Goal: Task Accomplishment & Management: Use online tool/utility

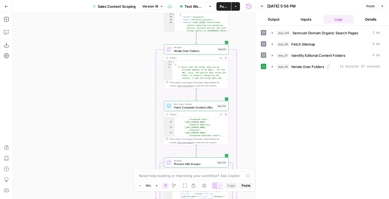
scroll to position [9, 0]
click at [308, 66] on span "Iterate Over Folders" at bounding box center [307, 66] width 33 height 5
click at [303, 65] on span "Iterate Over Folders" at bounding box center [307, 66] width 33 height 5
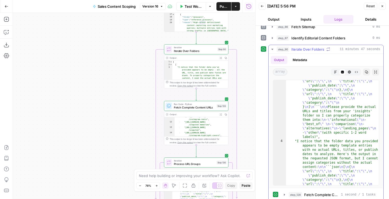
scroll to position [92, 0]
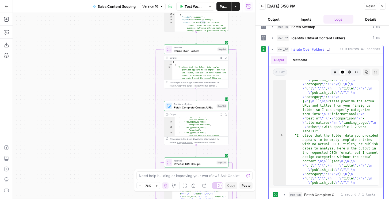
click at [337, 71] on button "Markdown" at bounding box center [335, 72] width 7 height 7
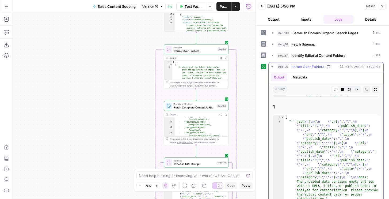
scroll to position [121, 0]
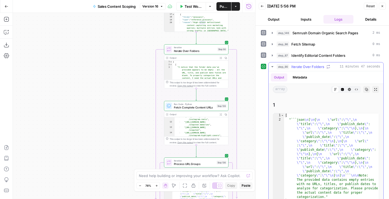
click at [295, 75] on button "Metadata" at bounding box center [300, 77] width 21 height 8
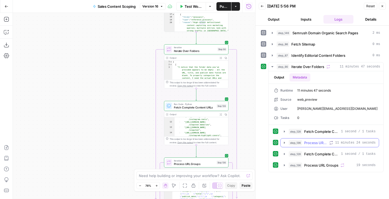
click at [300, 139] on button "step_136 Process URL Groups 11 minutes 24 seconds" at bounding box center [330, 142] width 98 height 9
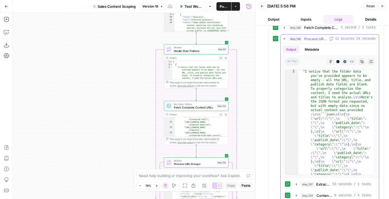
scroll to position [29, 0]
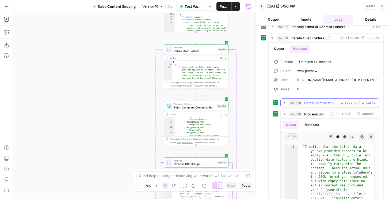
click at [297, 105] on button "step_128 Fetch Complete Content URLs 1 second / 1 tasks" at bounding box center [330, 102] width 98 height 9
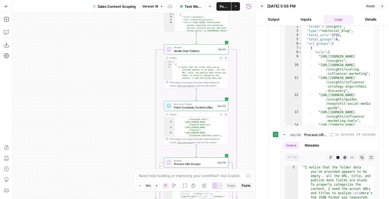
scroll to position [160, 0]
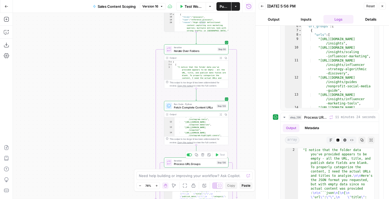
click at [213, 162] on span "Process URL Groups" at bounding box center [194, 164] width 41 height 4
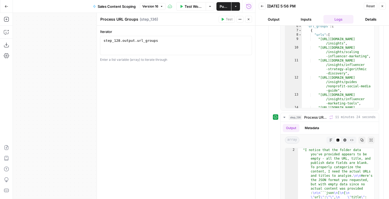
click at [250, 20] on icon "button" at bounding box center [248, 19] width 3 height 3
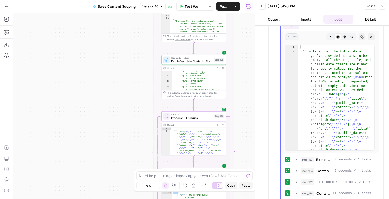
scroll to position [283, 0]
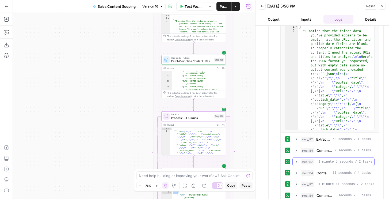
click at [319, 160] on span "1 minute 5 seconds / 2 tasks" at bounding box center [345, 161] width 54 height 5
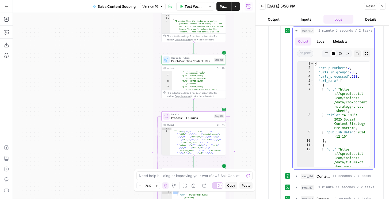
scroll to position [1, 0]
click at [309, 176] on span "step_134" at bounding box center [308, 175] width 14 height 5
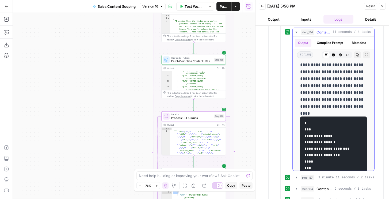
scroll to position [12, 0]
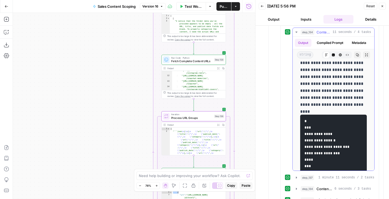
click at [332, 40] on button "Compiled Prompt" at bounding box center [330, 43] width 33 height 8
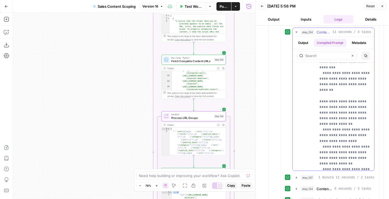
scroll to position [698, 0]
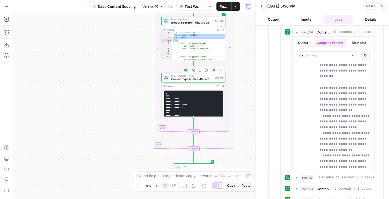
click at [215, 82] on div "LLM · Claude Sonnet 4 Content Type Analysis Report Step 134 Copy step Delete st…" at bounding box center [193, 78] width 64 height 10
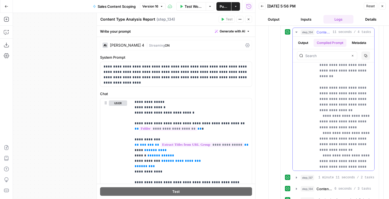
scroll to position [692, 0]
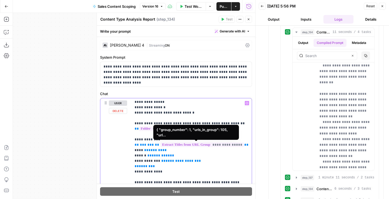
drag, startPoint x: 236, startPoint y: 145, endPoint x: 156, endPoint y: 144, distance: 79.5
click at [161, 144] on span "**********" at bounding box center [202, 144] width 83 height 5
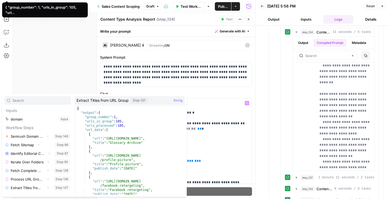
click at [47, 177] on div "Expand" at bounding box center [47, 176] width 12 height 5
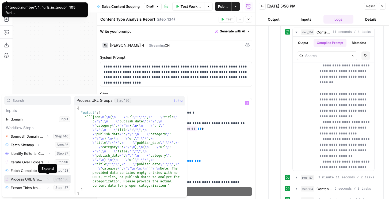
click at [48, 178] on icon "button" at bounding box center [47, 178] width 3 height 3
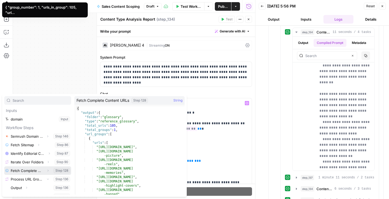
click at [48, 169] on icon "button" at bounding box center [47, 170] width 3 height 3
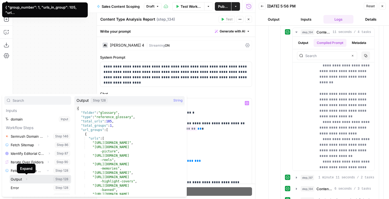
click at [26, 181] on button "Expand" at bounding box center [26, 179] width 7 height 7
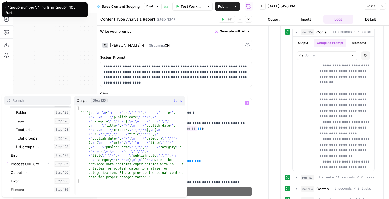
scroll to position [92, 0]
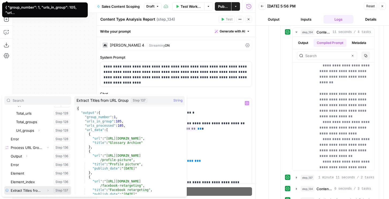
click at [47, 190] on icon "button" at bounding box center [47, 190] width 3 height 3
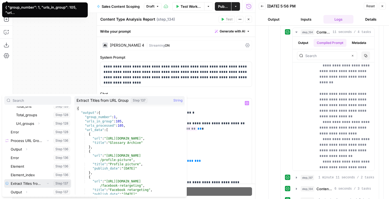
scroll to position [100, 0]
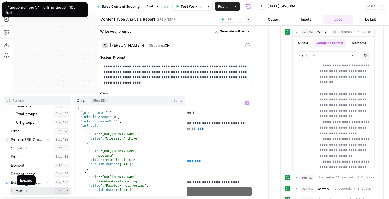
click at [20, 190] on button "Select variable Output" at bounding box center [41, 191] width 62 height 9
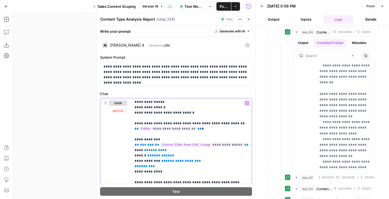
drag, startPoint x: 164, startPoint y: 170, endPoint x: 133, endPoint y: 141, distance: 43.2
copy p "**********"
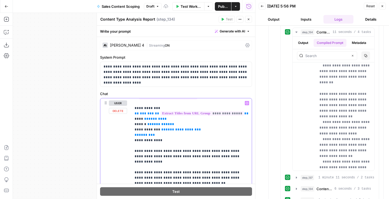
scroll to position [48, 0]
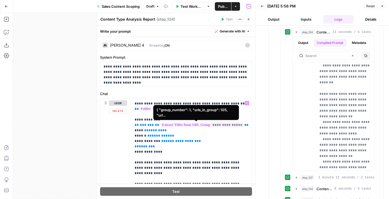
click at [178, 125] on span "**********" at bounding box center [202, 125] width 83 height 5
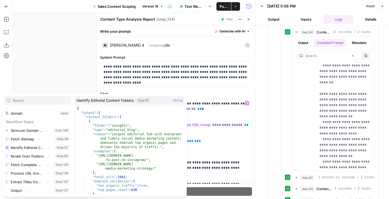
scroll to position [14, 0]
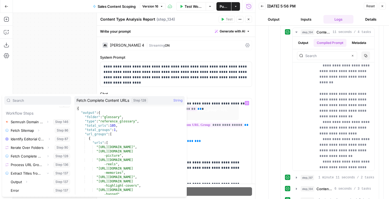
click at [234, 124] on span "**********" at bounding box center [202, 125] width 83 height 5
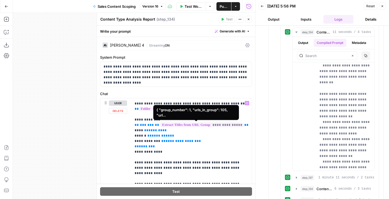
scroll to position [6, 0]
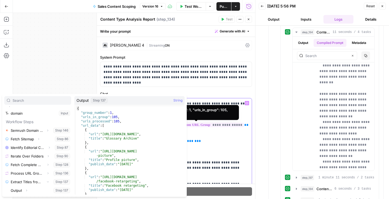
click at [235, 126] on span "**********" at bounding box center [202, 125] width 83 height 5
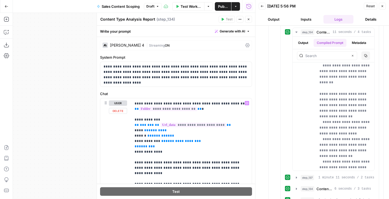
click at [187, 123] on span "**********" at bounding box center [194, 125] width 66 height 5
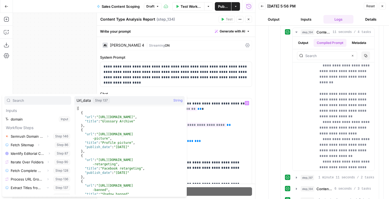
scroll to position [57, 0]
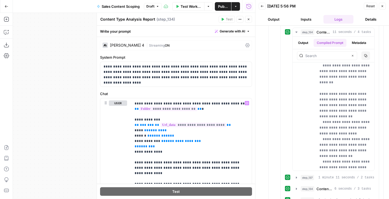
click at [252, 20] on button "Close" at bounding box center [248, 19] width 7 height 7
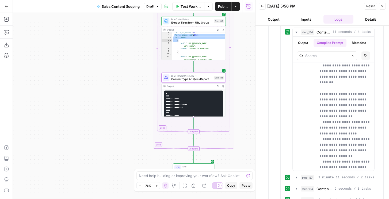
click at [203, 82] on div "LLM · Claude Sonnet 4 Content Type Analysis Report Step 134 Copy step Delete st…" at bounding box center [193, 78] width 64 height 10
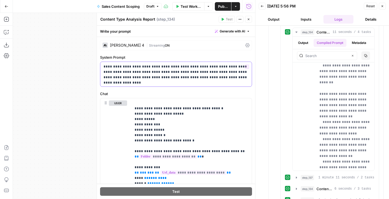
click at [202, 79] on p "**********" at bounding box center [176, 72] width 145 height 16
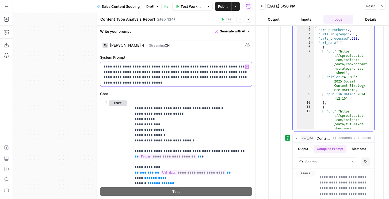
scroll to position [406, 0]
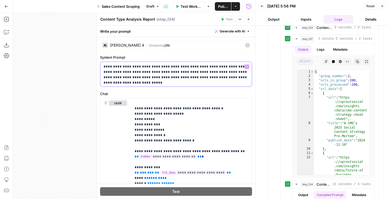
click at [229, 81] on div "**********" at bounding box center [175, 74] width 151 height 25
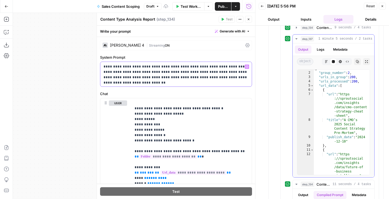
scroll to position [2, 0]
drag, startPoint x: 314, startPoint y: 84, endPoint x: 333, endPoint y: 90, distance: 20.1
click at [333, 90] on div "* 1 2 3 4 5 6 7 8 9 10 11 12 13 { "group_number" : 2 , "urls_in_group" : 200 , …" at bounding box center [333, 122] width 73 height 106
drag, startPoint x: 318, startPoint y: 86, endPoint x: 342, endPoint y: 85, distance: 24.4
click at [342, 85] on div "{ "group_number" : 2 , "urls_in_group" : 200 , "urls_processed" : 200 , "url_da…" at bounding box center [342, 133] width 56 height 135
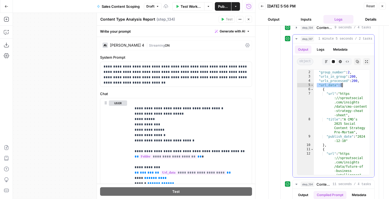
type textarea "**********"
click at [230, 75] on p "**********" at bounding box center [176, 72] width 145 height 16
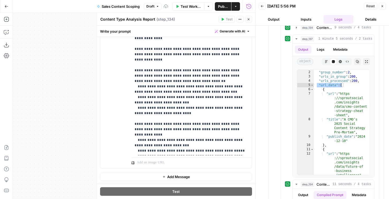
scroll to position [0, 0]
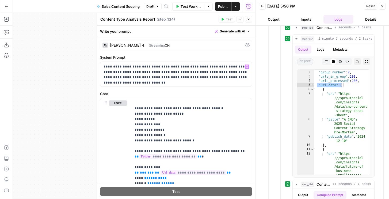
click at [165, 43] on span "ON" at bounding box center [167, 45] width 5 height 4
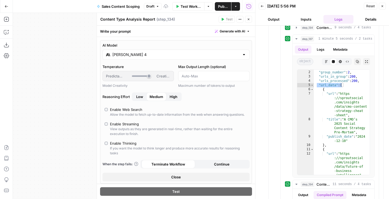
click at [143, 51] on div "Claude Sonnet 4" at bounding box center [175, 55] width 147 height 10
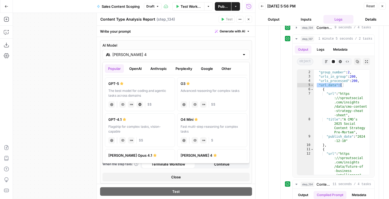
click at [207, 68] on button "Google" at bounding box center [207, 68] width 18 height 9
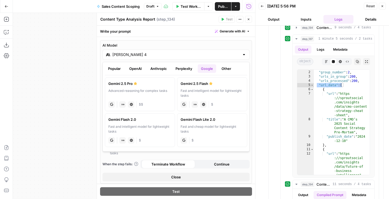
click at [132, 94] on div "Advanced reasoning for complex tasks" at bounding box center [139, 93] width 63 height 10
type input "Gemini 2.5 Pro"
type input "***"
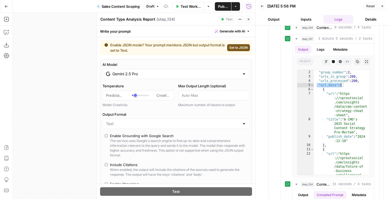
click at [233, 48] on span "Set to JSON" at bounding box center [238, 47] width 18 height 5
type input "JSON"
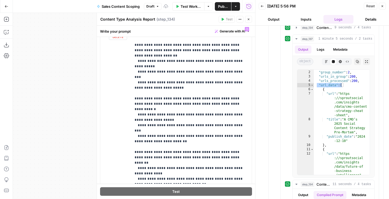
scroll to position [341, 0]
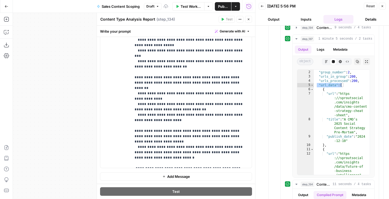
click at [383, 6] on icon "button" at bounding box center [382, 6] width 3 height 3
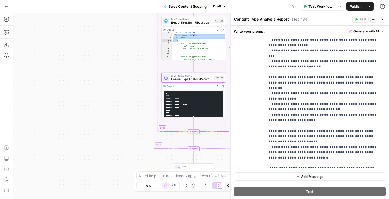
click at [384, 21] on button "Close" at bounding box center [382, 19] width 7 height 7
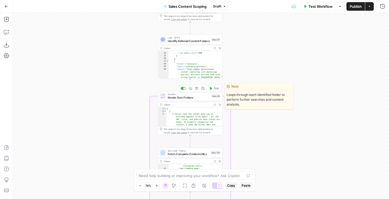
click at [213, 90] on button "Test" at bounding box center [213, 88] width 13 height 5
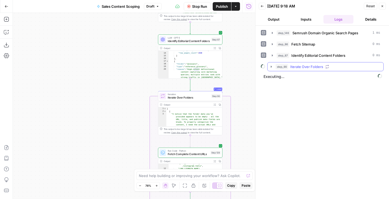
click at [283, 63] on button "step_90 Iterate Over Folders" at bounding box center [326, 66] width 116 height 9
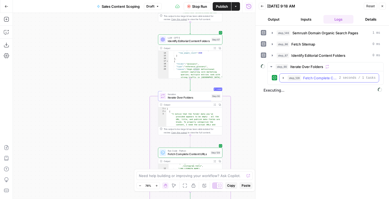
click at [289, 79] on span "step_128" at bounding box center [294, 77] width 13 height 5
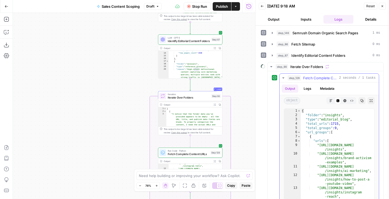
scroll to position [32, 0]
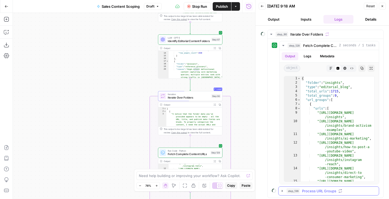
click at [302, 192] on div "step_136 Process URL Groups" at bounding box center [331, 190] width 89 height 5
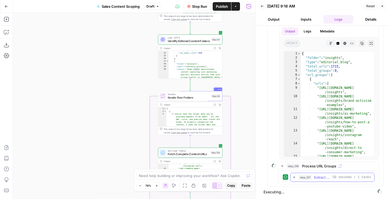
click at [307, 178] on span "step_137" at bounding box center [305, 176] width 13 height 5
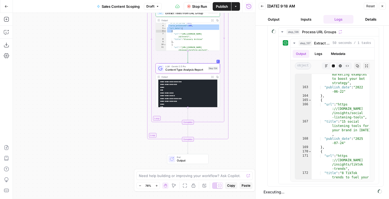
scroll to position [46, 0]
click at [316, 44] on span "Extract Titles from URL Group" at bounding box center [322, 42] width 16 height 5
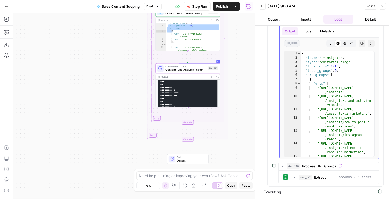
scroll to position [57, 0]
click at [280, 18] on button "Output" at bounding box center [274, 19] width 30 height 9
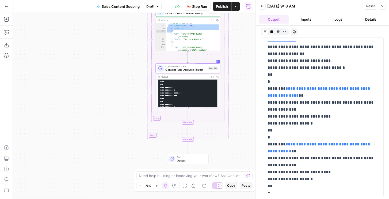
scroll to position [1194, 0]
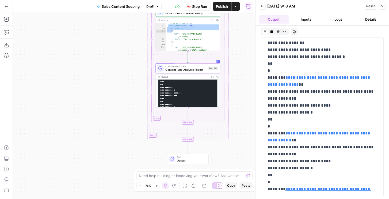
click at [197, 6] on span "Stop Run" at bounding box center [199, 6] width 15 height 5
click at [184, 69] on span "Content Type Analysis Report" at bounding box center [185, 70] width 41 height 4
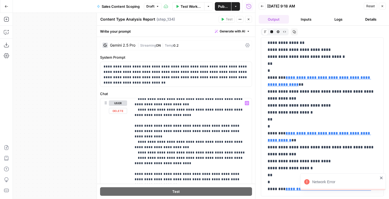
scroll to position [158, 0]
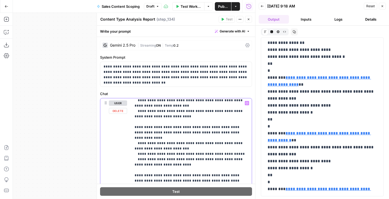
click at [192, 137] on p "**********" at bounding box center [192, 156] width 114 height 428
click at [161, 155] on p "**********" at bounding box center [192, 156] width 114 height 428
click at [208, 135] on p "**********" at bounding box center [192, 156] width 114 height 428
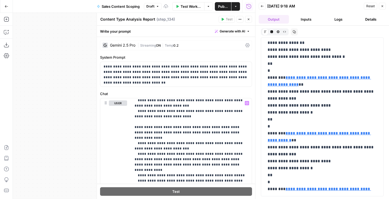
drag, startPoint x: 177, startPoint y: 155, endPoint x: 294, endPoint y: 0, distance: 193.5
click at [0, 0] on body "N Nicole G New Home T-Mobile Insights Opportunities Forge Insights Opportunitie…" at bounding box center [194, 99] width 389 height 199
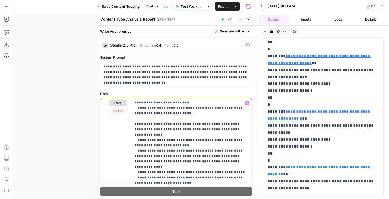
scroll to position [161, 0]
click at [230, 125] on p "**********" at bounding box center [192, 161] width 114 height 444
click at [186, 135] on p "**********" at bounding box center [192, 161] width 114 height 444
drag, startPoint x: 206, startPoint y: 149, endPoint x: 134, endPoint y: 141, distance: 73.0
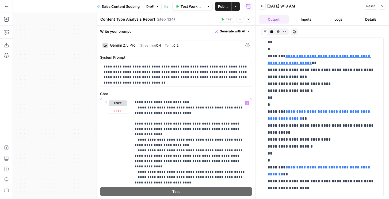
click at [206, 149] on p "**********" at bounding box center [192, 161] width 114 height 444
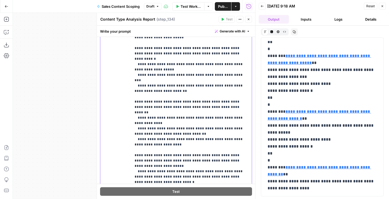
scroll to position [139, 0]
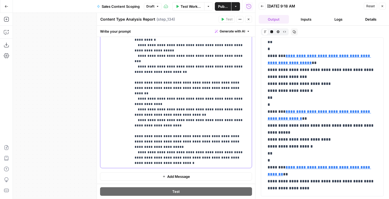
drag, startPoint x: 149, startPoint y: 94, endPoint x: 185, endPoint y: 94, distance: 35.9
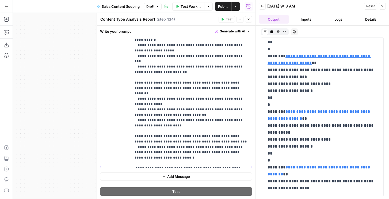
scroll to position [225, 0]
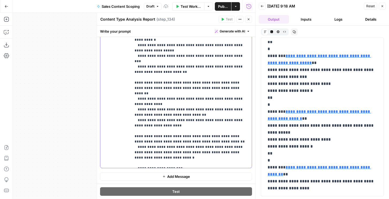
drag, startPoint x: 166, startPoint y: 126, endPoint x: 176, endPoint y: 127, distance: 10.0
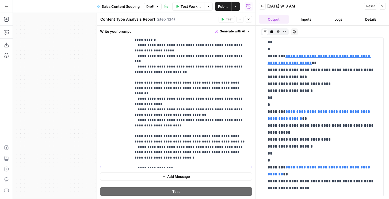
drag, startPoint x: 177, startPoint y: 124, endPoint x: 139, endPoint y: 122, distance: 38.6
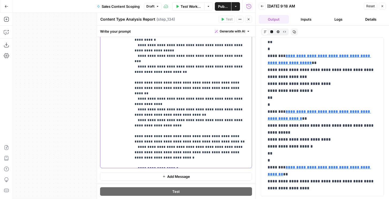
drag, startPoint x: 173, startPoint y: 163, endPoint x: 130, endPoint y: 159, distance: 43.8
click at [130, 159] on div "**********" at bounding box center [175, 59] width 151 height 218
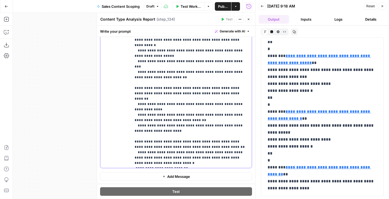
scroll to position [220, 0]
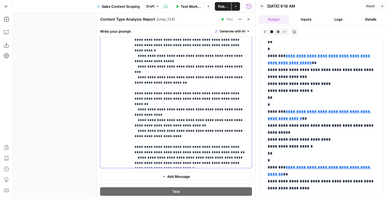
drag, startPoint x: 157, startPoint y: 131, endPoint x: 191, endPoint y: 132, distance: 34.8
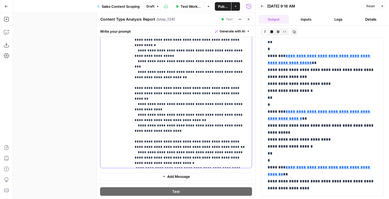
scroll to position [230, 0]
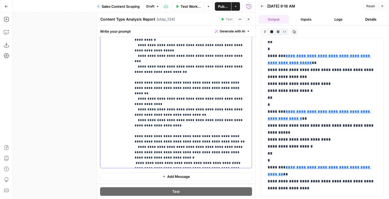
drag, startPoint x: 199, startPoint y: 126, endPoint x: 246, endPoint y: 127, distance: 46.8
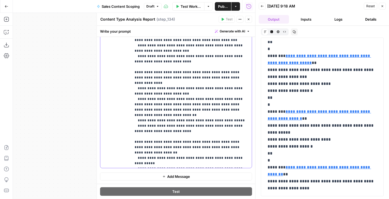
scroll to position [63, 0]
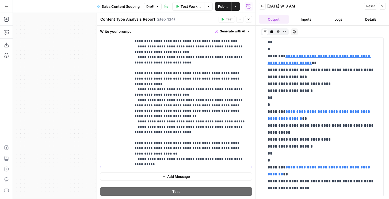
drag, startPoint x: 144, startPoint y: 94, endPoint x: 148, endPoint y: 95, distance: 4.0
click at [145, 94] on p "**********" at bounding box center [192, 114] width 114 height 450
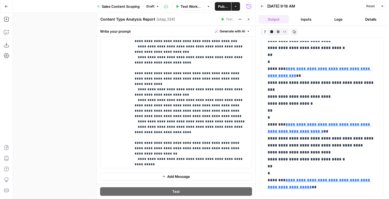
scroll to position [0, 0]
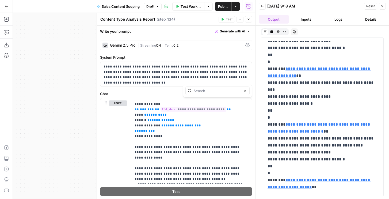
click at [337, 18] on button "Logs" at bounding box center [339, 19] width 30 height 9
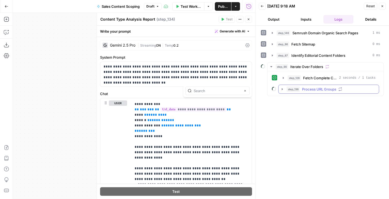
click at [319, 86] on span "Process URL Groups" at bounding box center [319, 88] width 34 height 5
click at [320, 100] on span "Extract Titles from URL Group" at bounding box center [322, 100] width 16 height 5
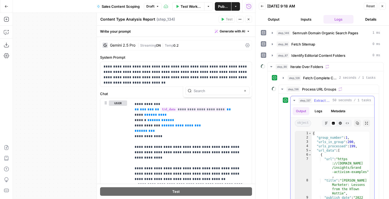
type textarea "**********"
click at [324, 157] on div "{ "group_number" : 1 , "urls_in_group" : 200 , "urls_processed" : 199 , "url_da…" at bounding box center [341, 188] width 58 height 114
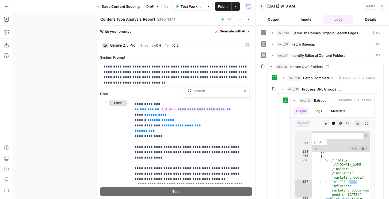
scroll to position [2141, 0]
type input "****"
type textarea "**********"
drag, startPoint x: 344, startPoint y: 183, endPoint x: 355, endPoint y: 194, distance: 16.3
click at [355, 194] on div ""title" : "Instagram shopping: How to set up a store that attracts more custome…" at bounding box center [341, 192] width 58 height 144
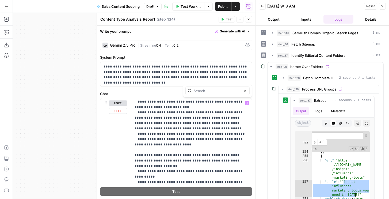
scroll to position [194, 0]
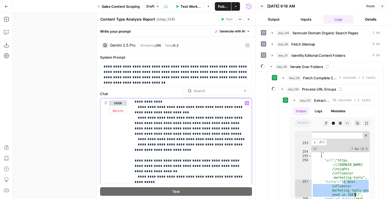
click at [205, 137] on p "**********" at bounding box center [192, 133] width 114 height 455
click at [188, 118] on p "**********" at bounding box center [192, 133] width 114 height 455
click at [172, 119] on p "**********" at bounding box center [192, 133] width 114 height 455
click at [164, 120] on p "**********" at bounding box center [192, 133] width 114 height 455
click at [166, 121] on p "**********" at bounding box center [192, 133] width 114 height 455
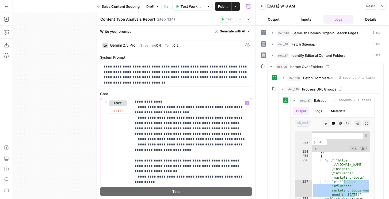
click at [169, 122] on p "**********" at bounding box center [192, 133] width 114 height 455
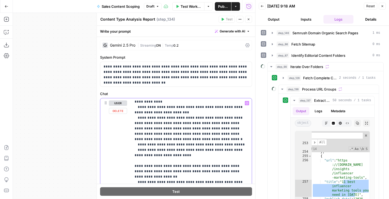
drag, startPoint x: 165, startPoint y: 122, endPoint x: 183, endPoint y: 122, distance: 17.9
click at [165, 122] on p "**********" at bounding box center [192, 136] width 114 height 460
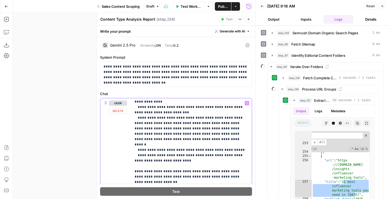
click at [164, 127] on p "**********" at bounding box center [192, 136] width 114 height 460
drag, startPoint x: 154, startPoint y: 128, endPoint x: 182, endPoint y: 128, distance: 28.4
click at [182, 128] on p "**********" at bounding box center [192, 136] width 114 height 460
click at [305, 88] on span "Process URL Groups" at bounding box center [319, 88] width 34 height 5
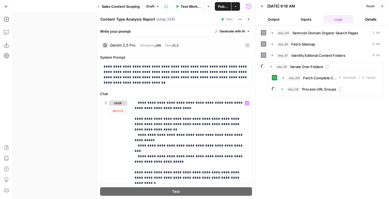
scroll to position [149, 0]
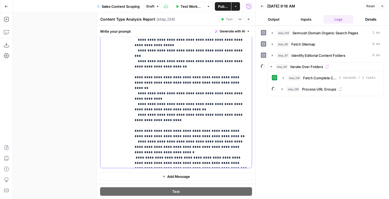
click at [251, 19] on button "Close" at bounding box center [248, 19] width 7 height 7
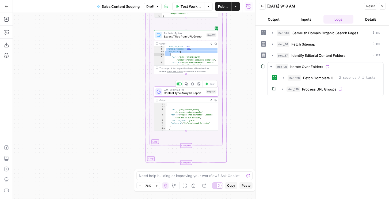
click at [194, 94] on span "Content Type Analysis Report" at bounding box center [184, 93] width 41 height 4
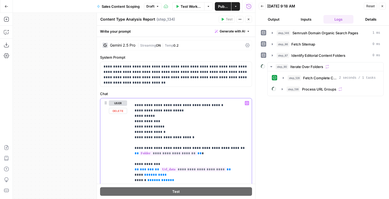
click at [7, 29] on icon "button" at bounding box center [6, 31] width 5 height 5
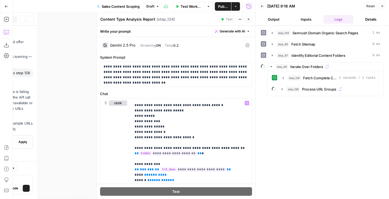
scroll to position [83, 0]
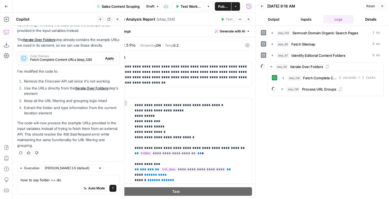
click at [34, 181] on textarea "how to say folder == do" at bounding box center [69, 179] width 96 height 5
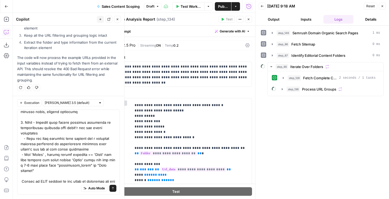
scroll to position [415, 0]
type textarea "Categorize into these 5 groups based on title: 1. Informational Articles 2. Bes…"
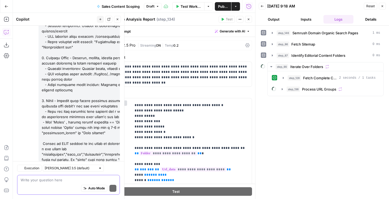
scroll to position [636, 0]
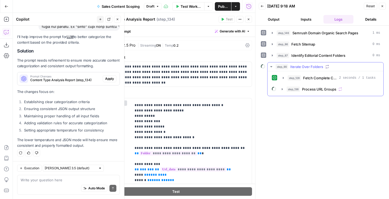
click at [280, 92] on button "step_136 Process URL Groups" at bounding box center [329, 89] width 100 height 9
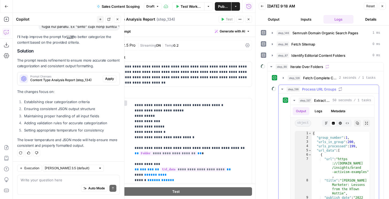
click at [280, 91] on icon "button" at bounding box center [282, 89] width 4 height 4
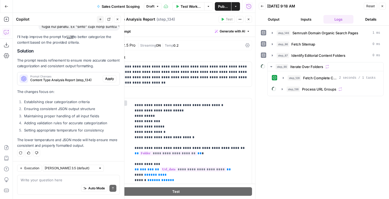
click at [62, 84] on div "Prompt Changes Content Type Analysis Report (step_134)" at bounding box center [59, 78] width 85 height 13
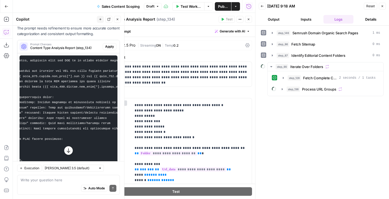
scroll to position [0, 34]
click at [110, 45] on span "Apply" at bounding box center [109, 46] width 9 height 5
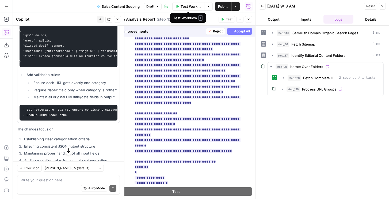
scroll to position [132, 0]
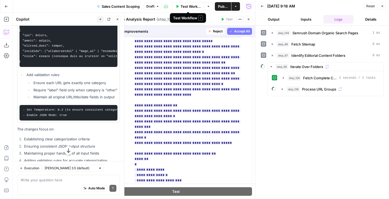
click at [241, 33] on span "Accept All" at bounding box center [242, 31] width 16 height 5
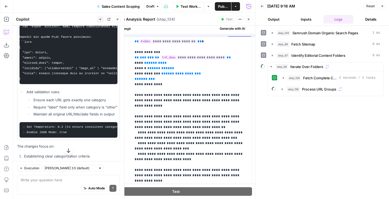
scroll to position [0, 0]
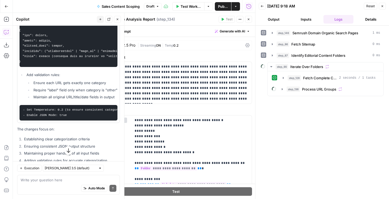
click at [380, 6] on button "Close" at bounding box center [382, 6] width 7 height 7
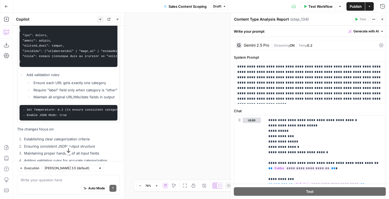
click at [385, 22] on button "Close" at bounding box center [382, 19] width 7 height 7
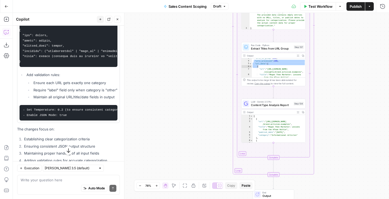
click at [71, 183] on div "Auto Mode Send" at bounding box center [69, 189] width 96 height 12
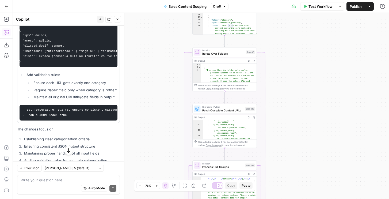
click at [230, 110] on span "Fetch Complete Content URLs" at bounding box center [222, 110] width 41 height 4
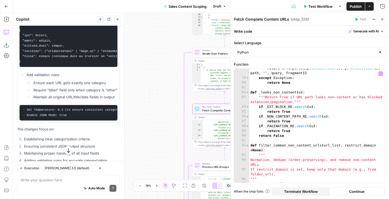
scroll to position [461, 0]
click at [306, 142] on div "return urlunparse (( p . scheme . lower ( ) , p . netloc . lower ( ) , path , "…" at bounding box center [317, 129] width 136 height 128
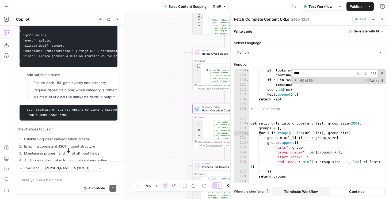
scroll to position [0, 0]
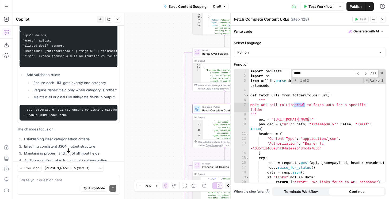
type input "*****"
click at [256, 129] on div "import requests import re from urllib . parse import urlparse , urlunparse , pa…" at bounding box center [317, 130] width 136 height 123
click at [258, 129] on div "import requests import re from urllib . parse import urlparse , urlunparse , pa…" at bounding box center [317, 130] width 136 height 123
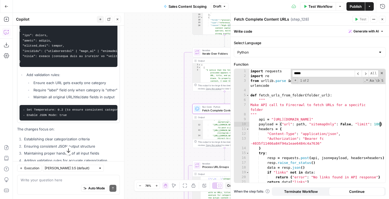
click at [282, 121] on div "import requests import re from urllib . parse import urlparse , urlunparse , pa…" at bounding box center [317, 130] width 136 height 123
type textarea "**********"
click at [383, 18] on icon "button" at bounding box center [382, 19] width 3 height 3
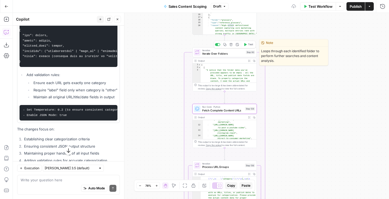
click at [249, 43] on span "Test" at bounding box center [250, 45] width 5 height 4
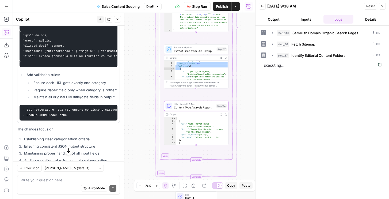
scroll to position [800, 0]
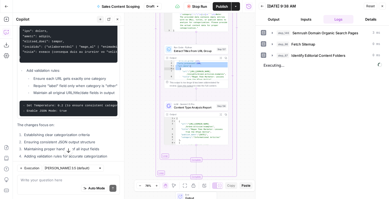
click at [269, 18] on button "Output" at bounding box center [274, 19] width 30 height 9
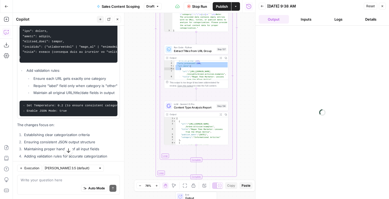
click at [315, 18] on button "Inputs" at bounding box center [306, 19] width 30 height 9
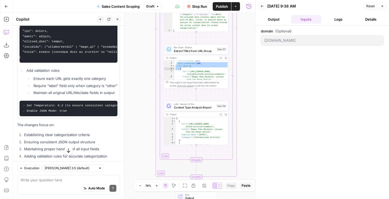
click at [337, 19] on button "Logs" at bounding box center [339, 19] width 30 height 9
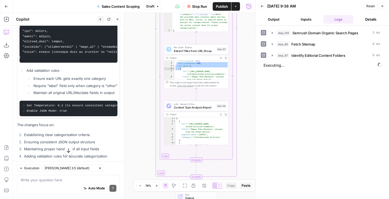
click at [276, 20] on button "Output" at bounding box center [274, 19] width 30 height 9
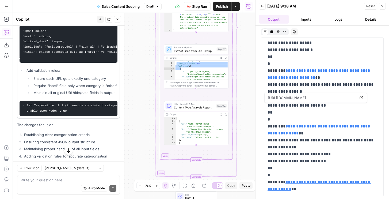
scroll to position [1395, 0]
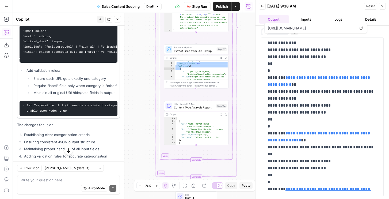
click at [195, 6] on span "Stop Run" at bounding box center [199, 6] width 15 height 5
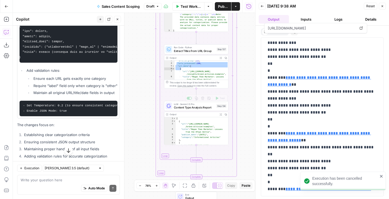
click at [189, 103] on span "LLM · Gemini 2.5 Pro" at bounding box center [194, 103] width 41 height 3
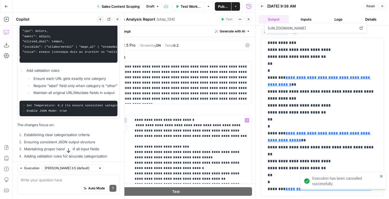
scroll to position [165, 0]
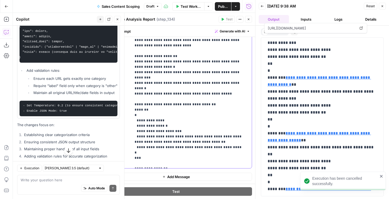
drag, startPoint x: 137, startPoint y: 152, endPoint x: 140, endPoint y: 150, distance: 3.5
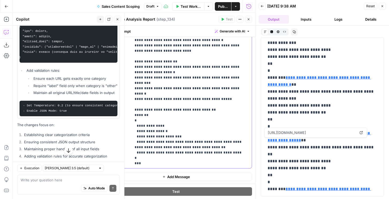
scroll to position [1439, 0]
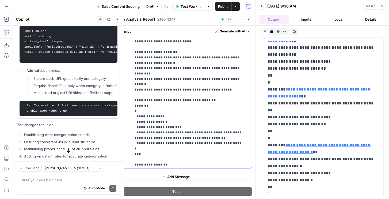
scroll to position [445, 0]
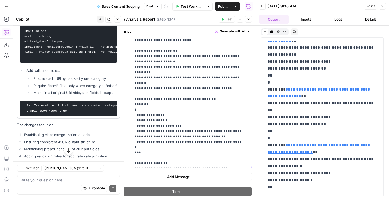
drag, startPoint x: 163, startPoint y: 162, endPoint x: 131, endPoint y: 159, distance: 32.0
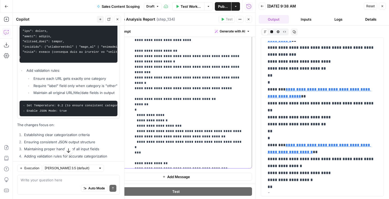
click at [131, 159] on div "**********" at bounding box center [175, 59] width 151 height 218
click at [47, 185] on div "Auto Mode Send" at bounding box center [69, 189] width 96 height 12
paste textarea "For other"
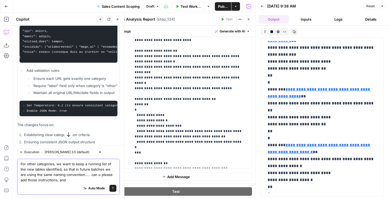
click at [80, 174] on textarea "For other categories, we want to keep a running list of the new lables identifi…" at bounding box center [69, 171] width 96 height 21
click at [79, 174] on textarea "For other categories, we want to keep a running list of the new lables identifi…" at bounding box center [69, 171] width 96 height 21
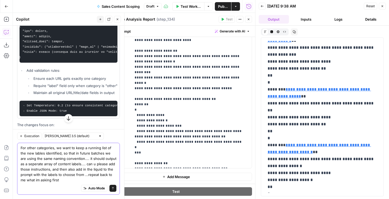
type textarea "For other categories, we want to keep a running list of the new lables identifi…"
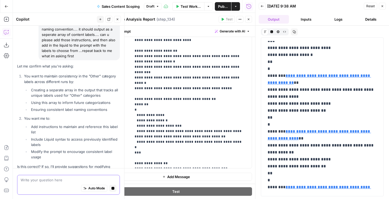
scroll to position [948, 0]
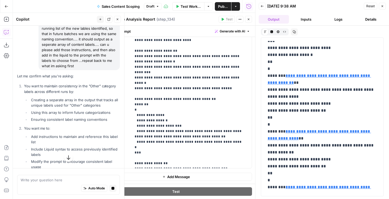
drag, startPoint x: 54, startPoint y: 117, endPoint x: 90, endPoint y: 120, distance: 36.0
click at [90, 120] on ul "Creating a separate array in the output that tracks all unique labels used for …" at bounding box center [72, 109] width 96 height 25
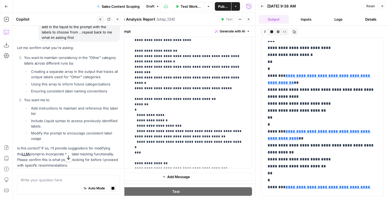
scroll to position [995, 0]
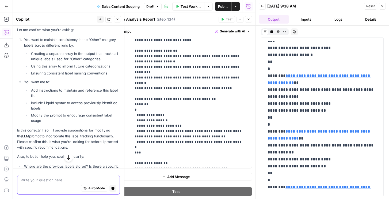
click at [48, 180] on textarea at bounding box center [69, 179] width 96 height 5
click at [58, 179] on textarea "yes" at bounding box center [69, 179] width 96 height 5
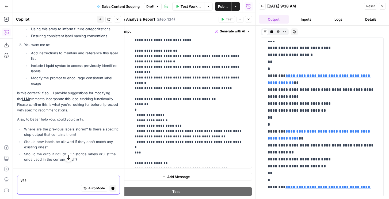
scroll to position [1037, 0]
click at [48, 178] on textarea "yes" at bounding box center [69, 179] width 96 height 5
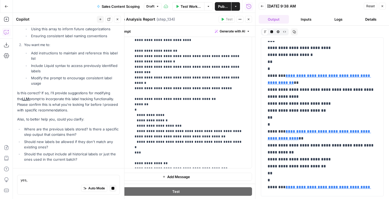
click at [342, 21] on button "Logs" at bounding box center [339, 19] width 30 height 9
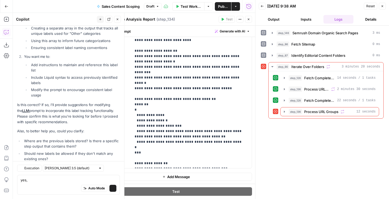
scroll to position [1070, 0]
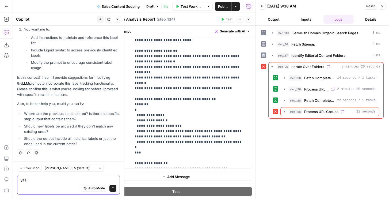
drag, startPoint x: 29, startPoint y: 182, endPoint x: 32, endPoint y: 180, distance: 3.0
click at [30, 181] on textarea "yes," at bounding box center [69, 179] width 96 height 5
click at [33, 180] on textarea "yes," at bounding box center [69, 179] width 96 height 5
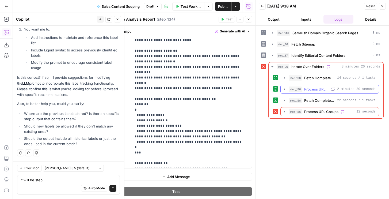
click at [317, 90] on span "Process URL Groups" at bounding box center [316, 88] width 25 height 5
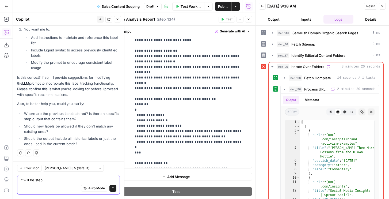
click at [51, 180] on textarea "it will be step" at bounding box center [69, 179] width 96 height 5
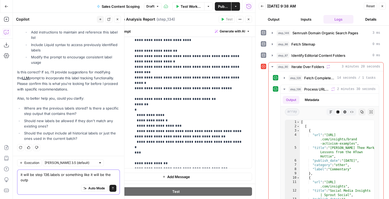
scroll to position [1075, 0]
type textarea "it will be step 136.labels or something like it will be the output of previous …"
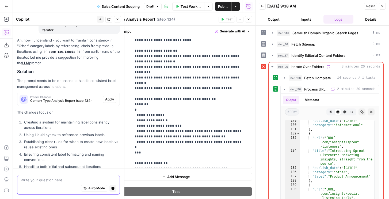
scroll to position [1183, 0]
click at [109, 102] on span "Apply" at bounding box center [109, 99] width 9 height 5
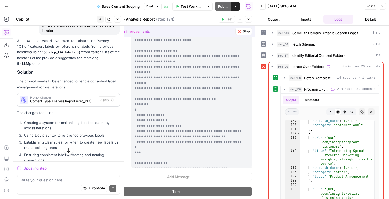
click at [66, 104] on span "Content Type Analysis Report (step_134)" at bounding box center [63, 101] width 66 height 5
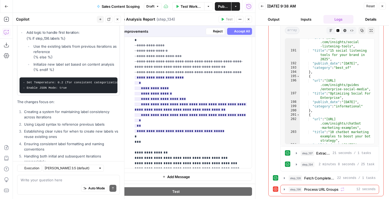
scroll to position [1425, 0]
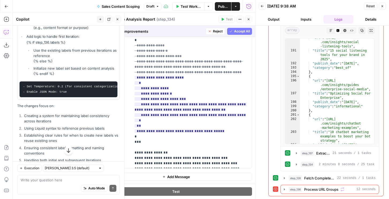
click at [237, 31] on span "Accept All" at bounding box center [242, 31] width 16 height 5
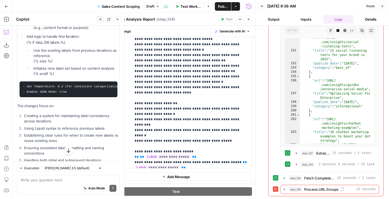
scroll to position [584, 0]
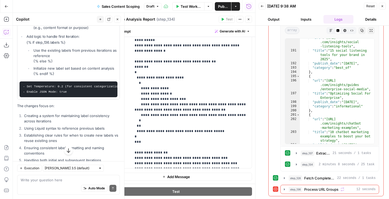
click at [384, 8] on button "Close" at bounding box center [382, 6] width 7 height 7
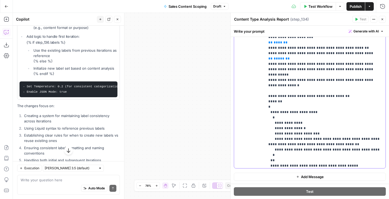
scroll to position [539, 0]
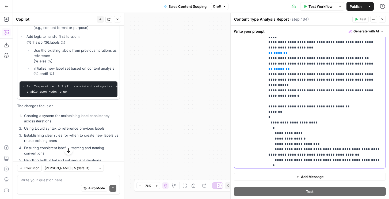
drag, startPoint x: 296, startPoint y: 85, endPoint x: 336, endPoint y: 89, distance: 40.4
copy p "**********"
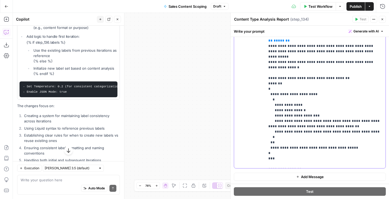
scroll to position [584, 0]
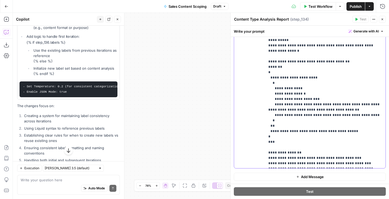
drag, startPoint x: 317, startPoint y: 142, endPoint x: 360, endPoint y: 145, distance: 43.5
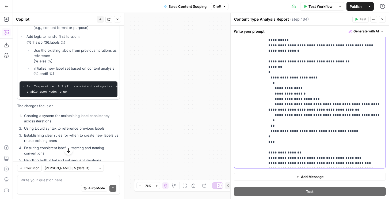
drag, startPoint x: 288, startPoint y: 164, endPoint x: 266, endPoint y: 160, distance: 22.5
click at [265, 160] on div "**********" at bounding box center [325, 59] width 120 height 218
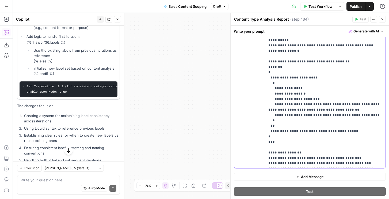
drag, startPoint x: 271, startPoint y: 158, endPoint x: 282, endPoint y: 167, distance: 13.9
click at [282, 167] on div "**********" at bounding box center [325, 59] width 120 height 218
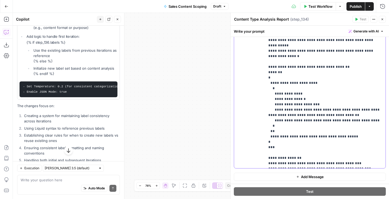
scroll to position [573, 0]
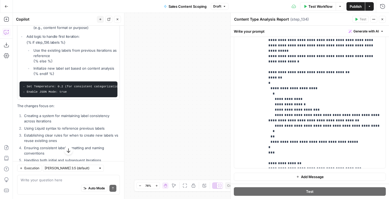
click at [382, 19] on icon "button" at bounding box center [383, 19] width 2 height 2
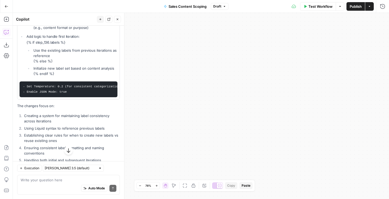
click at [117, 20] on icon "button" at bounding box center [117, 19] width 3 height 3
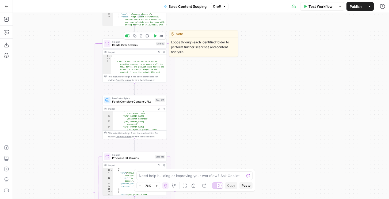
click at [158, 36] on span "Test" at bounding box center [160, 36] width 5 height 4
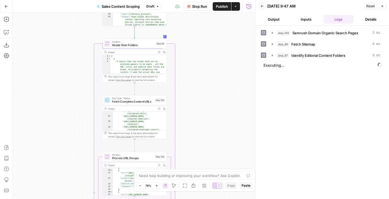
click at [277, 16] on button "Output" at bounding box center [274, 19] width 30 height 9
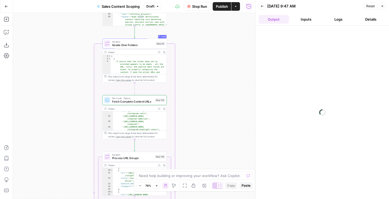
click at [309, 17] on button "Inputs" at bounding box center [306, 19] width 30 height 9
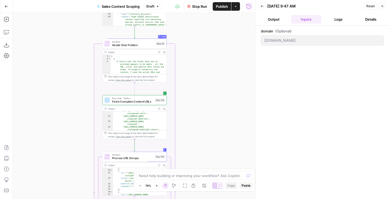
click at [338, 16] on button "Logs" at bounding box center [339, 19] width 30 height 9
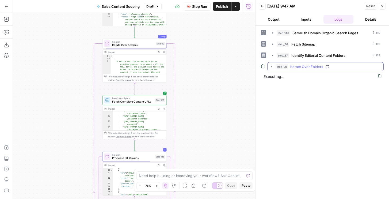
click at [276, 66] on span "step_90" at bounding box center [282, 66] width 13 height 5
click at [278, 78] on div "step_128 Fetch Complete Content URLs 1 second / 1 tasks" at bounding box center [325, 77] width 107 height 9
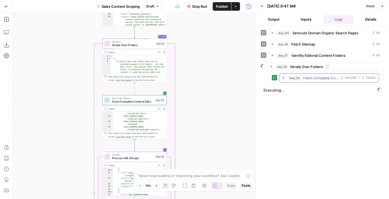
click at [283, 78] on icon "button" at bounding box center [283, 78] width 4 height 4
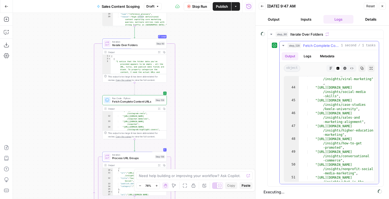
scroll to position [464, 0]
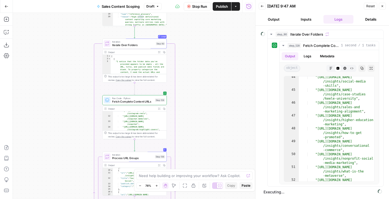
click at [188, 7] on icon "button" at bounding box center [188, 6] width 3 height 3
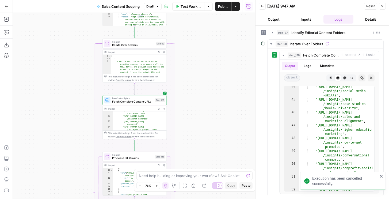
scroll to position [23, 0]
click at [143, 102] on span "Fetch Complete Content URLs" at bounding box center [132, 102] width 41 height 4
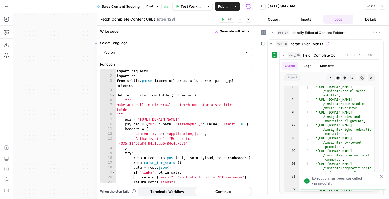
click at [208, 112] on div "import requests import re from urllib . parse import urlparse , urlunparse , pa…" at bounding box center [184, 130] width 136 height 123
click at [243, 124] on div "import requests import re from urllib . parse import urlparse , urlunparse , pa…" at bounding box center [184, 130] width 136 height 123
type textarea "**********"
click at [248, 20] on icon "button" at bounding box center [248, 19] width 3 height 3
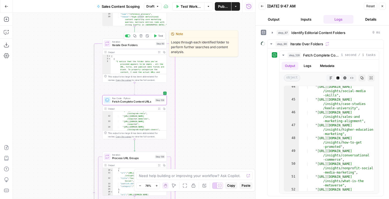
click at [156, 36] on icon "button" at bounding box center [155, 35] width 3 height 3
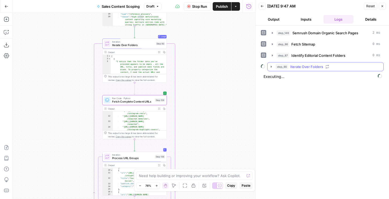
click at [294, 68] on span "Iterate Over Folders" at bounding box center [306, 66] width 33 height 5
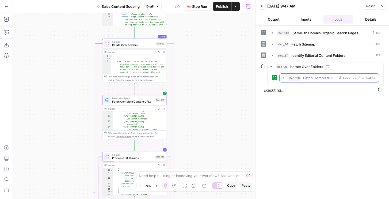
click at [294, 79] on span "step_128" at bounding box center [294, 77] width 13 height 5
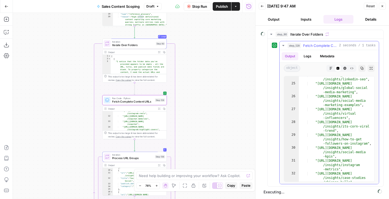
scroll to position [177, 0]
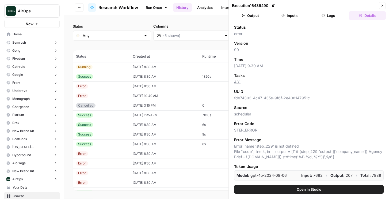
click at [152, 6] on link "Run Once" at bounding box center [156, 7] width 29 height 9
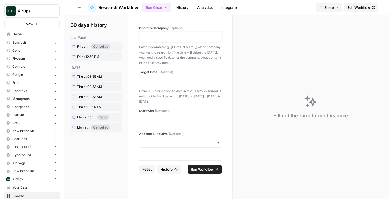
click at [161, 35] on p at bounding box center [181, 37] width 76 height 5
click at [158, 81] on p at bounding box center [181, 80] width 76 height 5
click at [199, 165] on button "Run Workflow" at bounding box center [205, 169] width 34 height 9
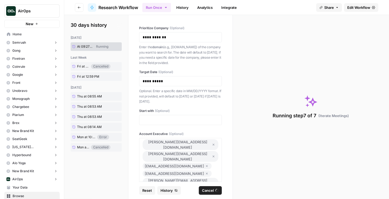
click at [190, 7] on link "History" at bounding box center [182, 7] width 19 height 9
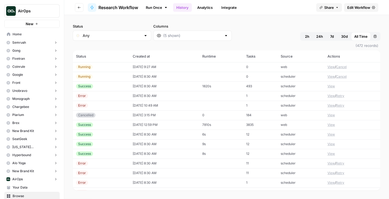
click at [332, 67] on button "View" at bounding box center [331, 66] width 7 height 5
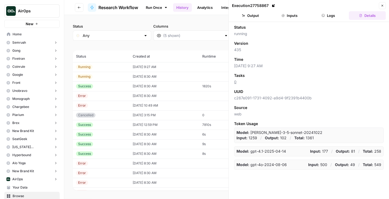
click at [328, 16] on button "Logs" at bounding box center [328, 15] width 37 height 9
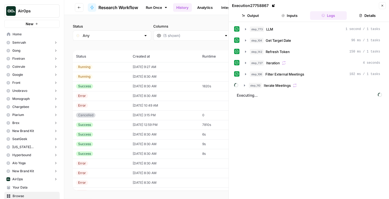
click at [291, 79] on div "step_773 LLM 1 second / 1 tasks step_104 Get Target Date 96 ms / 1 tasks step_1…" at bounding box center [309, 57] width 150 height 65
click at [290, 87] on span "Iterate Meetings" at bounding box center [277, 85] width 27 height 5
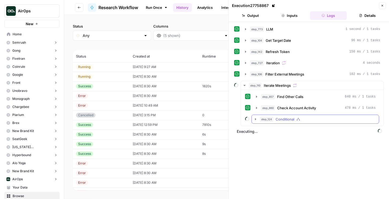
click at [288, 116] on button "step_124 Conditional" at bounding box center [315, 119] width 127 height 9
click at [290, 130] on span "Workflow" at bounding box center [295, 130] width 16 height 5
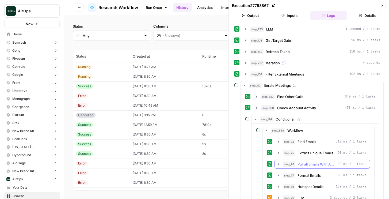
scroll to position [34, 0]
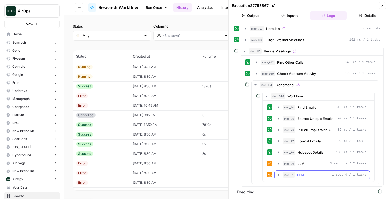
click at [301, 175] on span "LLM" at bounding box center [300, 174] width 7 height 5
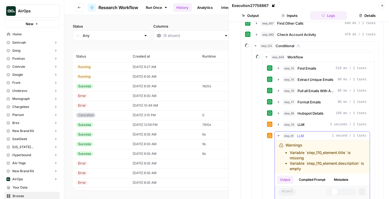
scroll to position [119, 0]
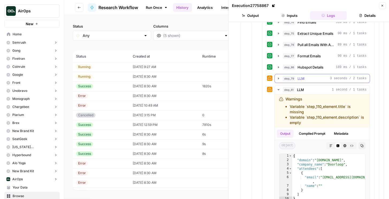
click at [305, 78] on div "step_79 LLM 3 seconds / 2 tasks" at bounding box center [325, 78] width 84 height 5
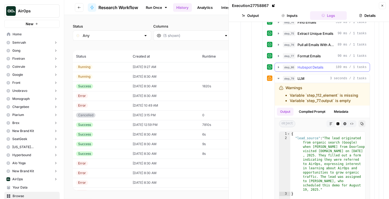
click at [306, 65] on span "Hubspot Details" at bounding box center [311, 66] width 26 height 5
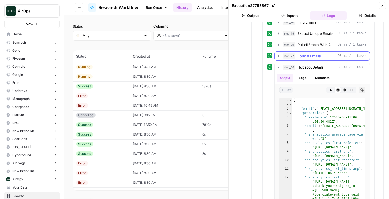
click at [306, 55] on span "Format Emails" at bounding box center [309, 55] width 23 height 5
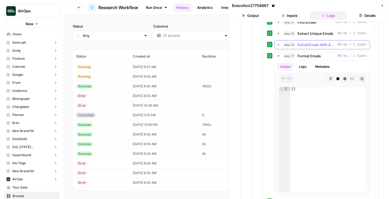
click at [305, 42] on span "Pull all Emails With Account" at bounding box center [317, 44] width 38 height 5
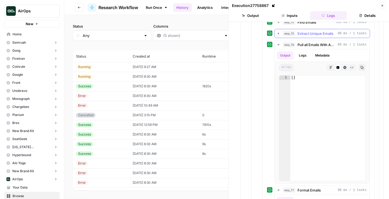
click at [305, 36] on span "Extract Unique Emails" at bounding box center [316, 33] width 36 height 5
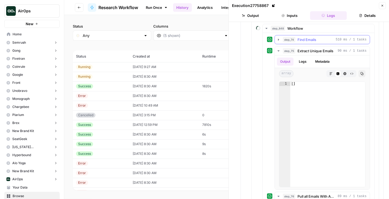
scroll to position [101, 0]
click at [305, 36] on button "step_74 Find Emails 510 ms / 1 tasks" at bounding box center [322, 40] width 95 height 9
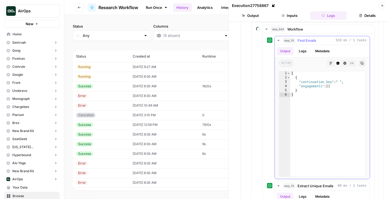
click at [305, 42] on span "Find Emails" at bounding box center [307, 40] width 19 height 5
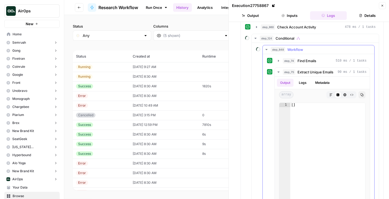
scroll to position [76, 0]
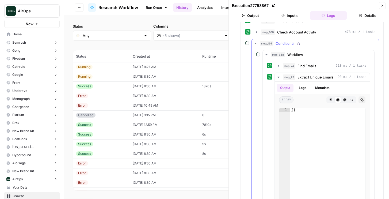
click at [300, 40] on button "step_124 Conditional" at bounding box center [315, 43] width 127 height 9
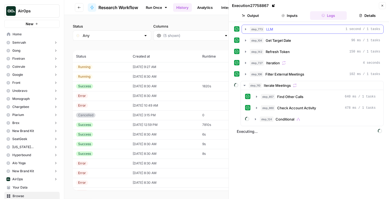
scroll to position [0, 0]
click at [300, 32] on div "step_773 LLM 1 second / 1 tasks" at bounding box center [315, 28] width 130 height 5
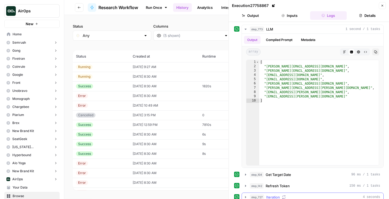
scroll to position [74, 0]
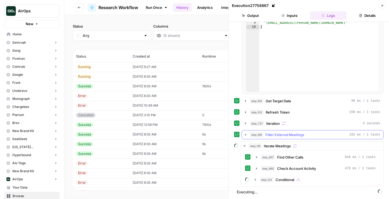
click at [293, 131] on button "step_106 Filter External Meetings 102 ms / 1 tasks" at bounding box center [313, 134] width 142 height 9
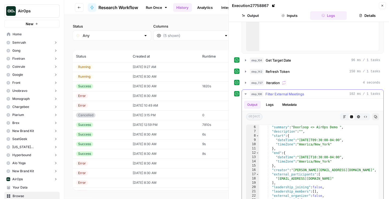
scroll to position [23, 0]
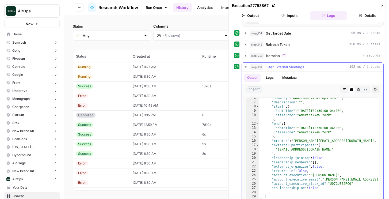
click at [289, 69] on span "Filter External Meetings" at bounding box center [284, 66] width 39 height 5
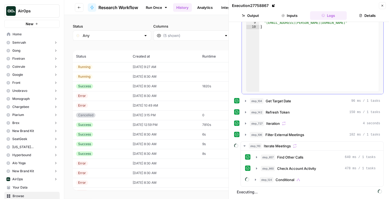
scroll to position [74, 0]
click at [282, 156] on span "Find Other Calls" at bounding box center [290, 156] width 26 height 5
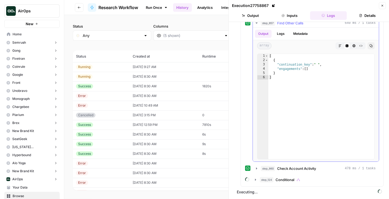
click at [282, 169] on span "Check Account Activity" at bounding box center [296, 168] width 39 height 5
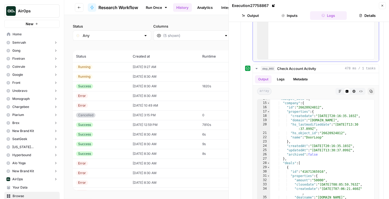
scroll to position [342, 0]
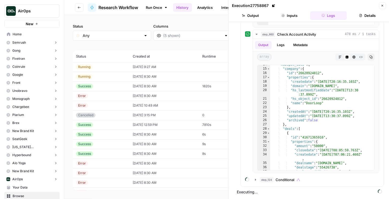
click at [383, 6] on icon "button" at bounding box center [382, 5] width 3 height 3
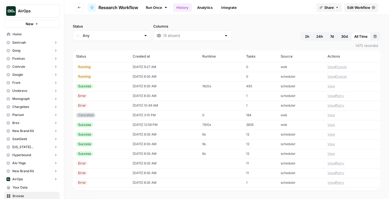
click at [359, 4] on link "Edit Workflow" at bounding box center [361, 7] width 34 height 9
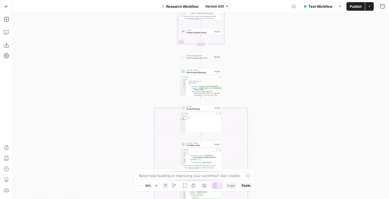
click at [2, 31] on div "Add Steps Copilot Download as JSON Settings Import JSON AirOps Academy Help Giv…" at bounding box center [6, 106] width 13 height 186
click at [4, 32] on icon "button" at bounding box center [6, 31] width 5 height 5
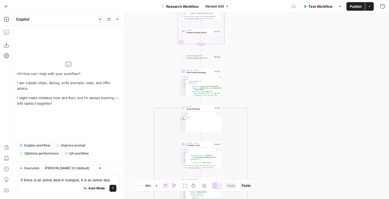
type textarea "if there is an active deal in hubspot, it is an active deal"
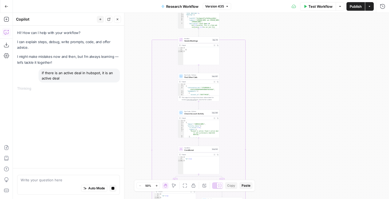
click at [206, 110] on span "Run Code · Python" at bounding box center [197, 111] width 26 height 2
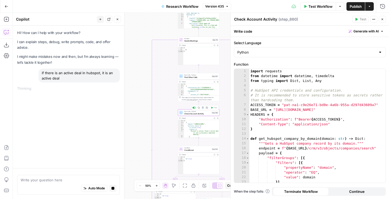
type textarea "**********"
click at [272, 122] on div "import requests from datetime import datetime , timedelta from typing import Di…" at bounding box center [317, 130] width 136 height 123
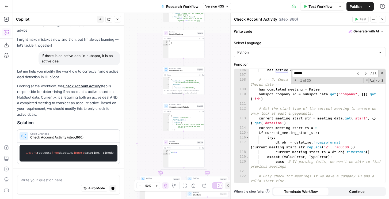
scroll to position [64, 0]
type input "******"
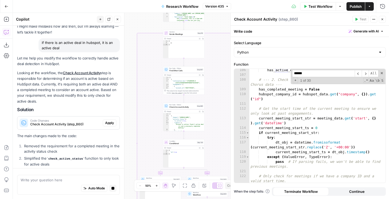
scroll to position [25, 0]
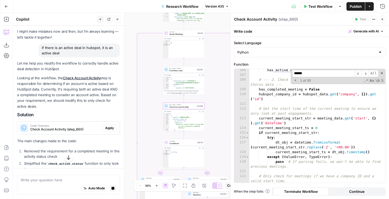
click at [109, 128] on span "Apply" at bounding box center [109, 128] width 9 height 5
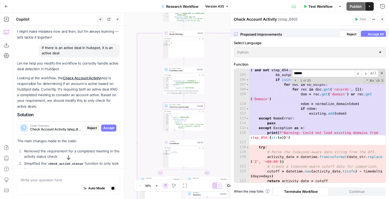
scroll to position [647, 0]
click at [371, 31] on span "Accept All" at bounding box center [376, 31] width 16 height 5
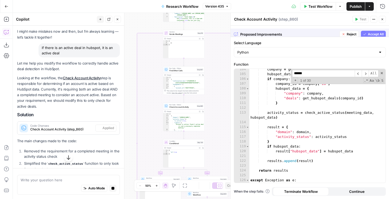
scroll to position [633, 0]
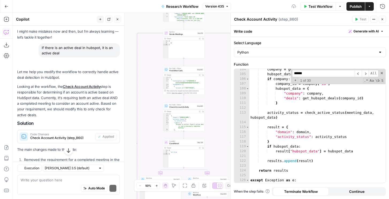
click at [354, 4] on span "Publish" at bounding box center [356, 6] width 12 height 5
click at [383, 7] on icon "button" at bounding box center [382, 6] width 5 height 5
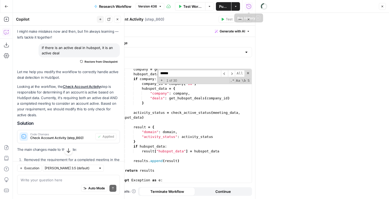
click at [225, 4] on span "Publish" at bounding box center [223, 6] width 9 height 5
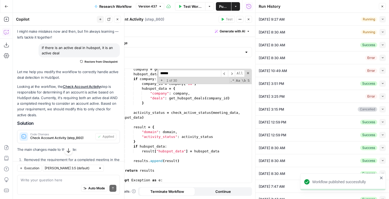
click at [384, 21] on button "Collapse" at bounding box center [382, 19] width 6 height 6
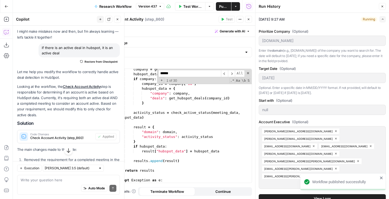
click at [296, 194] on button "View Logs" at bounding box center [322, 198] width 127 height 9
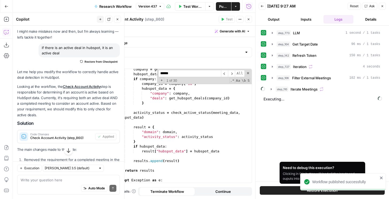
click at [282, 193] on button "Restore Execution" at bounding box center [322, 190] width 125 height 9
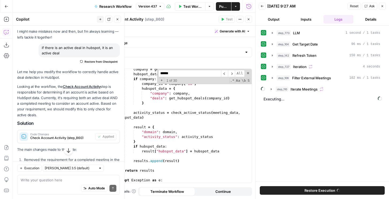
click at [383, 5] on icon "button" at bounding box center [383, 6] width 2 height 2
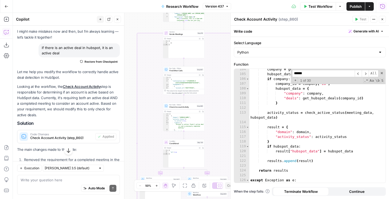
click at [381, 16] on button "Close" at bounding box center [382, 19] width 7 height 7
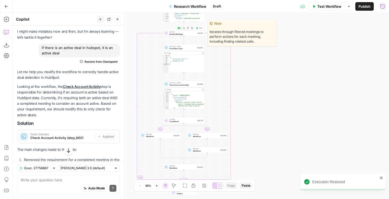
click at [200, 27] on span "Test" at bounding box center [200, 28] width 3 height 2
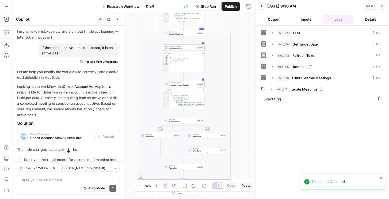
click at [271, 22] on button "Output" at bounding box center [274, 19] width 30 height 9
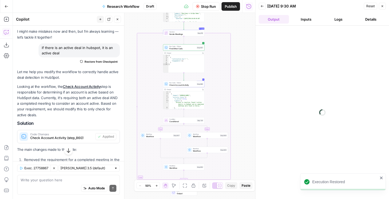
click at [335, 22] on button "Logs" at bounding box center [339, 19] width 30 height 9
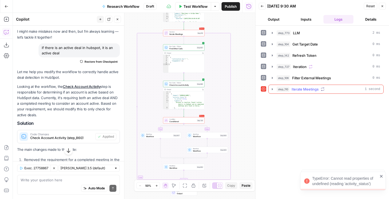
click at [285, 87] on span "step_110" at bounding box center [283, 88] width 13 height 5
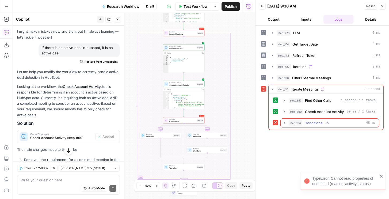
click at [283, 121] on icon "button" at bounding box center [284, 123] width 4 height 4
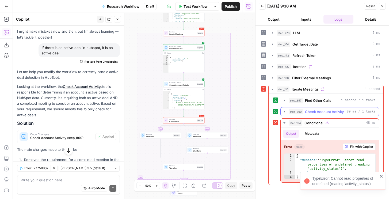
click at [299, 113] on span "step_860" at bounding box center [296, 111] width 14 height 5
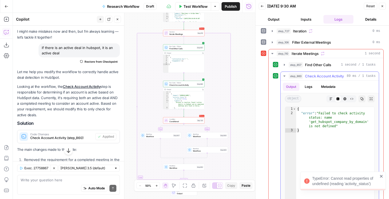
scroll to position [38, 0]
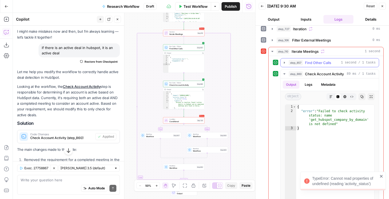
click at [295, 63] on span "step_857" at bounding box center [296, 62] width 14 height 5
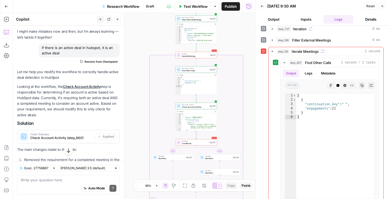
click at [99, 61] on span "Restore from Checkpoint" at bounding box center [101, 61] width 33 height 4
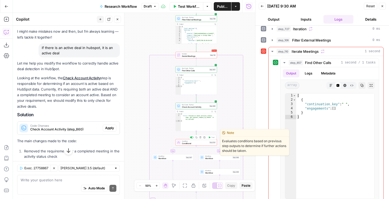
click at [180, 143] on icon at bounding box center [178, 142] width 3 height 3
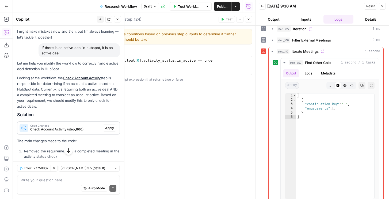
click at [250, 16] on button "Close" at bounding box center [248, 19] width 7 height 7
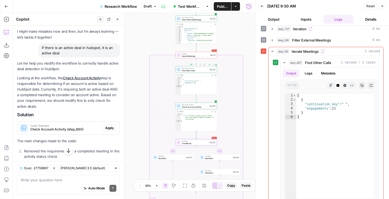
click at [199, 107] on span "Check Account Activity" at bounding box center [195, 106] width 26 height 3
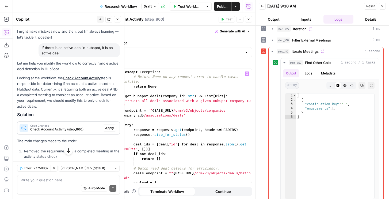
scroll to position [191, 0]
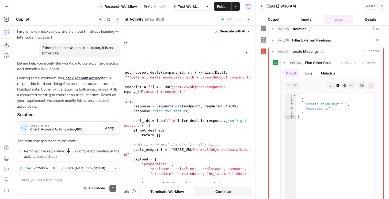
click at [250, 17] on button "Close" at bounding box center [248, 19] width 7 height 7
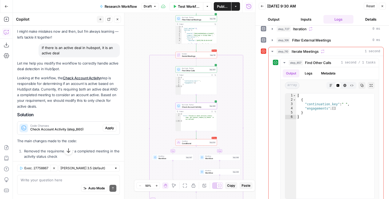
click at [86, 125] on span "Code Changes" at bounding box center [65, 125] width 70 height 3
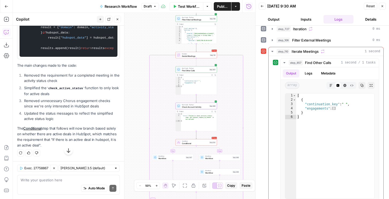
scroll to position [527, 0]
drag, startPoint x: 26, startPoint y: 101, endPoint x: 72, endPoint y: 128, distance: 53.4
copy code "def check_active_status ( meeting_data: dict , hubspot_data: dict ) -> dict : "…"
click at [37, 182] on textarea at bounding box center [69, 179] width 96 height 5
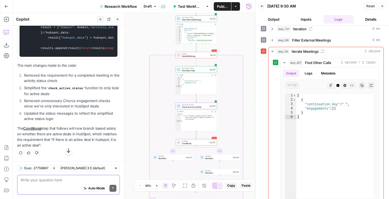
click at [40, 181] on textarea at bounding box center [69, 179] width 96 height 5
type textarea "ca"
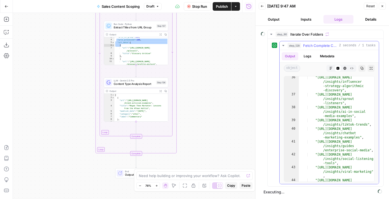
scroll to position [313, 0]
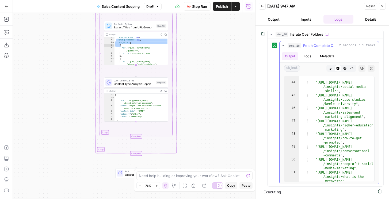
click at [307, 43] on span "Fetch Complete Content URLs" at bounding box center [320, 45] width 34 height 5
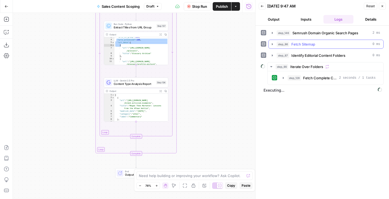
scroll to position [0, 0]
click at [280, 17] on button "Output" at bounding box center [274, 19] width 30 height 9
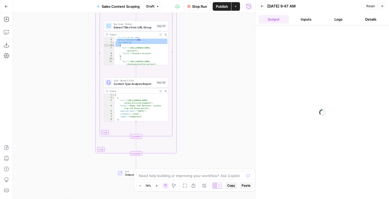
click at [304, 19] on button "Inputs" at bounding box center [306, 19] width 30 height 9
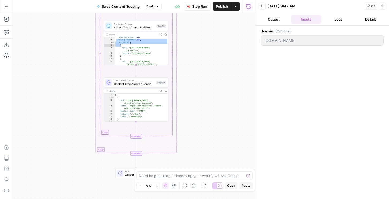
click at [334, 20] on button "Logs" at bounding box center [339, 19] width 30 height 9
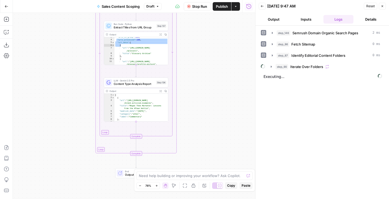
click at [290, 71] on div "step_146 Semrush Domain Organic Search Pages 2 ms step_86 Fetch Sitemap 0 ms st…" at bounding box center [322, 112] width 123 height 168
click at [290, 66] on span "Iterate Over Folders" at bounding box center [306, 66] width 33 height 5
click at [292, 81] on button "step_128 Fetch Complete Content URLs 2 seconds / 1 tasks" at bounding box center [329, 78] width 99 height 9
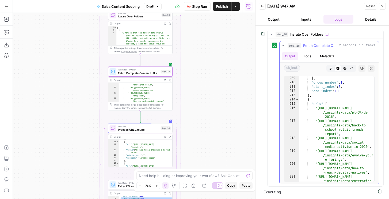
scroll to position [1911, 0]
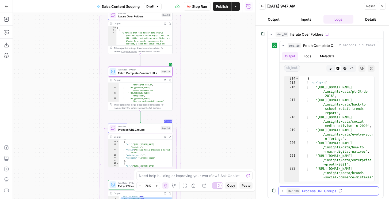
click at [303, 187] on button "step_136 Process URL Groups" at bounding box center [329, 191] width 100 height 9
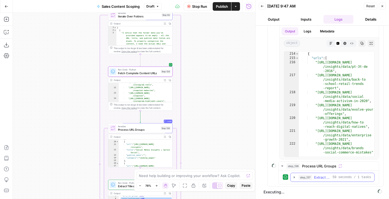
click at [310, 177] on span "step_137" at bounding box center [305, 176] width 13 height 5
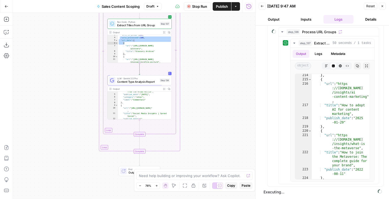
scroll to position [21, 0]
click at [311, 46] on button "step_137 Extract Titles from URL Group 50 seconds / 1 tasks" at bounding box center [333, 43] width 84 height 9
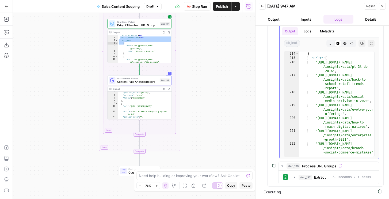
scroll to position [57, 0]
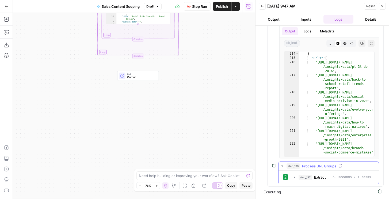
click at [305, 180] on button "step_137 Extract Titles from URL Group 50 seconds / 1 tasks" at bounding box center [333, 177] width 84 height 9
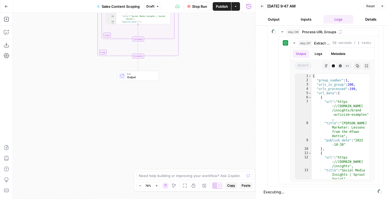
click at [279, 17] on button "Output" at bounding box center [274, 19] width 30 height 9
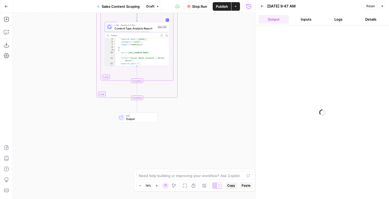
click at [148, 29] on span "Content Type Analysis Report" at bounding box center [135, 28] width 41 height 4
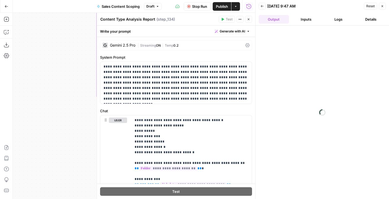
click at [142, 47] on span "Streaming" at bounding box center [148, 45] width 16 height 4
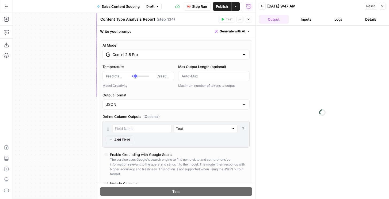
click at [249, 19] on icon "button" at bounding box center [248, 19] width 3 height 3
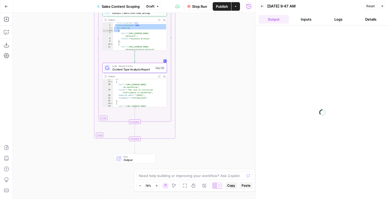
scroll to position [124, 0]
click at [344, 21] on button "Logs" at bounding box center [339, 19] width 30 height 9
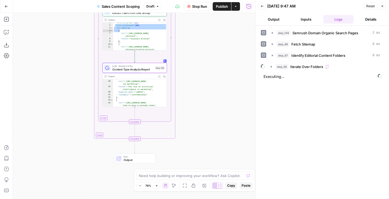
click at [273, 65] on icon "button" at bounding box center [271, 66] width 4 height 4
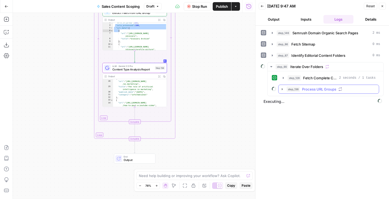
click at [288, 90] on span "step_136" at bounding box center [293, 88] width 13 height 5
click at [288, 102] on div "step_137 Extract Titles from URL Group 50 seconds / 1 tasks" at bounding box center [329, 100] width 92 height 9
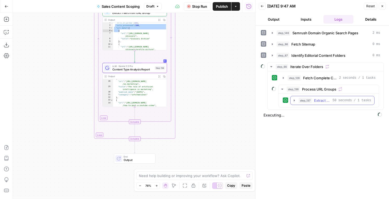
click at [296, 100] on icon "button" at bounding box center [294, 100] width 4 height 4
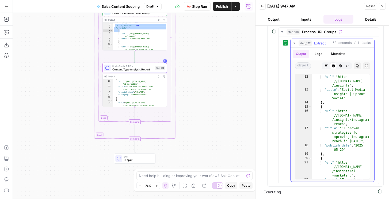
scroll to position [67, 0]
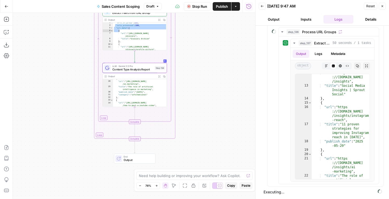
click at [225, 9] on button "Publish" at bounding box center [222, 6] width 18 height 9
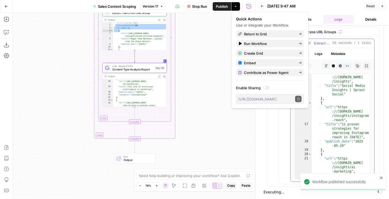
click at [329, 43] on span "Extract Titles from URL Group" at bounding box center [322, 42] width 16 height 5
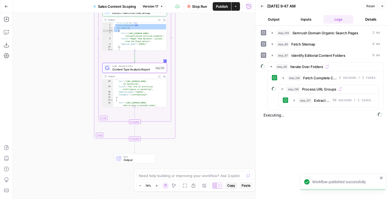
click at [269, 17] on button "Output" at bounding box center [274, 19] width 30 height 9
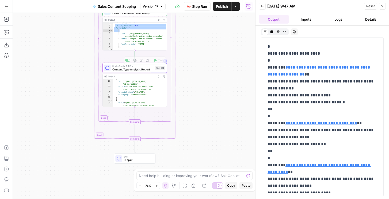
click at [114, 68] on span "Content Type Analysis Report" at bounding box center [132, 69] width 41 height 4
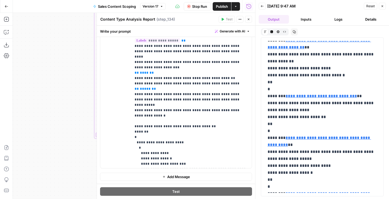
scroll to position [573, 0]
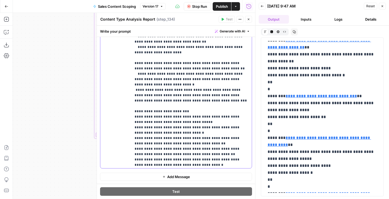
scroll to position [69, 0]
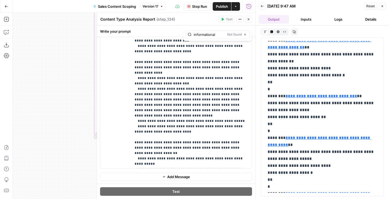
type input "informational"
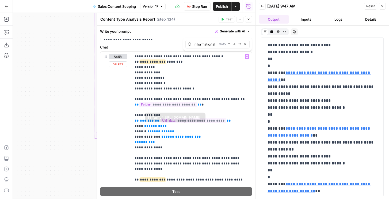
scroll to position [0, 0]
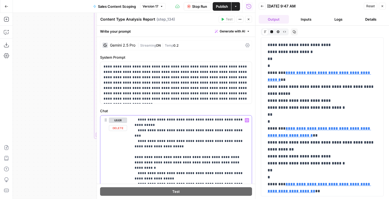
scroll to position [309, 0]
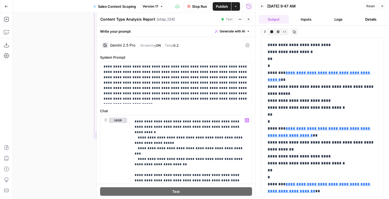
click at [192, 3] on button "Stop Run" at bounding box center [197, 6] width 27 height 9
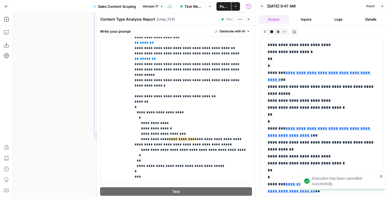
scroll to position [165, 0]
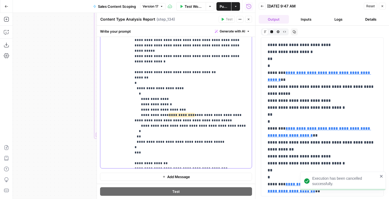
drag, startPoint x: 228, startPoint y: 157, endPoint x: 185, endPoint y: 152, distance: 43.4
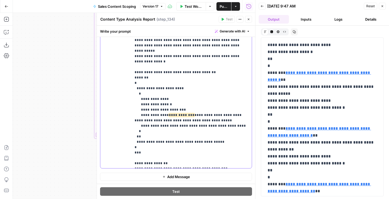
copy p "**********"
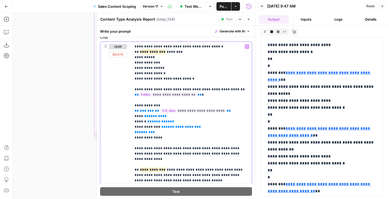
scroll to position [21, 0]
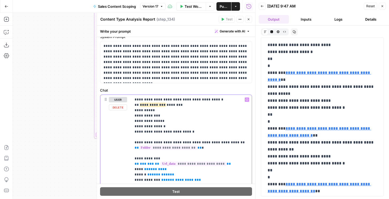
drag, startPoint x: 181, startPoint y: 127, endPoint x: 132, endPoint y: 104, distance: 54.8
drag, startPoint x: 134, startPoint y: 99, endPoint x: 193, endPoint y: 132, distance: 68.5
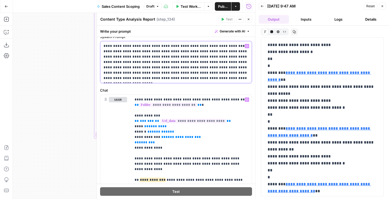
click at [151, 78] on p "**********" at bounding box center [176, 61] width 145 height 37
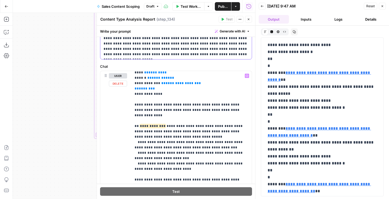
scroll to position [27, 0]
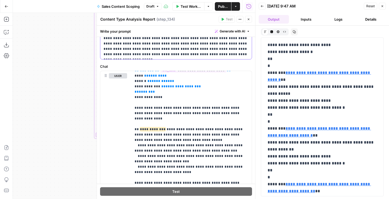
drag, startPoint x: 126, startPoint y: 53, endPoint x: 172, endPoint y: 61, distance: 46.4
click at [172, 61] on div "**********" at bounding box center [176, 149] width 158 height 312
drag, startPoint x: 133, startPoint y: 55, endPoint x: 128, endPoint y: 48, distance: 8.2
click at [128, 48] on p "**********" at bounding box center [176, 38] width 145 height 37
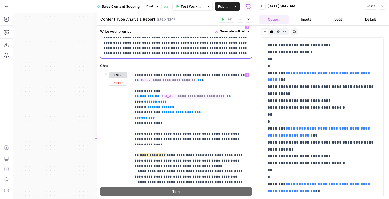
scroll to position [31, 0]
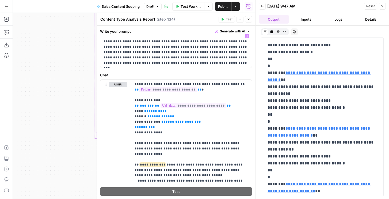
click at [249, 18] on icon "button" at bounding box center [248, 19] width 3 height 3
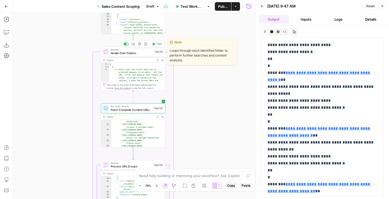
click at [155, 45] on button "Test" at bounding box center [156, 43] width 13 height 5
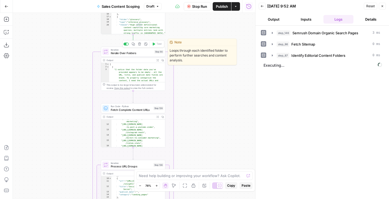
click at [219, 6] on span "Publish" at bounding box center [222, 6] width 12 height 5
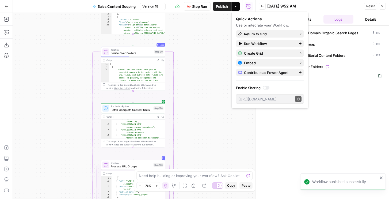
scroll to position [121, 0]
click at [351, 76] on span "Executing..." at bounding box center [323, 76] width 122 height 9
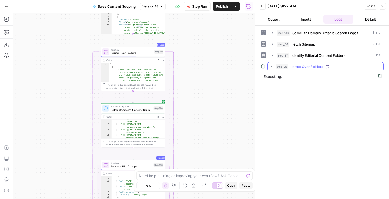
click at [322, 66] on span "Iterate Over Folders" at bounding box center [306, 66] width 33 height 5
click at [309, 88] on span "Process URL Groups" at bounding box center [319, 88] width 34 height 5
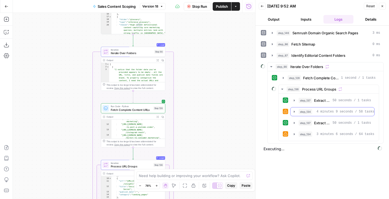
click at [313, 113] on div "step_134 Content Type Analysis Report 4 minutes 9 seconds / 58 tasks" at bounding box center [335, 111] width 73 height 5
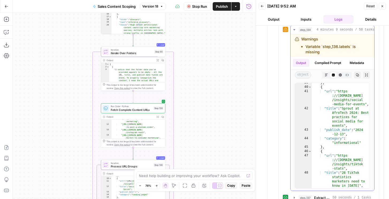
scroll to position [276, 0]
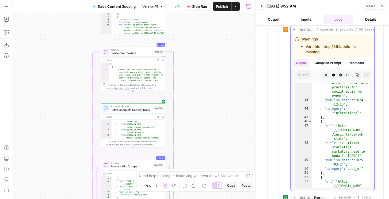
click at [333, 59] on button "Compiled Prompt" at bounding box center [328, 63] width 33 height 8
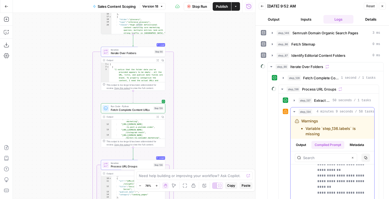
scroll to position [108, 0]
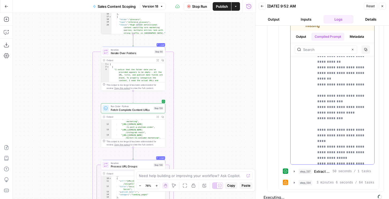
click at [308, 47] on input "text" at bounding box center [325, 49] width 45 height 5
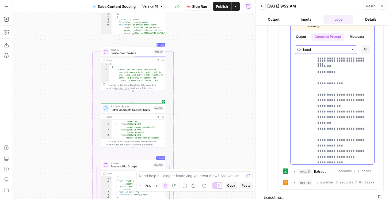
type input "label"
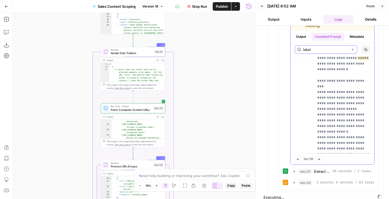
scroll to position [9880, 0]
click at [312, 181] on button "step_134 Content Type Analysis Report 3 minutes 6 seconds / 64 tasks" at bounding box center [333, 182] width 84 height 9
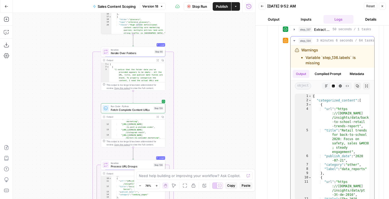
type textarea "**********"
click at [319, 152] on div "{ "categorized_content" : [ { "url" : "https ://sproutsocial.com /insights/data…" at bounding box center [341, 155] width 58 height 122
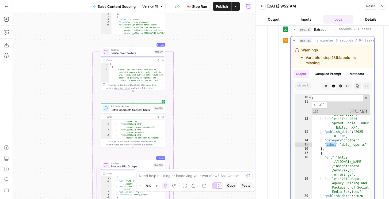
scroll to position [93, 0]
type input "*****"
click at [335, 70] on button "Compiled Prompt" at bounding box center [328, 74] width 33 height 8
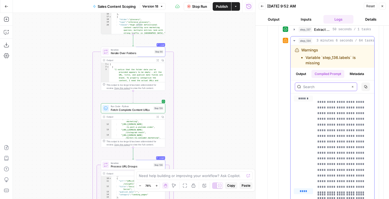
click at [323, 84] on input "text" at bounding box center [325, 86] width 45 height 5
type input "label"
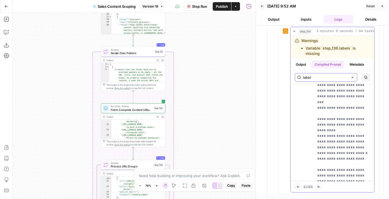
scroll to position [7521, 0]
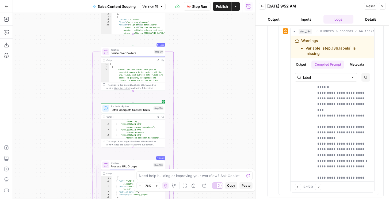
click at [189, 8] on button "Stop Run" at bounding box center [197, 6] width 27 height 9
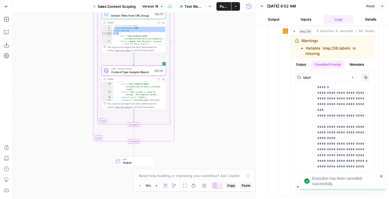
scroll to position [250, 0]
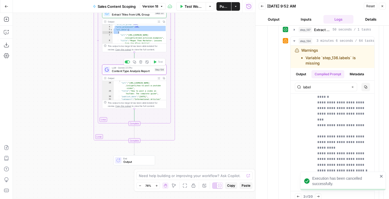
click at [146, 70] on span "Content Type Analysis Report" at bounding box center [132, 71] width 41 height 4
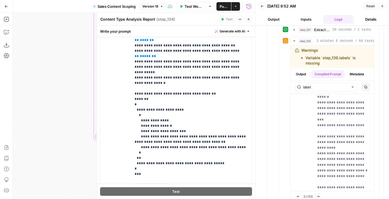
scroll to position [158, 0]
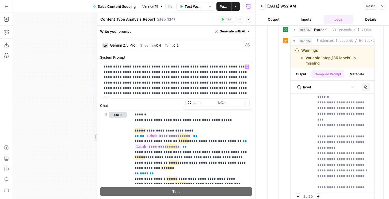
scroll to position [498, 0]
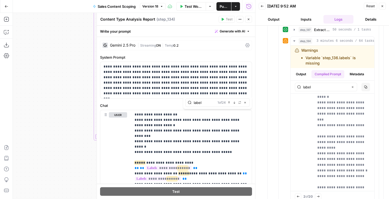
type input "label"
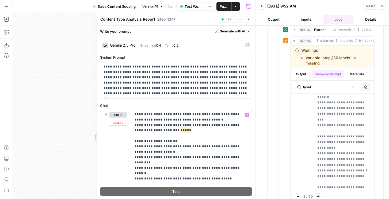
scroll to position [467, 0]
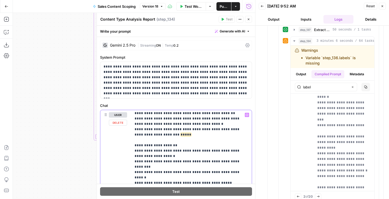
click at [177, 196] on span "*****" at bounding box center [182, 198] width 11 height 5
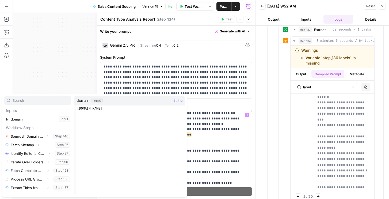
click at [202, 145] on p "**********" at bounding box center [192, 17] width 114 height 744
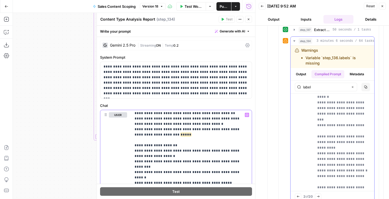
scroll to position [7459, 0]
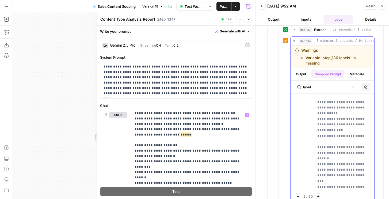
click at [303, 70] on button "Output" at bounding box center [301, 74] width 17 height 8
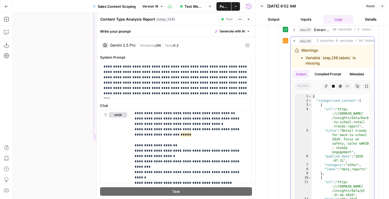
type textarea "**********"
click at [326, 132] on div "{ "categorized_content" : [ { "url" : "https ://sproutsocial.com /insights/data…" at bounding box center [341, 155] width 58 height 122
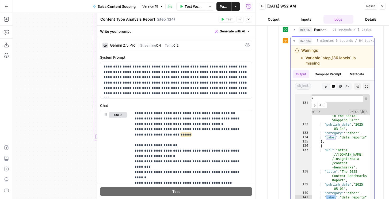
scroll to position [898, 0]
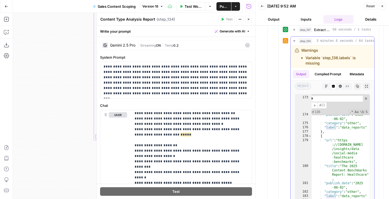
type input "*****"
click at [348, 149] on div ""url" : "https ://sproutsocial.com /insights/data /social-media -education -ben…" at bounding box center [341, 137] width 58 height 135
type textarea "*"
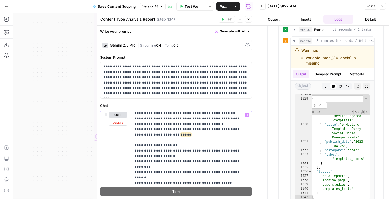
click at [173, 196] on span "*********" at bounding box center [162, 198] width 32 height 5
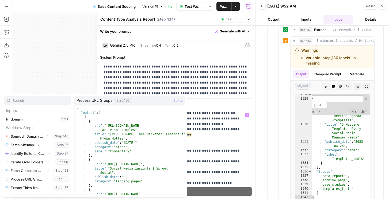
scroll to position [128, 0]
click at [47, 179] on icon "button" at bounding box center [47, 178] width 3 height 3
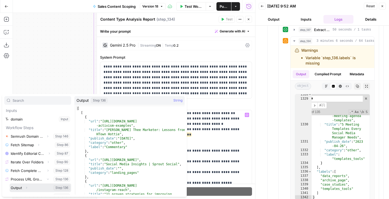
click at [26, 188] on icon "button" at bounding box center [26, 187] width 3 height 3
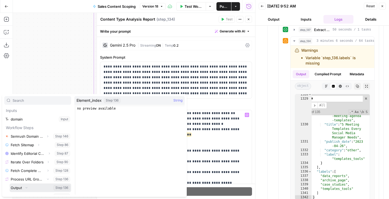
scroll to position [40, 0]
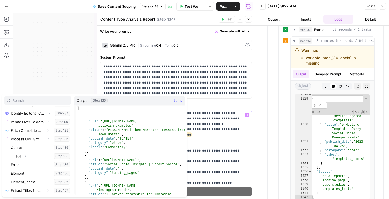
click at [214, 152] on p "**********" at bounding box center [192, 17] width 114 height 744
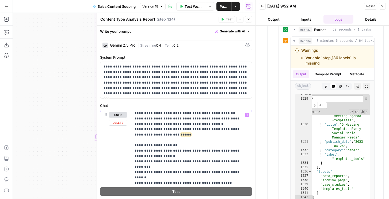
click at [177, 196] on span "*****" at bounding box center [182, 198] width 11 height 5
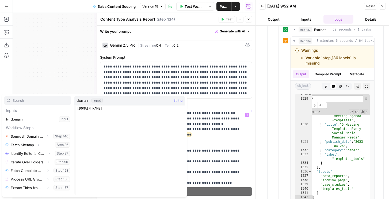
click at [204, 144] on p "**********" at bounding box center [192, 17] width 114 height 744
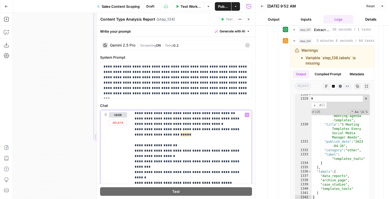
click at [182, 158] on p "**********" at bounding box center [192, 17] width 114 height 744
click at [204, 160] on p "**********" at bounding box center [192, 17] width 114 height 744
click at [220, 149] on p "**********" at bounding box center [192, 17] width 114 height 744
click at [174, 156] on p "**********" at bounding box center [192, 17] width 114 height 744
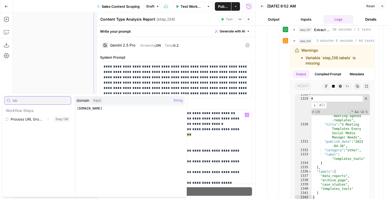
type input "lab"
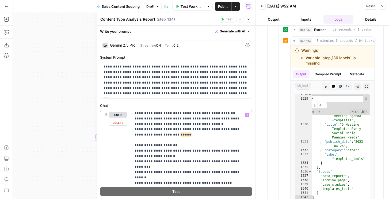
click at [221, 151] on p "**********" at bounding box center [192, 22] width 114 height 755
click at [193, 155] on p "**********" at bounding box center [192, 22] width 114 height 755
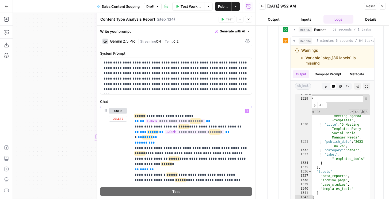
scroll to position [541, 0]
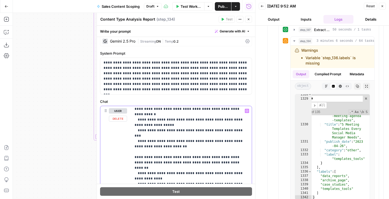
scroll to position [298, 0]
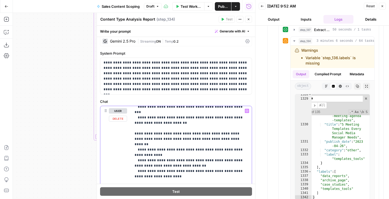
click at [156, 165] on p "**********" at bounding box center [192, 187] width 114 height 755
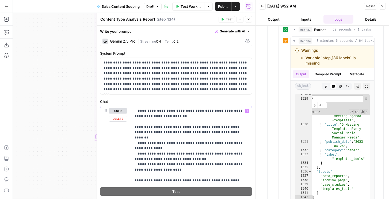
scroll to position [313, 0]
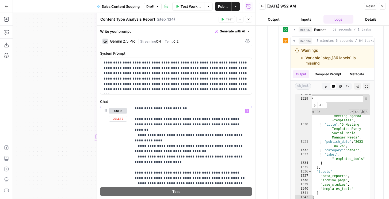
drag, startPoint x: 242, startPoint y: 156, endPoint x: 133, endPoint y: 157, distance: 108.4
click at [138, 159] on p "**********" at bounding box center [192, 185] width 114 height 781
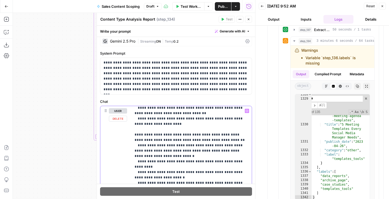
click at [160, 144] on p "**********" at bounding box center [192, 147] width 114 height 781
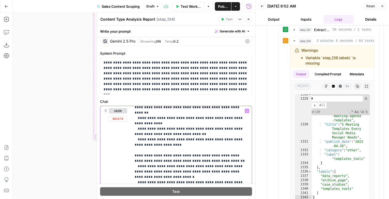
scroll to position [322, 0]
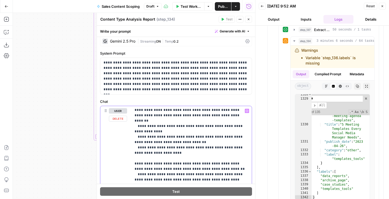
click at [157, 147] on p "**********" at bounding box center [192, 176] width 114 height 781
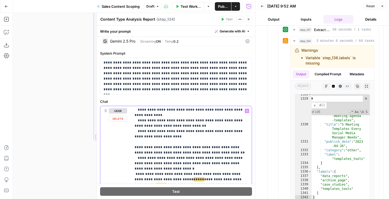
scroll to position [348, 0]
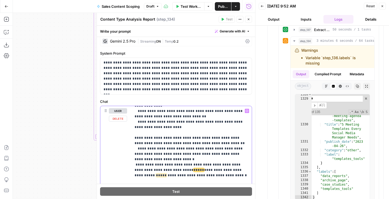
click at [138, 132] on p "**********" at bounding box center [192, 137] width 114 height 755
click at [178, 133] on p "**********" at bounding box center [192, 137] width 114 height 755
click at [183, 132] on p "**********" at bounding box center [192, 137] width 114 height 755
click at [194, 136] on p "**********" at bounding box center [192, 137] width 114 height 755
click at [203, 132] on p "**********" at bounding box center [192, 137] width 114 height 755
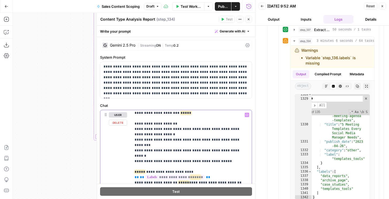
scroll to position [541, 0]
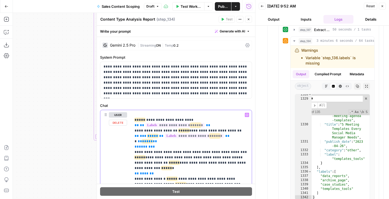
drag, startPoint x: 134, startPoint y: 119, endPoint x: 156, endPoint y: 159, distance: 45.7
copy p "**********"
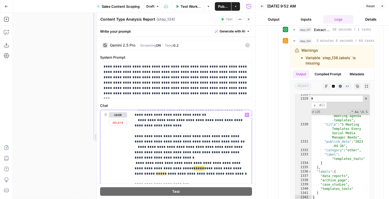
scroll to position [340, 0]
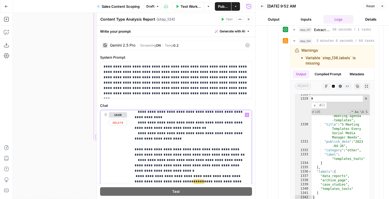
click at [195, 143] on p "**********" at bounding box center [192, 98] width 114 height 653
click at [204, 142] on p "**********" at bounding box center [192, 98] width 114 height 653
click at [170, 149] on p "**********" at bounding box center [192, 149] width 114 height 755
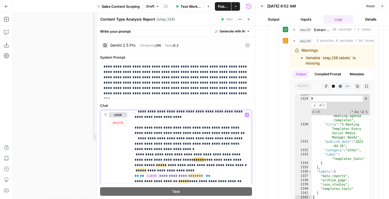
scroll to position [364, 0]
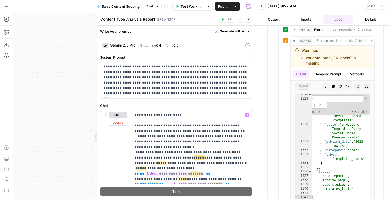
click at [189, 182] on span "**********" at bounding box center [187, 184] width 45 height 5
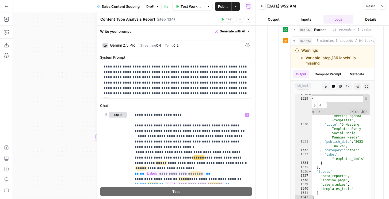
click at [383, 9] on button "Close" at bounding box center [382, 6] width 7 height 7
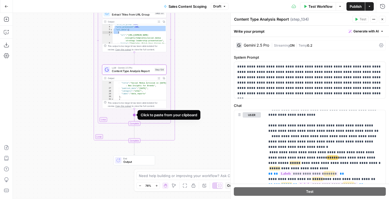
click at [134, 116] on icon "Edge from step_134 to step_136-iteration-end" at bounding box center [134, 116] width 0 height 14
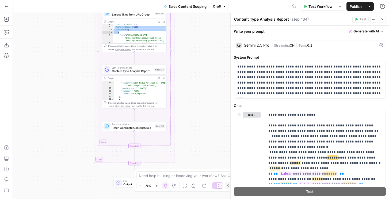
click at [134, 129] on span "Fetch Complete Content URLs" at bounding box center [132, 128] width 41 height 4
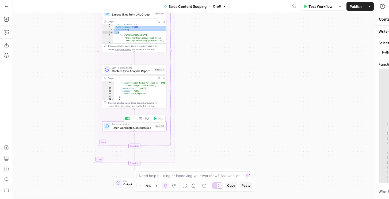
type textarea "Fetch Complete Content URLs"
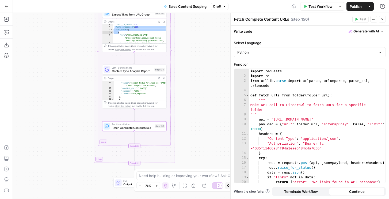
click at [272, 90] on div "import requests import re from urllib . parse import urlparse , urlunparse , pa…" at bounding box center [317, 130] width 136 height 123
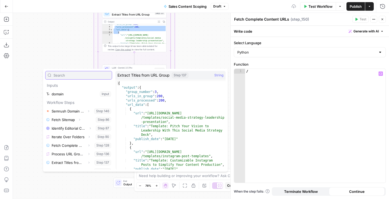
scroll to position [6, 0]
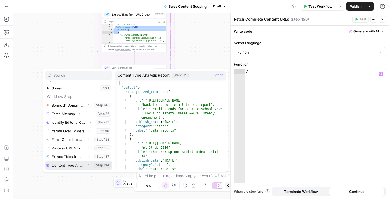
click at [88, 166] on icon "button" at bounding box center [88, 165] width 3 height 3
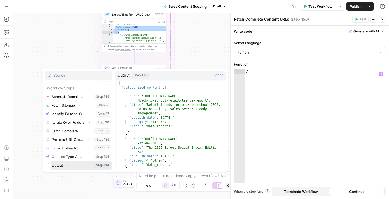
click at [67, 164] on icon "button" at bounding box center [67, 165] width 3 height 3
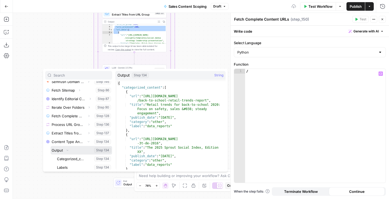
scroll to position [32, 0]
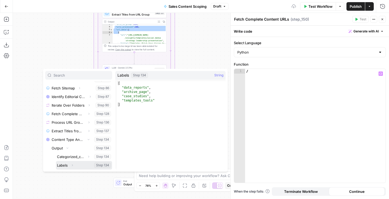
click at [67, 165] on button "Select variable Labels" at bounding box center [84, 165] width 56 height 9
type textarea "**********"
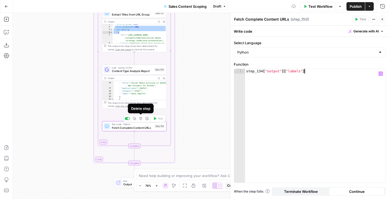
click at [140, 118] on icon "button" at bounding box center [140, 118] width 3 height 3
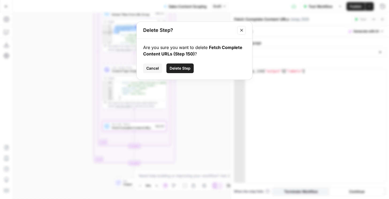
click at [172, 66] on span "Delete Step" at bounding box center [180, 68] width 21 height 5
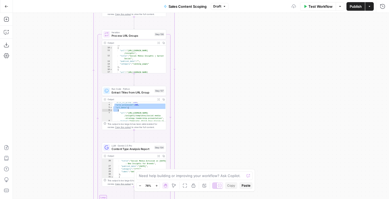
click at [131, 149] on span "Content Type Analysis Report" at bounding box center [132, 149] width 41 height 4
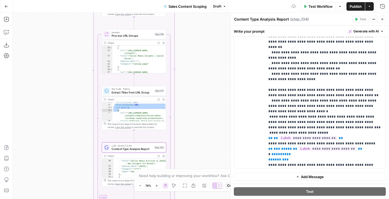
scroll to position [239, 0]
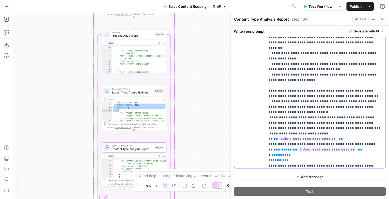
click at [286, 111] on p "**********" at bounding box center [325, 87] width 114 height 749
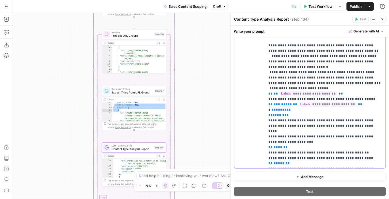
scroll to position [293, 0]
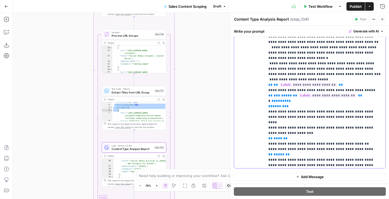
drag, startPoint x: 268, startPoint y: 96, endPoint x: 295, endPoint y: 132, distance: 46.1
click at [295, 132] on div "**********" at bounding box center [325, 59] width 120 height 218
copy p "**********"
click at [5, 30] on icon "button" at bounding box center [6, 32] width 5 height 4
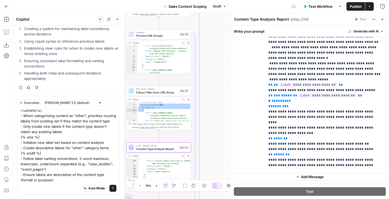
scroll to position [35, 0]
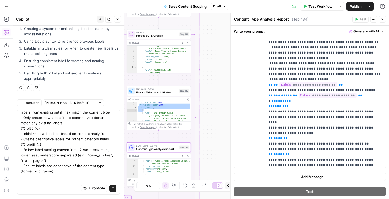
type textarea "{% if step_136.output.labels %} - First check existing labels from previous ite…"
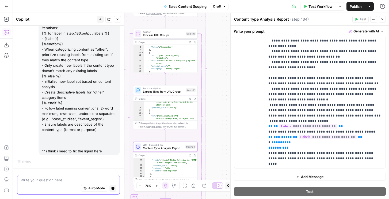
scroll to position [31, 0]
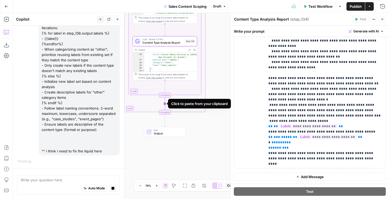
click at [165, 104] on icon "Edge from step_136-iteration-end to step_90-iteration-end" at bounding box center [165, 104] width 0 height 14
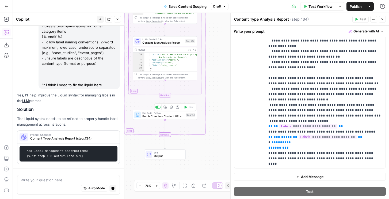
click at [172, 108] on icon "button" at bounding box center [171, 106] width 3 height 3
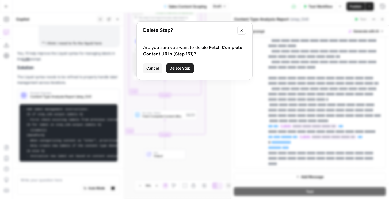
click at [180, 67] on span "Delete Step" at bounding box center [180, 68] width 21 height 5
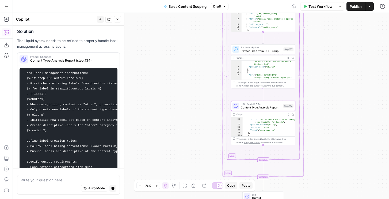
scroll to position [1307, 0]
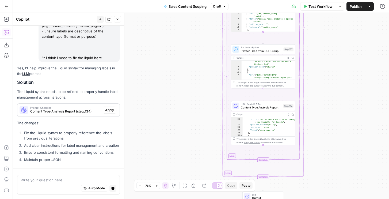
click at [61, 120] on div "Yes, I'll help improve the Liquid syntax for managing labels in the LLM prompt.…" at bounding box center [68, 114] width 103 height 98
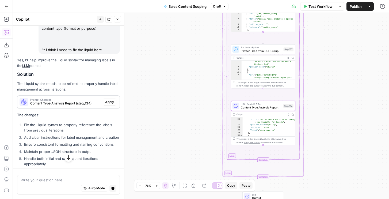
click at [58, 101] on span "Prompt Changes" at bounding box center [65, 99] width 70 height 3
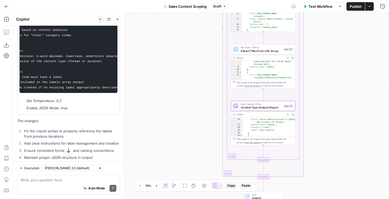
scroll to position [0, 109]
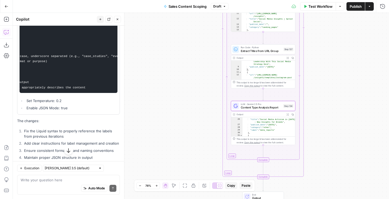
drag, startPoint x: 22, startPoint y: 65, endPoint x: 107, endPoint y: 94, distance: 90.2
click at [107, 93] on pre "- Add label management instructions: {% if step_136.output.labels %} - First ch…" at bounding box center [69, 35] width 98 height 115
copy code "- Add label management instructions: {% if step_136.output.labels %} - First ch…"
click at [47, 179] on textarea at bounding box center [69, 179] width 96 height 5
click at [46, 180] on textarea at bounding box center [69, 179] width 96 height 5
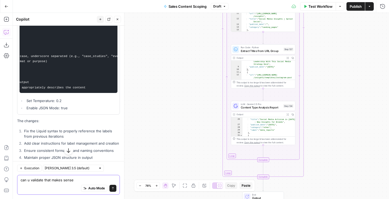
type textarea "can u validate that makes sense?"
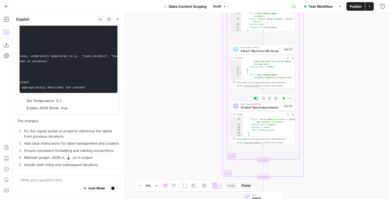
click at [259, 107] on span "Content Type Analysis Report" at bounding box center [261, 107] width 41 height 4
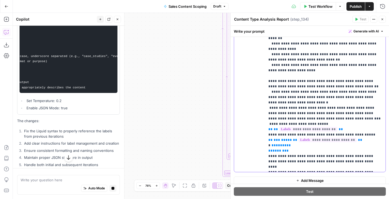
scroll to position [243, 0]
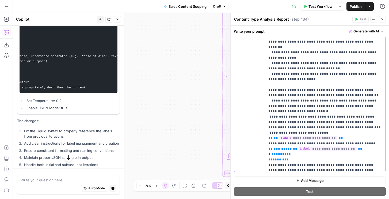
drag, startPoint x: 284, startPoint y: 109, endPoint x: 265, endPoint y: 92, distance: 26.3
click at [265, 92] on div "**********" at bounding box center [325, 63] width 120 height 218
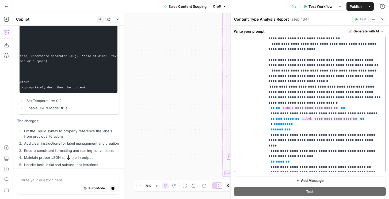
scroll to position [278, 0]
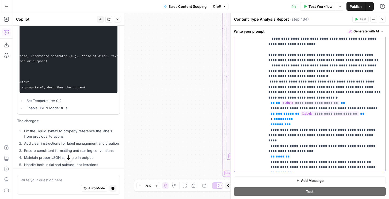
click at [304, 54] on p "**********" at bounding box center [325, 74] width 114 height 792
drag, startPoint x: 280, startPoint y: 55, endPoint x: 266, endPoint y: 55, distance: 14.5
click at [266, 55] on div "**********" at bounding box center [325, 63] width 120 height 218
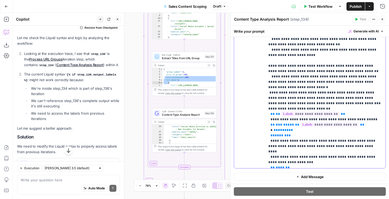
scroll to position [266, 0]
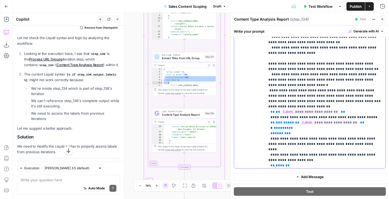
click at [287, 121] on span "*****" at bounding box center [288, 122] width 11 height 3
drag, startPoint x: 282, startPoint y: 70, endPoint x: 292, endPoint y: 69, distance: 10.8
click at [292, 109] on span "**********" at bounding box center [311, 111] width 58 height 5
drag, startPoint x: 322, startPoint y: 70, endPoint x: 331, endPoint y: 69, distance: 8.8
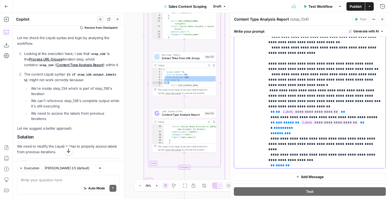
click at [331, 109] on span "**********" at bounding box center [311, 111] width 58 height 5
click at [287, 121] on span "*****" at bounding box center [288, 122] width 11 height 3
drag, startPoint x: 339, startPoint y: 81, endPoint x: 350, endPoint y: 80, distance: 11.0
click at [350, 120] on span "**********" at bounding box center [331, 122] width 58 height 5
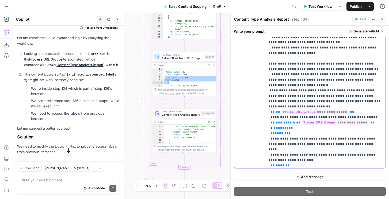
click at [279, 126] on span "*****" at bounding box center [283, 127] width 11 height 3
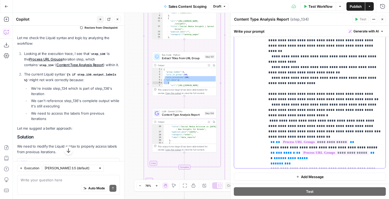
scroll to position [231, 0]
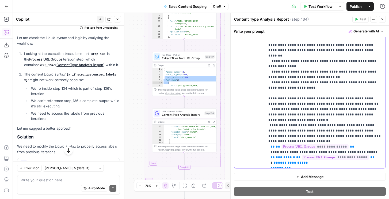
drag, startPoint x: 294, startPoint y: 134, endPoint x: 271, endPoint y: 120, distance: 26.8
click at [271, 120] on p "**********" at bounding box center [325, 117] width 114 height 792
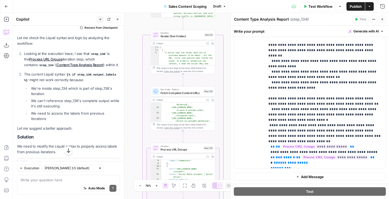
click at [195, 94] on span "Fetch Complete Content URLs" at bounding box center [181, 93] width 41 height 4
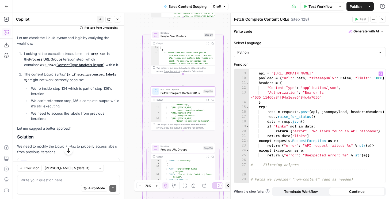
scroll to position [46, 0]
type textarea "**********"
click at [299, 116] on div """" api = "https://api.firecrawl.dev/v1/map" payload = { "url" : path , "sitema…" at bounding box center [317, 127] width 136 height 123
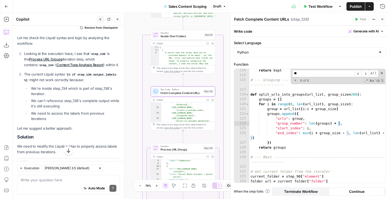
scroll to position [0, 0]
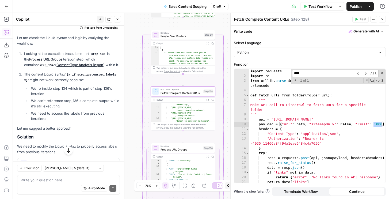
type input "****"
click at [378, 124] on div "import requests import re from urllib . parse import urlparse , urlunparse , pa…" at bounding box center [317, 130] width 136 height 123
click at [321, 113] on div "import requests import re from urllib . parse import urlparse , urlunparse , pa…" at bounding box center [317, 130] width 136 height 123
type textarea "***"
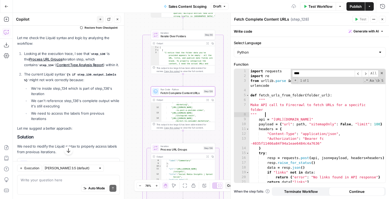
click at [306, 75] on input "****" at bounding box center [323, 73] width 63 height 7
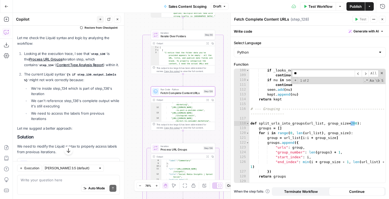
scroll to position [622, 0]
type input "***"
click at [354, 123] on div "if _looks_non_content ( nu ) : continue if nu in seen : continue seen . add ( n…" at bounding box center [317, 132] width 136 height 128
type textarea "**********"
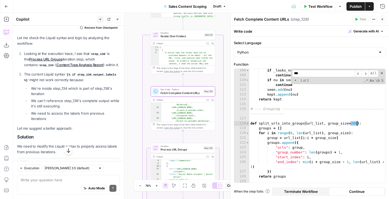
scroll to position [0, 8]
click at [342, 106] on div "if _looks_non_content ( nu ) : continue if nu in seen : continue seen . add ( n…" at bounding box center [317, 132] width 136 height 128
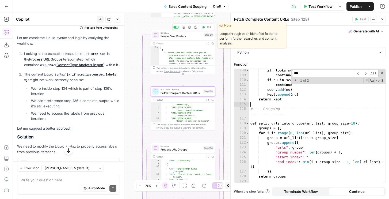
click at [208, 28] on span "Test" at bounding box center [209, 27] width 5 height 4
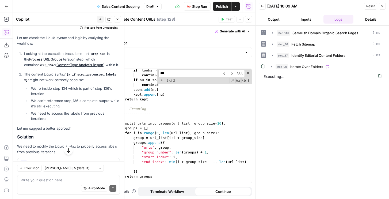
click at [299, 70] on button "step_90 Iterate Over Folders" at bounding box center [326, 66] width 116 height 9
click at [302, 79] on div "step_128 Fetch Complete Content URLs 1 second / 1 tasks" at bounding box center [332, 77] width 88 height 5
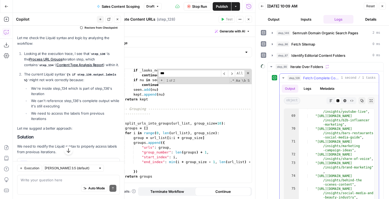
scroll to position [988, 0]
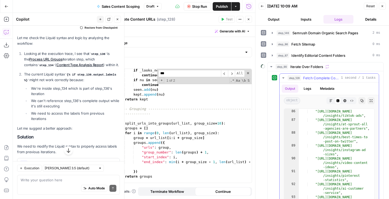
click at [307, 75] on button "step_128 Fetch Complete Content URLs 1 second / 1 tasks" at bounding box center [329, 78] width 99 height 9
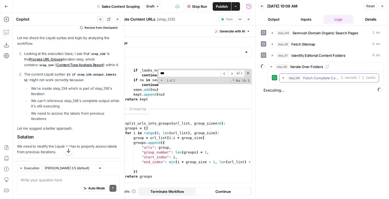
click at [308, 81] on button "step_128 Fetch Complete Content URLs 1 second / 1 tasks" at bounding box center [329, 78] width 99 height 9
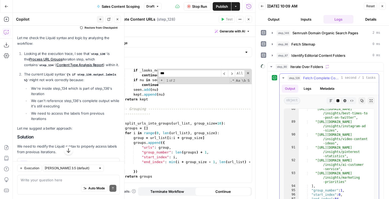
scroll to position [32, 0]
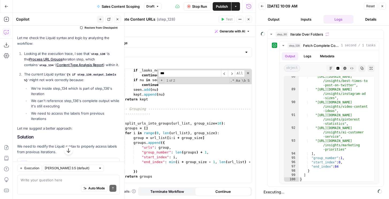
click at [213, 73] on input "***" at bounding box center [189, 73] width 63 height 7
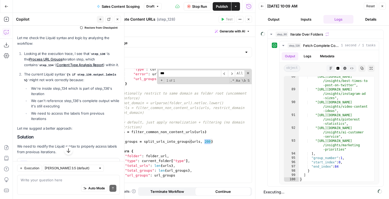
scroll to position [806, 0]
click at [199, 7] on span "Stop Run" at bounding box center [199, 6] width 15 height 5
click at [207, 141] on div ""type" : current_folder [ "type" ] , "error" : urls [ "error" ] , "url_groups" …" at bounding box center [184, 128] width 136 height 123
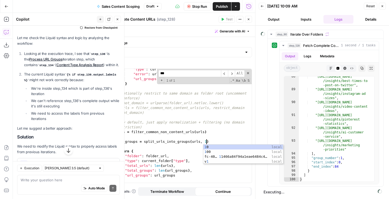
scroll to position [0, 7]
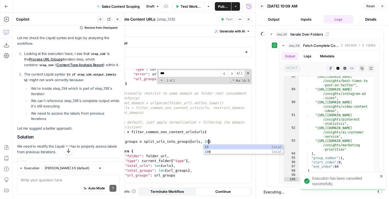
type textarea "**********"
click at [385, 5] on button "Close" at bounding box center [382, 6] width 7 height 7
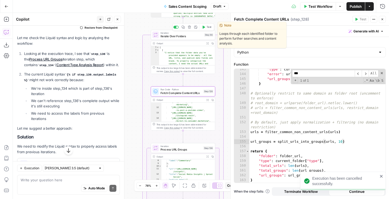
click at [204, 27] on icon "button" at bounding box center [204, 27] width 3 height 3
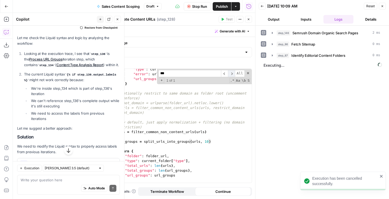
click at [232, 74] on span "​" at bounding box center [231, 73] width 7 height 7
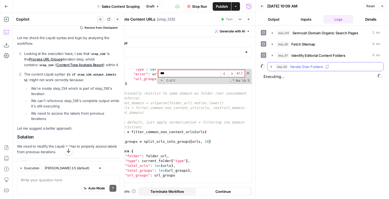
click at [291, 68] on span "Iterate Over Folders" at bounding box center [306, 66] width 33 height 5
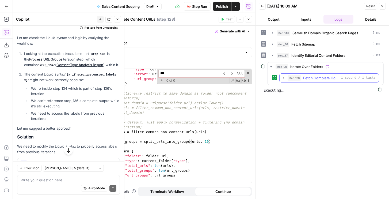
click at [297, 80] on span "step_128" at bounding box center [294, 77] width 13 height 5
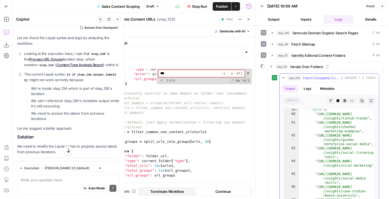
scroll to position [489, 0]
click at [200, 74] on input "***" at bounding box center [189, 73] width 63 height 7
click at [197, 119] on div ""type" : current_folder [ "type" ] , "error" : urls [ "error" ] , "url_groups" …" at bounding box center [184, 128] width 136 height 123
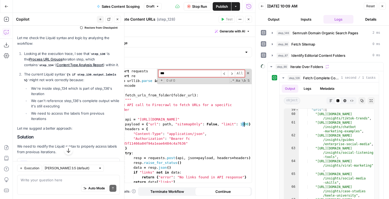
scroll to position [0, 0]
click at [297, 77] on span "step_128" at bounding box center [294, 77] width 13 height 5
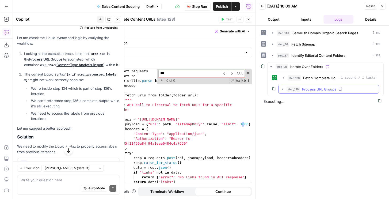
click at [287, 89] on span "step_136" at bounding box center [293, 88] width 13 height 5
click at [291, 100] on button "step_137 Extract Titles from URL Group 2 seconds / 1 tasks" at bounding box center [333, 100] width 84 height 9
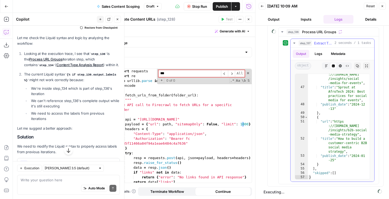
scroll to position [430, 0]
click at [318, 57] on button "Logs" at bounding box center [319, 54] width 14 height 8
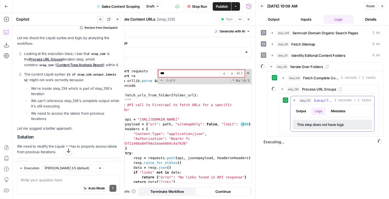
click at [300, 108] on button "Output" at bounding box center [301, 111] width 17 height 8
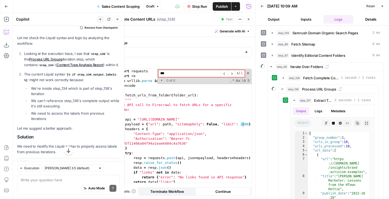
click at [280, 18] on button "Output" at bounding box center [274, 19] width 30 height 9
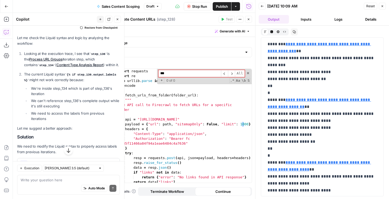
scroll to position [423, 0]
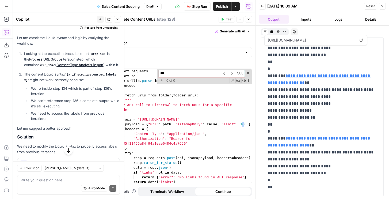
click at [333, 16] on button "Logs" at bounding box center [339, 19] width 30 height 9
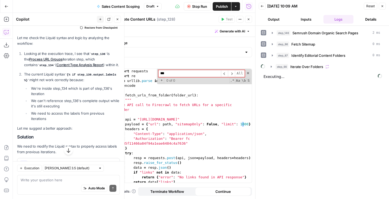
click at [309, 70] on button "step_90 Iterate Over Folders" at bounding box center [326, 66] width 116 height 9
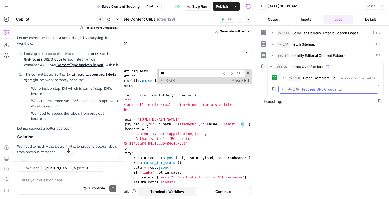
click at [308, 89] on span "Process URL Groups" at bounding box center [319, 88] width 34 height 5
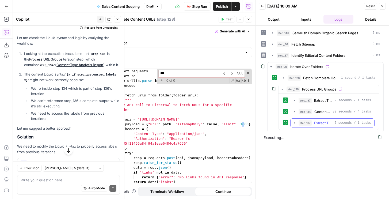
click at [313, 121] on div "step_137 Extract Titles from URL Group 2 seconds / 1 tasks" at bounding box center [335, 122] width 73 height 5
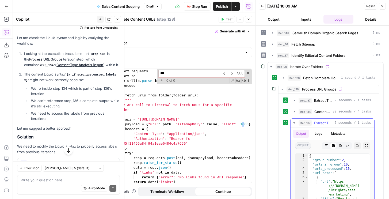
scroll to position [2, 0]
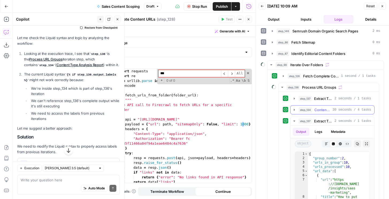
click at [312, 108] on span "step_134" at bounding box center [306, 109] width 14 height 5
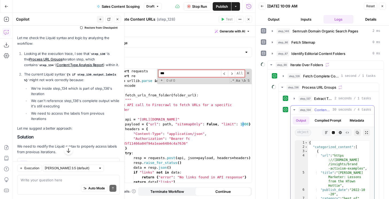
click at [312, 108] on span "step_134" at bounding box center [306, 109] width 14 height 5
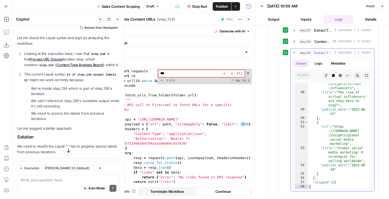
scroll to position [80, 0]
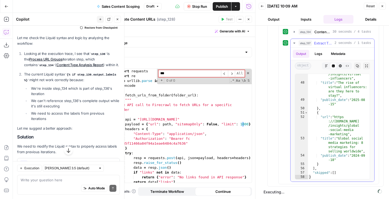
click at [319, 41] on span "Extract Titles from URL Group" at bounding box center [323, 42] width 18 height 5
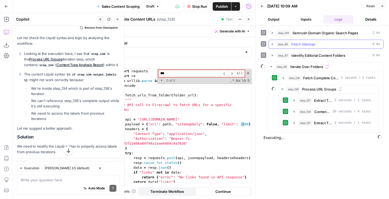
scroll to position [0, 0]
click at [279, 21] on button "Output" at bounding box center [274, 19] width 30 height 9
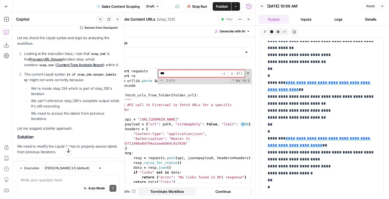
scroll to position [1028, 0]
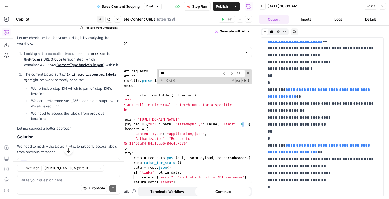
click at [332, 18] on button "Logs" at bounding box center [339, 19] width 30 height 9
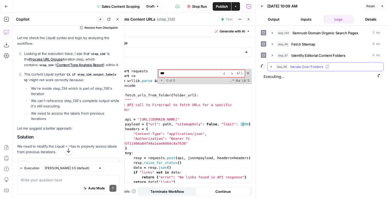
click at [314, 66] on span "Iterate Over Folders" at bounding box center [306, 66] width 33 height 5
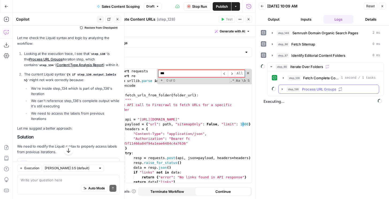
click at [311, 90] on span "Process URL Groups" at bounding box center [319, 88] width 34 height 5
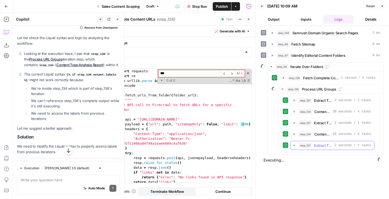
click at [319, 147] on span "Extract Titles from URL Group" at bounding box center [323, 145] width 18 height 5
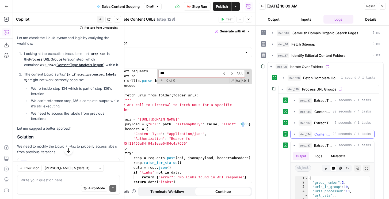
click at [320, 131] on span "Content Type Analysis Report" at bounding box center [322, 133] width 16 height 5
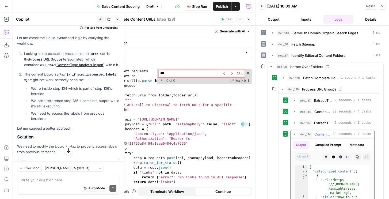
click at [325, 147] on button "Compiled Prompt" at bounding box center [328, 145] width 33 height 8
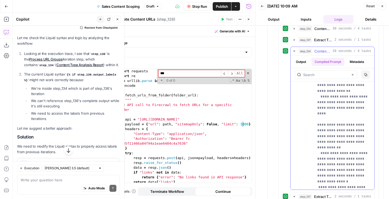
scroll to position [1116, 0]
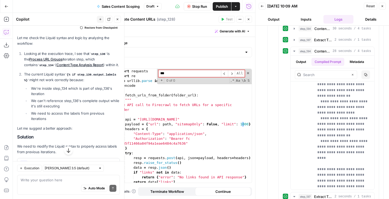
click at [199, 4] on span "Stop Run" at bounding box center [199, 6] width 15 height 5
click at [243, 123] on div "import requests import re from urllib . parse import urlparse , urlunparse , pa…" at bounding box center [184, 130] width 136 height 123
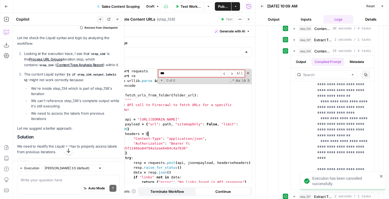
click at [193, 133] on div "import requests import re from urllib . parse import urlparse , urlunparse , pa…" at bounding box center [184, 130] width 136 height 123
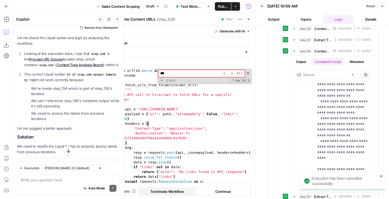
scroll to position [10, 0]
click at [212, 70] on input "***" at bounding box center [189, 73] width 63 height 7
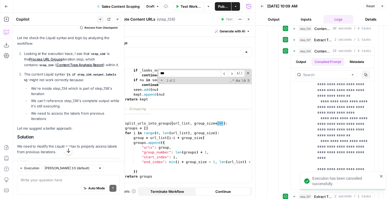
scroll to position [811, 0]
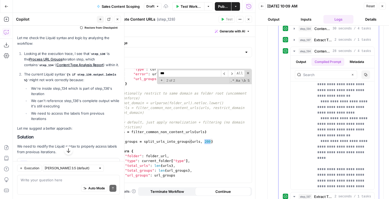
type textarea "**********"
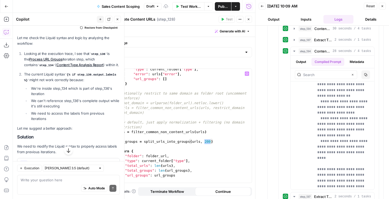
click at [381, 5] on icon "button" at bounding box center [382, 6] width 3 height 3
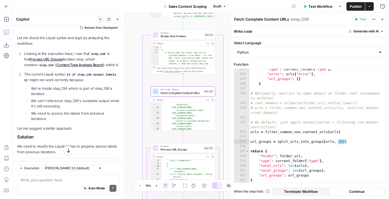
click at [382, 18] on icon "button" at bounding box center [382, 19] width 3 height 3
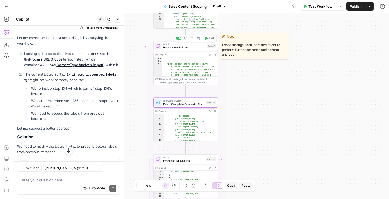
click at [207, 37] on icon "button" at bounding box center [205, 38] width 3 height 3
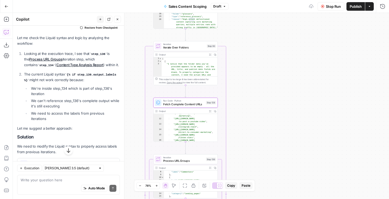
click at [324, 3] on button "Stop Run" at bounding box center [331, 6] width 27 height 9
click at [382, 7] on icon "button" at bounding box center [382, 6] width 5 height 5
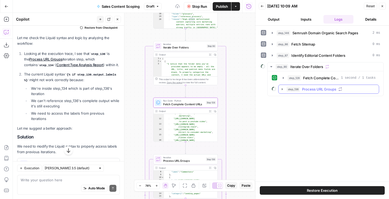
click at [287, 90] on span "step_136" at bounding box center [293, 88] width 13 height 5
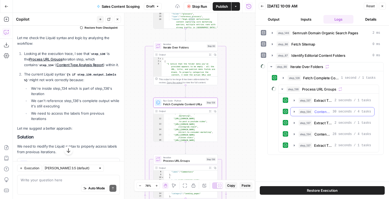
click at [294, 113] on icon "button" at bounding box center [294, 111] width 4 height 4
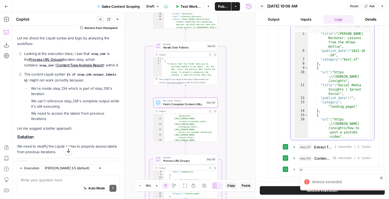
scroll to position [105, 0]
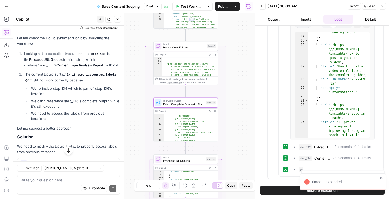
click at [384, 10] on header "Back 08/19/25 at 10:09 AM Reset Ask Close Output Inputs Logs Details" at bounding box center [323, 13] width 134 height 26
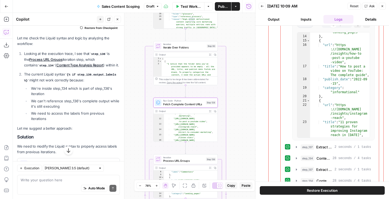
click at [383, 7] on icon "button" at bounding box center [382, 6] width 3 height 3
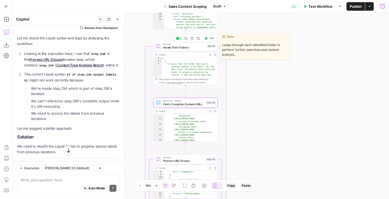
click at [212, 40] on span "Test" at bounding box center [211, 38] width 5 height 4
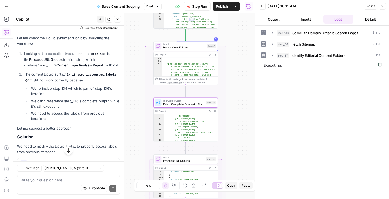
click at [118, 17] on button "Close" at bounding box center [117, 19] width 7 height 7
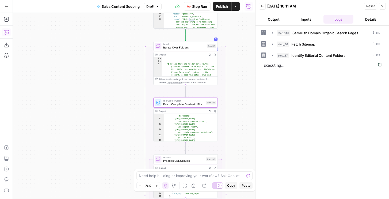
click at [216, 8] on span "Publish" at bounding box center [222, 6] width 12 height 5
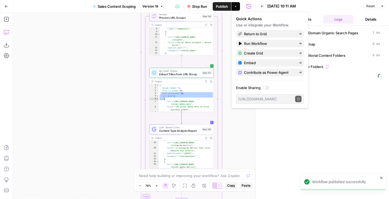
scroll to position [128, 0]
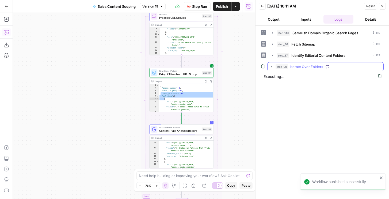
click at [330, 70] on button "step_90 Iterate Over Folders" at bounding box center [326, 66] width 116 height 9
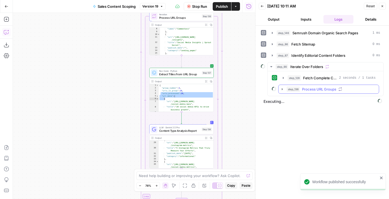
click at [320, 90] on span "Process URL Groups" at bounding box center [319, 88] width 34 height 5
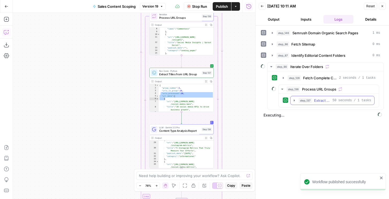
click at [317, 103] on button "step_137 Extract Titles from URL Group 50 seconds / 1 tasks" at bounding box center [333, 100] width 84 height 9
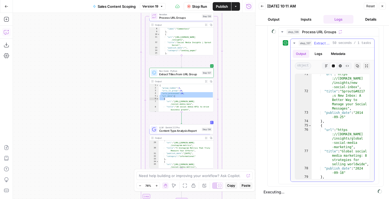
scroll to position [659, 0]
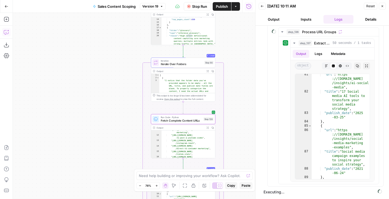
click at [220, 4] on span "Publish" at bounding box center [222, 6] width 12 height 5
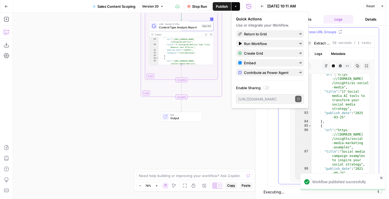
scroll to position [0, 0]
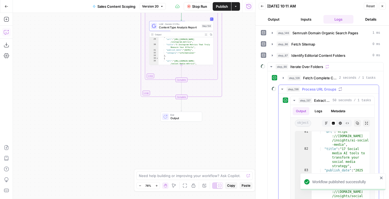
click at [327, 89] on span "Process URL Groups" at bounding box center [319, 88] width 34 height 5
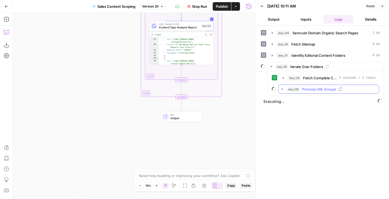
click at [306, 86] on span "Process URL Groups" at bounding box center [319, 88] width 34 height 5
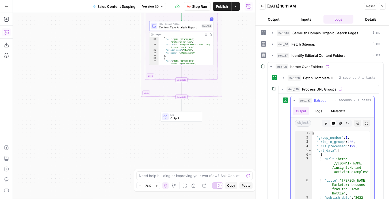
click at [321, 100] on span "Extract Titles from URL Group" at bounding box center [322, 100] width 16 height 5
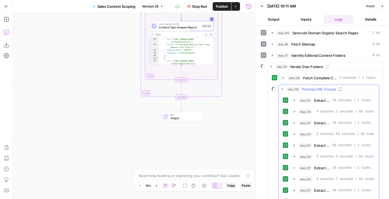
scroll to position [36, 0]
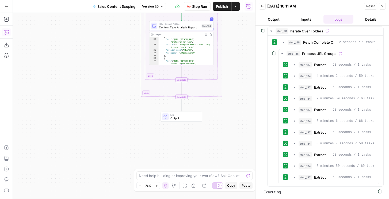
click at [280, 21] on button "Output" at bounding box center [274, 19] width 30 height 9
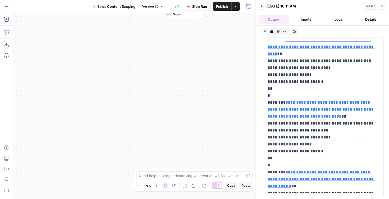
scroll to position [10530, 0]
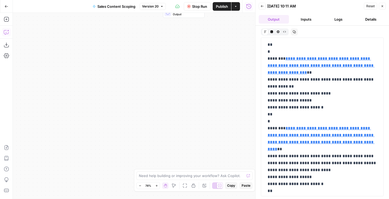
click at [341, 20] on button "Logs" at bounding box center [339, 19] width 30 height 9
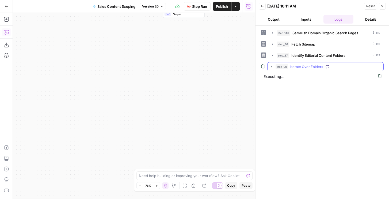
click at [302, 69] on span "Iterate Over Folders" at bounding box center [306, 66] width 33 height 5
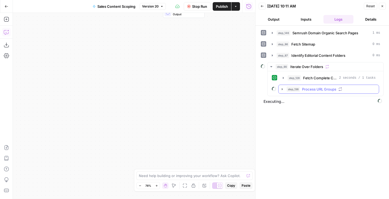
click at [304, 88] on span "Process URL Groups" at bounding box center [319, 88] width 34 height 5
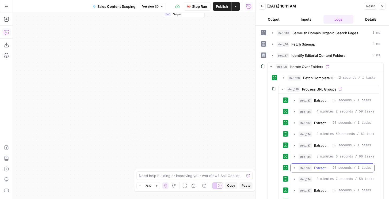
scroll to position [47, 0]
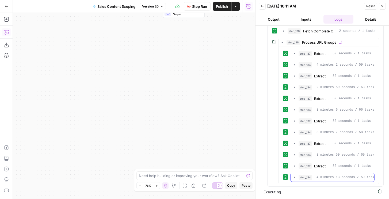
click at [320, 180] on button "step_134 Content Type Analysis Report 4 minutes 13 seconds / 59 tasks" at bounding box center [333, 177] width 84 height 9
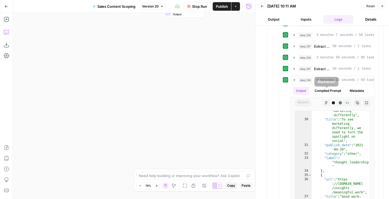
scroll to position [55, 0]
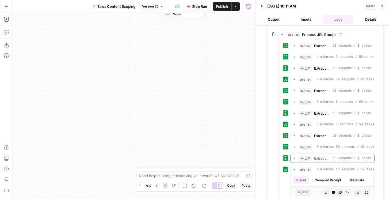
click at [317, 157] on span "Extract Titles from URL Group" at bounding box center [322, 157] width 16 height 5
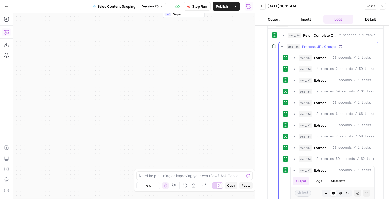
scroll to position [29, 0]
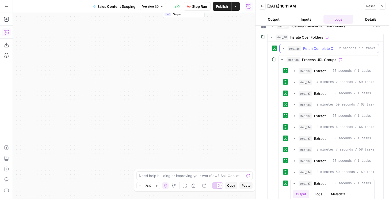
click at [316, 47] on span "Fetch Complete Content URLs" at bounding box center [320, 48] width 34 height 5
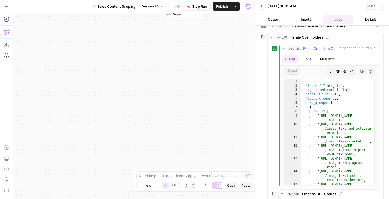
click at [316, 47] on span "Fetch Complete Content URLs" at bounding box center [320, 48] width 34 height 5
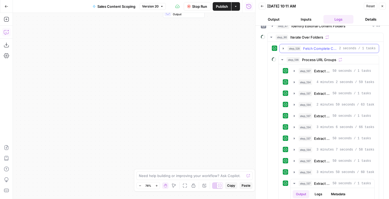
click at [316, 47] on span "Fetch Complete Content URLs" at bounding box center [320, 48] width 34 height 5
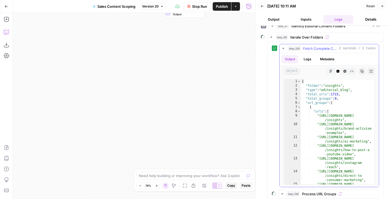
click at [316, 47] on span "Fetch Complete Content URLs" at bounding box center [320, 48] width 34 height 5
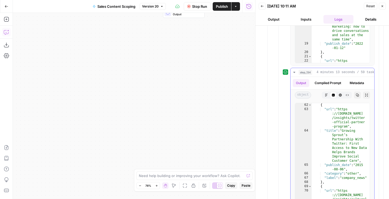
scroll to position [349, 0]
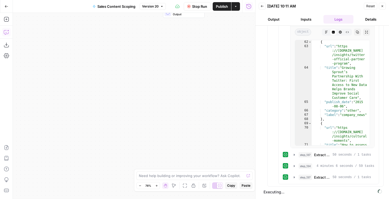
click at [280, 20] on button "Output" at bounding box center [274, 19] width 30 height 9
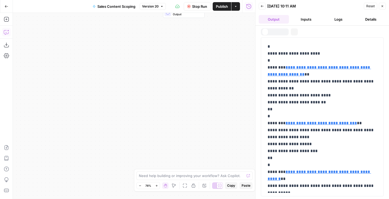
scroll to position [0, 0]
click at [337, 17] on button "Logs" at bounding box center [339, 19] width 30 height 9
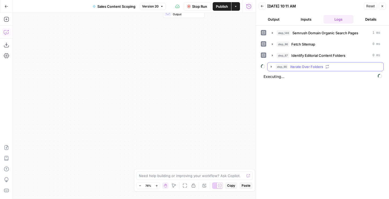
click at [303, 69] on button "step_90 Iterate Over Folders" at bounding box center [326, 66] width 116 height 9
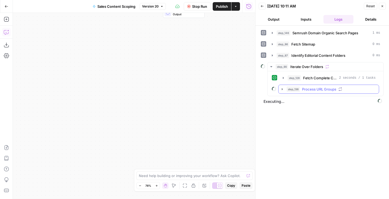
click at [317, 86] on span "Process URL Groups" at bounding box center [319, 88] width 34 height 5
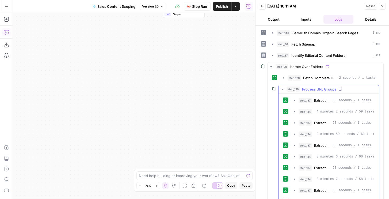
scroll to position [81, 0]
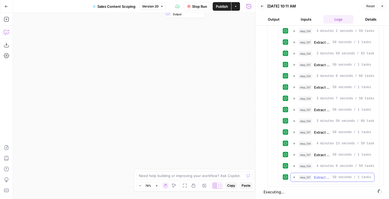
click at [321, 175] on span "Extract Titles from URL Group" at bounding box center [322, 176] width 16 height 5
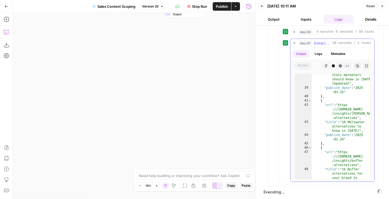
scroll to position [350, 0]
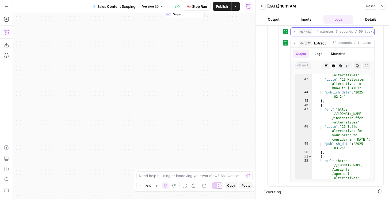
click at [333, 33] on span "4 minutes 6 seconds / 59 tasks" at bounding box center [346, 31] width 58 height 5
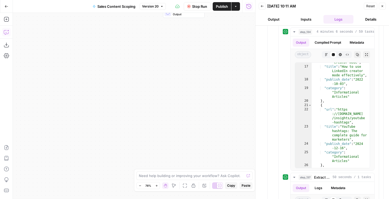
scroll to position [85, 0]
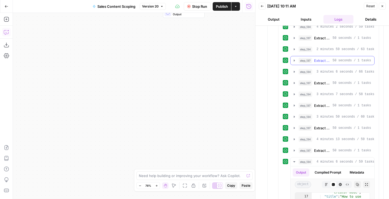
click at [320, 57] on button "step_137 Extract Titles from URL Group 50 seconds / 1 tasks" at bounding box center [333, 60] width 84 height 9
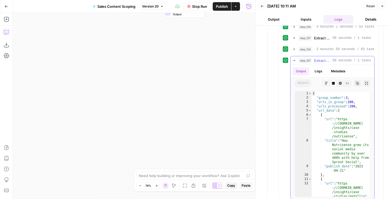
click at [319, 59] on span "Extract Titles from URL Group" at bounding box center [322, 60] width 16 height 5
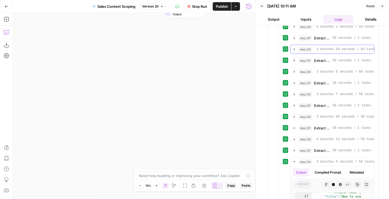
click at [319, 52] on div "step_134 Content Type Analysis Report 2 minutes 59 seconds / 63 tasks" at bounding box center [335, 49] width 73 height 5
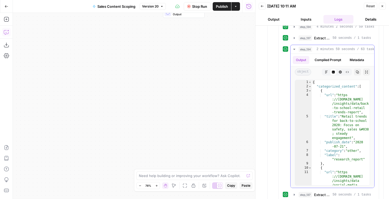
click at [319, 52] on div "step_134 Content Type Analysis Report 2 minutes 59 seconds / 63 tasks" at bounding box center [335, 49] width 73 height 5
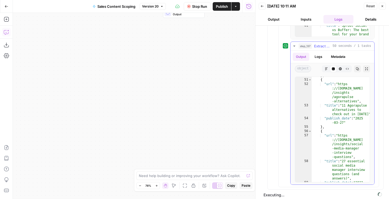
scroll to position [422, 0]
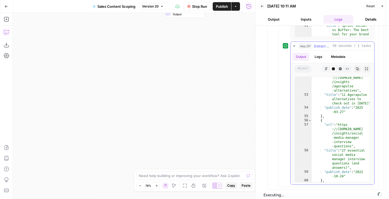
click at [325, 46] on span "Extract Titles from URL Group" at bounding box center [322, 45] width 16 height 5
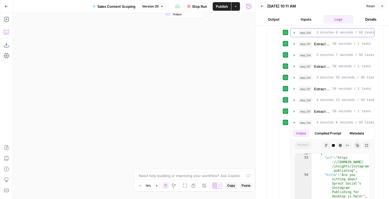
scroll to position [116, 0]
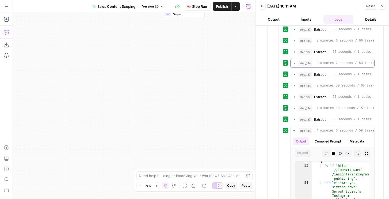
click at [318, 64] on span "3 minutes 7 seconds / 58 tasks" at bounding box center [346, 63] width 58 height 5
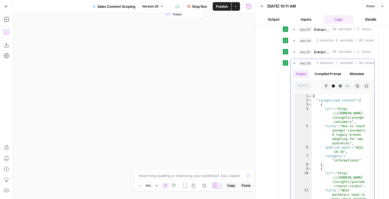
click at [316, 62] on div "step_134 Content Type Analysis Report 3 minutes 7 seconds / 58 tasks" at bounding box center [335, 62] width 73 height 5
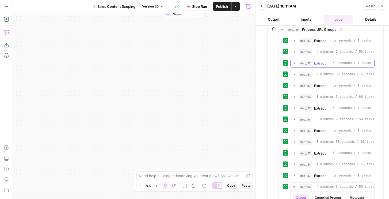
scroll to position [0, 0]
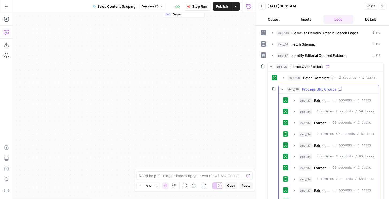
click at [290, 89] on span "step_136" at bounding box center [293, 88] width 13 height 5
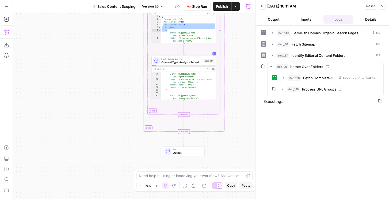
click at [196, 62] on span "Content Type Analysis Report" at bounding box center [181, 62] width 41 height 4
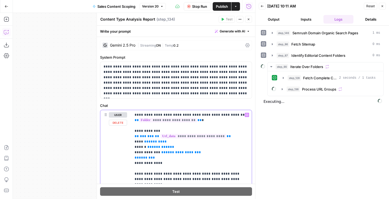
click at [179, 121] on span "**********" at bounding box center [168, 120] width 58 height 5
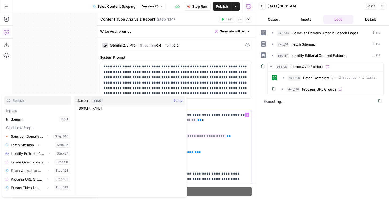
click at [188, 118] on span "**********" at bounding box center [168, 120] width 58 height 5
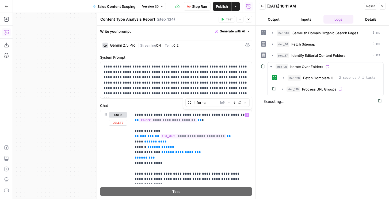
type input "informa"
click at [286, 95] on div "step_128 Fetch Complete Content URLs 2 seconds / 1 tasks step_136 Process URL G…" at bounding box center [326, 83] width 116 height 25
click at [286, 90] on button "step_136 Process URL Groups" at bounding box center [329, 89] width 100 height 9
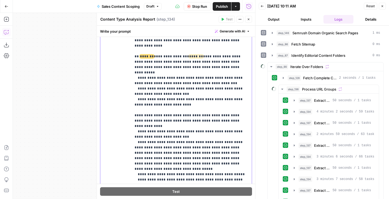
scroll to position [28, 0]
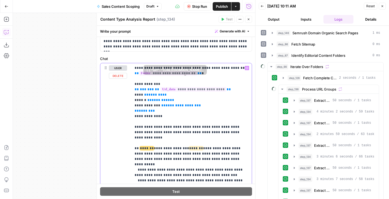
scroll to position [47, 0]
drag, startPoint x: 202, startPoint y: 142, endPoint x: 173, endPoint y: 142, distance: 28.1
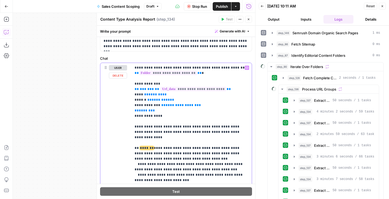
drag, startPoint x: 173, startPoint y: 142, endPoint x: 138, endPoint y: 142, distance: 34.8
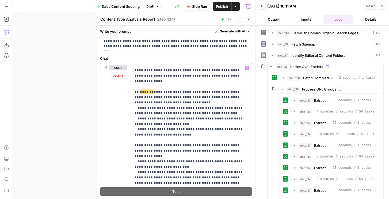
scroll to position [59, 0]
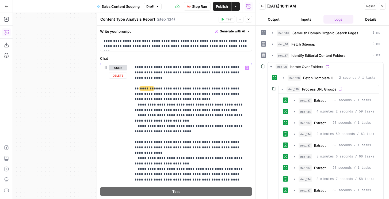
drag, startPoint x: 150, startPoint y: 136, endPoint x: 139, endPoint y: 136, distance: 11.5
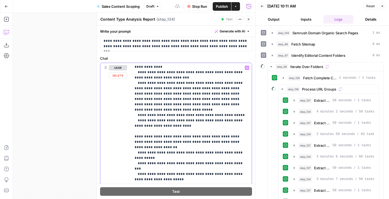
scroll to position [145, 0]
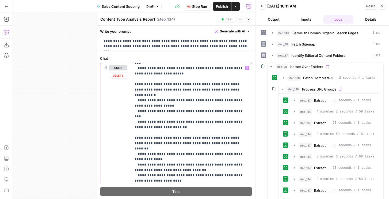
scroll to position [252, 0]
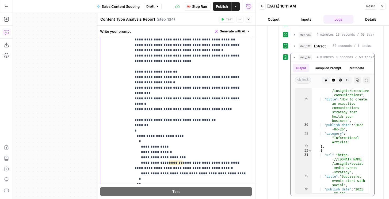
scroll to position [237, 0]
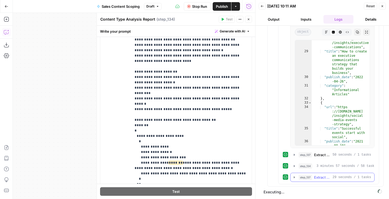
click at [306, 176] on span "step_137" at bounding box center [305, 176] width 13 height 5
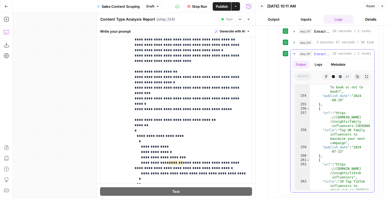
scroll to position [371, 0]
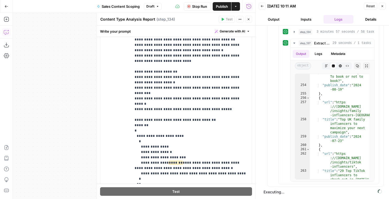
click at [283, 13] on header "Back 08/19/25 at 10:11 AM Reset Close Output Inputs Logs Details" at bounding box center [323, 13] width 134 height 26
drag, startPoint x: 279, startPoint y: 15, endPoint x: 271, endPoint y: 13, distance: 7.6
click at [278, 15] on button "Output" at bounding box center [274, 19] width 30 height 9
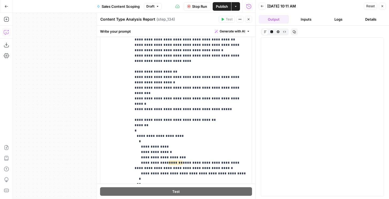
scroll to position [23177, 0]
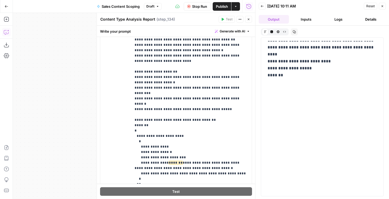
click at [338, 14] on header "Back 08/19/25 at 10:11 AM Reset Close Output Inputs Logs Details" at bounding box center [323, 13] width 134 height 26
click at [336, 17] on button "Logs" at bounding box center [339, 19] width 30 height 9
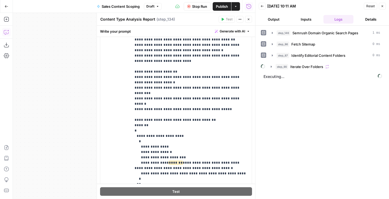
click at [312, 67] on span "Iterate Over Folders" at bounding box center [306, 66] width 33 height 5
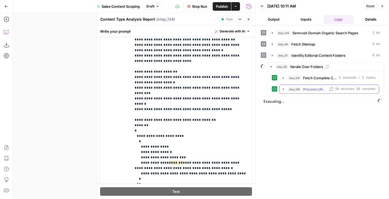
click at [307, 91] on span "Process URL Groups" at bounding box center [315, 88] width 24 height 5
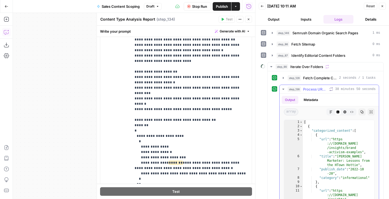
scroll to position [74, 0]
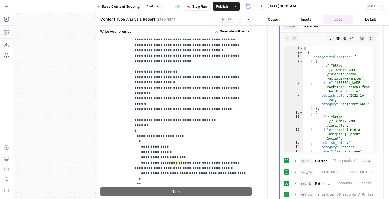
type textarea "**********"
click at [324, 122] on div "[ { "categorized_content" : [ { "url" : "https ://sproutsocial.com /insights/br…" at bounding box center [338, 103] width 71 height 114
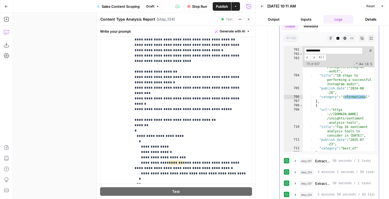
scroll to position [545, 0]
type input "*"
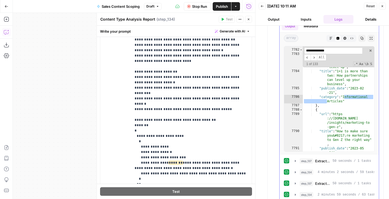
scroll to position [6178, 0]
type input "**********"
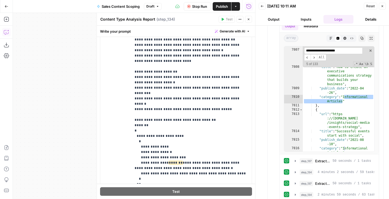
scroll to position [6199, 0]
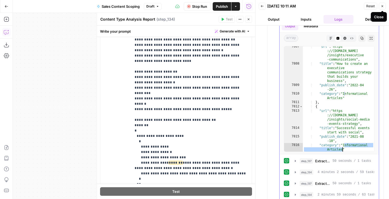
click at [344, 60] on div ""url" : "https ://sproutsocial.com /insights/executive -communications" , "titl…" at bounding box center [338, 107] width 71 height 127
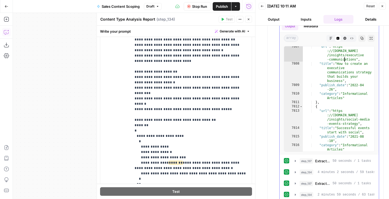
type textarea "* *"
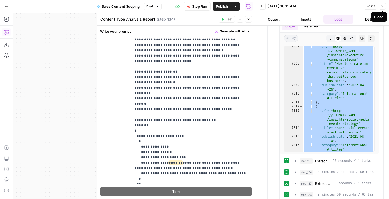
click at [383, 6] on icon "button" at bounding box center [382, 6] width 3 height 3
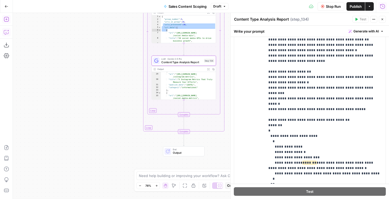
click at [8, 20] on icon "button" at bounding box center [6, 19] width 5 height 5
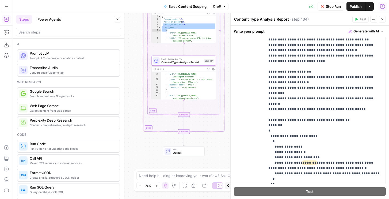
click at [29, 33] on div "Copilot C" at bounding box center [25, 31] width 17 height 5
click at [57, 34] on input "search" at bounding box center [68, 31] width 100 height 5
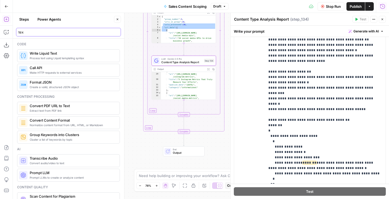
type input "tex"
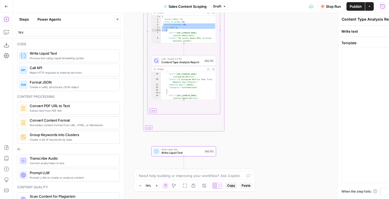
type textarea "Write Liquid Text"
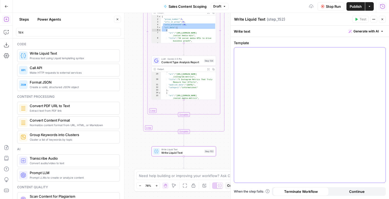
click at [264, 67] on div at bounding box center [309, 114] width 151 height 135
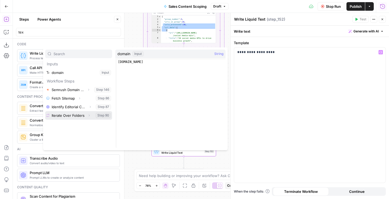
click at [89, 113] on button "Expand" at bounding box center [89, 115] width 7 height 7
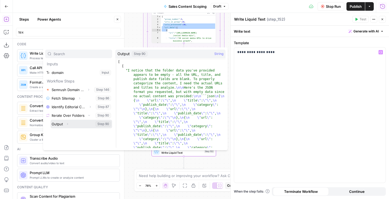
click at [59, 124] on button "Select variable Output" at bounding box center [82, 124] width 62 height 9
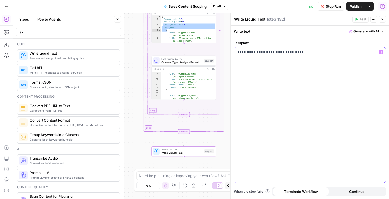
click at [267, 52] on p "**********" at bounding box center [309, 52] width 145 height 5
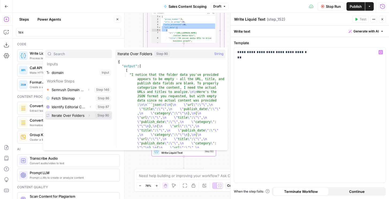
click at [88, 115] on icon "button" at bounding box center [89, 115] width 3 height 3
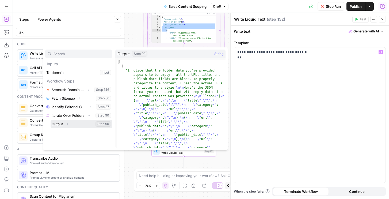
click at [67, 123] on icon "button" at bounding box center [67, 123] width 3 height 3
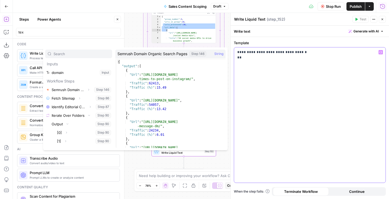
click at [287, 75] on div "**********" at bounding box center [309, 114] width 151 height 135
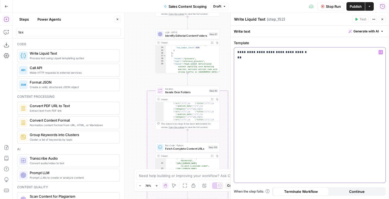
scroll to position [59, 0]
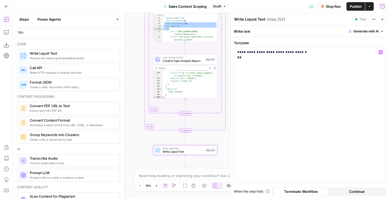
click at [188, 74] on div ""url" : "https://sproutsocial.com/insights /ai-in-social-media-examples" , "tit…" at bounding box center [189, 84] width 55 height 36
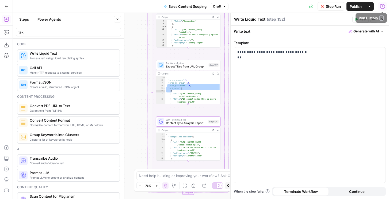
click at [382, 7] on icon "button" at bounding box center [382, 6] width 5 height 5
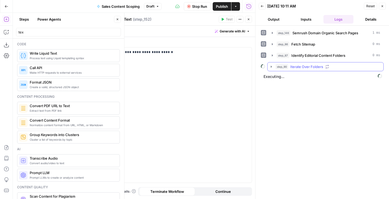
click at [322, 66] on span "Iterate Over Folders" at bounding box center [306, 66] width 33 height 5
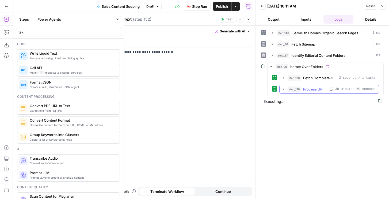
click at [307, 91] on span "Process URL Groups" at bounding box center [315, 88] width 24 height 5
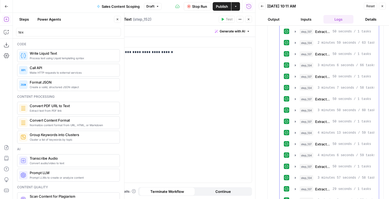
scroll to position [248, 0]
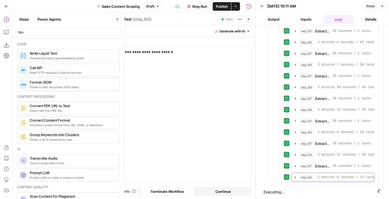
click at [308, 177] on span "step_134" at bounding box center [307, 176] width 14 height 5
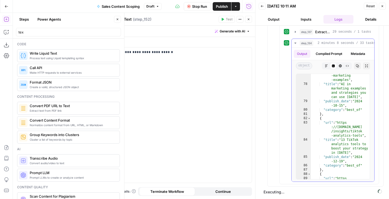
scroll to position [780, 0]
click at [382, 7] on icon "button" at bounding box center [382, 6] width 3 height 3
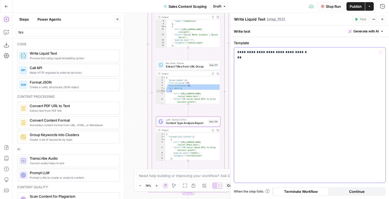
click at [293, 58] on p "**********" at bounding box center [309, 55] width 145 height 11
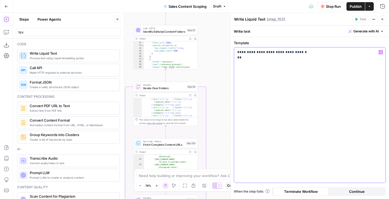
scroll to position [0, 0]
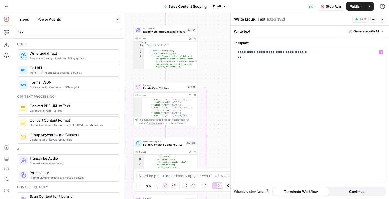
click at [382, 18] on icon "button" at bounding box center [382, 19] width 3 height 3
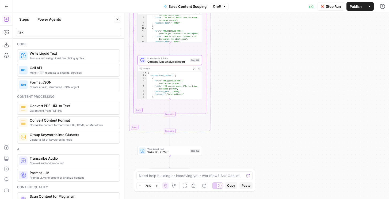
type textarea "**********"
click at [188, 87] on div "{ "categorized_content" : [ { "url" : "https://sproutsocial.com/insights /socia…" at bounding box center [174, 89] width 55 height 36
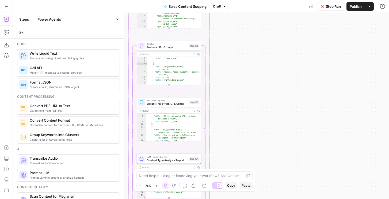
click at [180, 64] on div ""category" : "other" , "label" : "Commentary" } , { "url" : "https://sproutsoci…" at bounding box center [174, 70] width 54 height 33
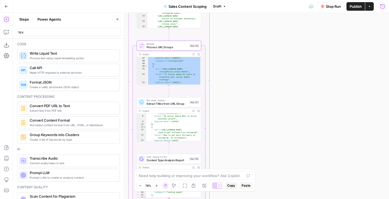
click at [383, 7] on icon "button" at bounding box center [382, 6] width 5 height 5
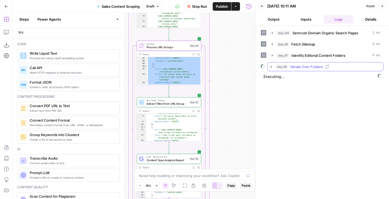
click at [297, 67] on span "Iterate Over Folders" at bounding box center [306, 66] width 33 height 5
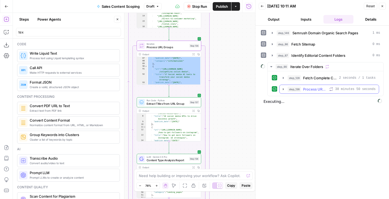
click at [306, 89] on span "Process URL Groups" at bounding box center [315, 88] width 24 height 5
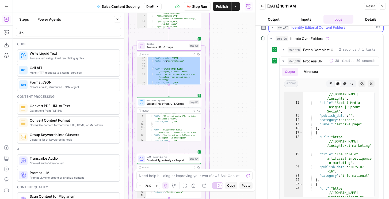
scroll to position [9, 0]
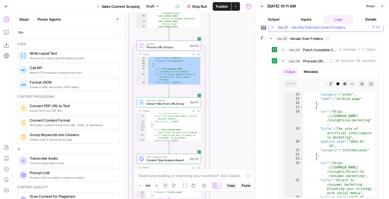
click at [309, 29] on span "Identify Editorial Content Folders" at bounding box center [318, 27] width 54 height 5
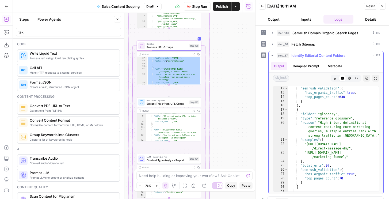
scroll to position [81, 0]
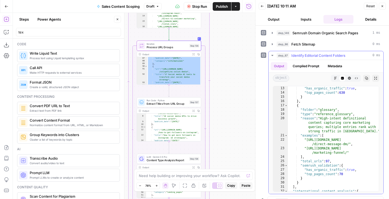
click at [308, 55] on span "Identify Editorial Content Folders" at bounding box center [318, 55] width 54 height 5
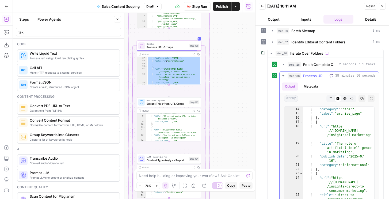
scroll to position [18, 0]
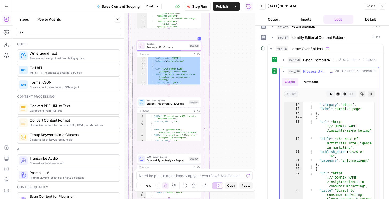
click at [321, 72] on span "Process URL Groups" at bounding box center [315, 71] width 24 height 5
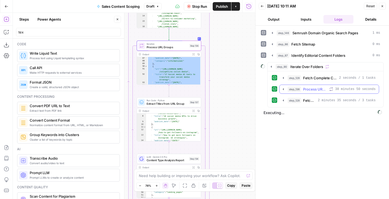
scroll to position [0, 0]
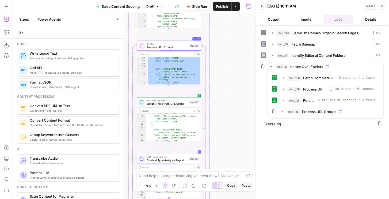
click at [295, 111] on span "step_136" at bounding box center [293, 111] width 13 height 5
click at [304, 124] on span "step_137" at bounding box center [305, 122] width 13 height 5
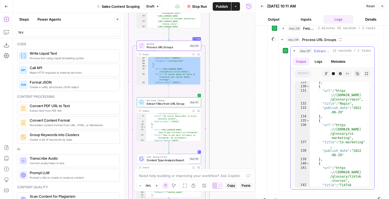
scroll to position [1025, 0]
click at [299, 53] on span "step_137" at bounding box center [305, 50] width 13 height 5
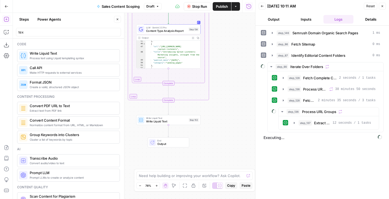
click at [119, 22] on button "Close" at bounding box center [117, 19] width 7 height 7
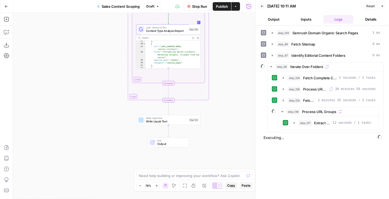
click at [275, 17] on button "Output" at bounding box center [274, 19] width 30 height 9
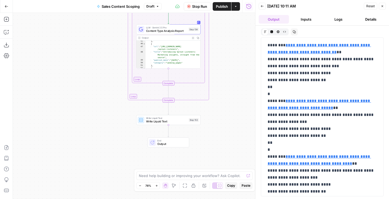
scroll to position [23337, 0]
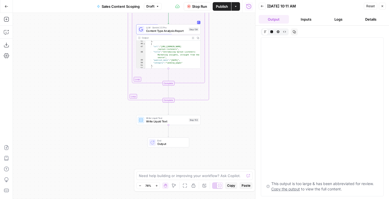
click at [335, 21] on button "Logs" at bounding box center [339, 19] width 30 height 9
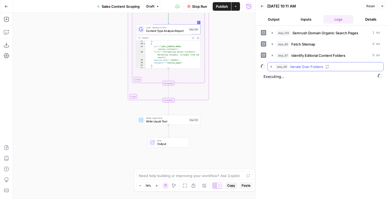
click at [309, 67] on span "Iterate Over Folders" at bounding box center [306, 66] width 33 height 5
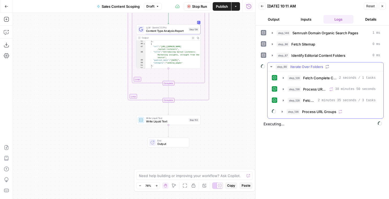
click at [309, 113] on span "Process URL Groups" at bounding box center [319, 111] width 34 height 5
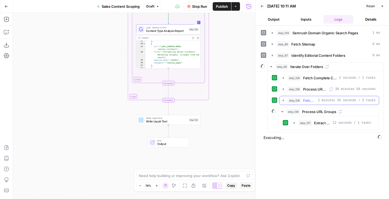
click at [306, 101] on span "Fetch Complete Content URLs" at bounding box center [309, 100] width 13 height 5
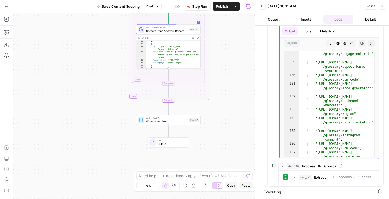
scroll to position [1124, 0]
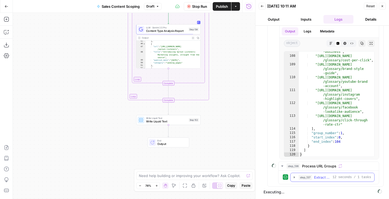
click at [319, 179] on span "Extract Titles from URL Group" at bounding box center [322, 176] width 16 height 5
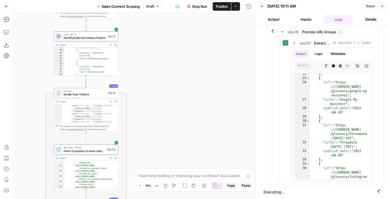
scroll to position [150, 0]
click at [112, 46] on button "Expand Output" at bounding box center [110, 44] width 5 height 5
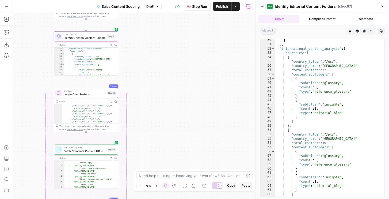
scroll to position [168, 0]
click at [382, 6] on icon "button" at bounding box center [382, 6] width 3 height 3
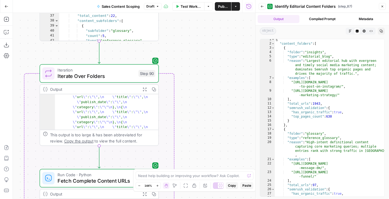
scroll to position [6, 0]
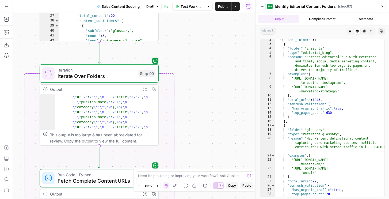
click at [265, 6] on button "Back" at bounding box center [262, 6] width 7 height 7
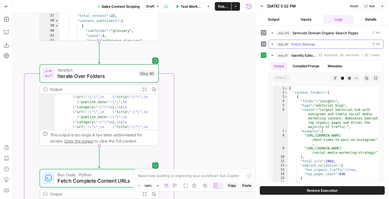
scroll to position [15, 0]
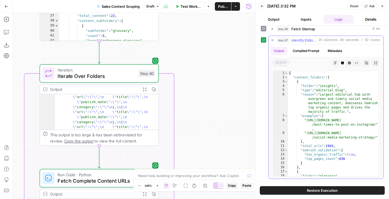
click at [315, 39] on span "Identify Editorial Content Folders" at bounding box center [303, 39] width 25 height 5
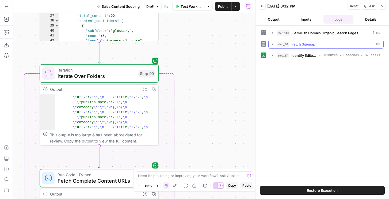
scroll to position [0, 0]
click at [314, 56] on span "Identify Editorial Content Folders" at bounding box center [303, 55] width 25 height 5
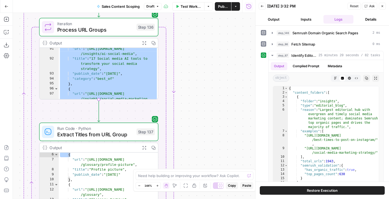
scroll to position [434, 0]
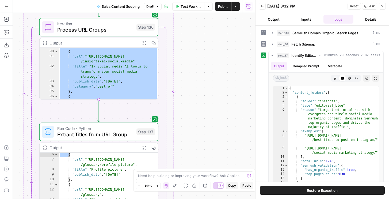
click at [145, 73] on div "} , { "url" : "https://sproutsocial.com /insights/ai-social-media" , "title" : …" at bounding box center [109, 80] width 100 height 72
type textarea "**********"
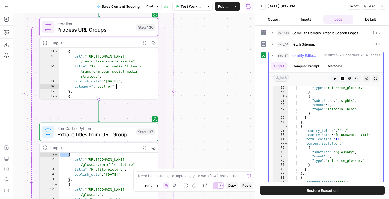
scroll to position [300, 0]
click at [310, 58] on button "step_87 Identify Editorial Content Folders 25 minutes 20 seconds / 82 tasks" at bounding box center [326, 55] width 115 height 9
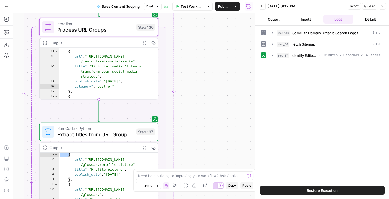
click at [264, 7] on button "Back" at bounding box center [262, 6] width 7 height 7
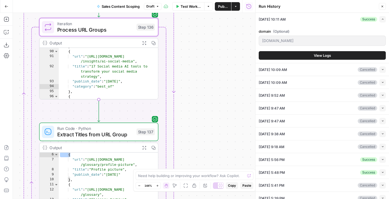
click at [331, 52] on button "View Logs" at bounding box center [322, 55] width 127 height 9
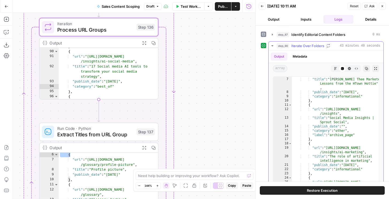
scroll to position [4, 0]
click at [344, 96] on div ""url" : "https://sproutsocial.com /insights/brand-activism -examples" , "title"…" at bounding box center [335, 129] width 87 height 131
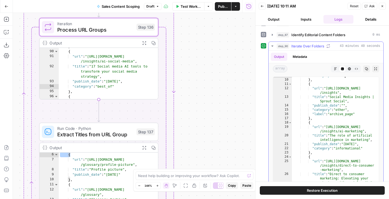
scroll to position [7, 0]
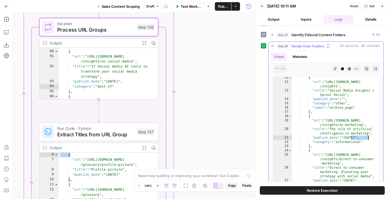
drag, startPoint x: 350, startPoint y: 136, endPoint x: 371, endPoint y: 136, distance: 20.9
click at [371, 136] on div "{ "url" : "https://sproutsocial.com /insights" , "title" : "Social Media Insigh…" at bounding box center [335, 132] width 87 height 114
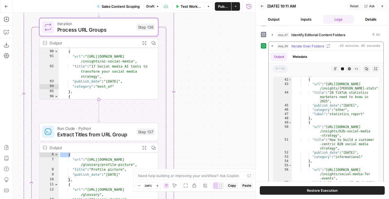
scroll to position [28, 0]
click at [356, 153] on div "} , { "url" : "https://sproutsocial.com /insights/tiktok-stats" , "title" : "28…" at bounding box center [335, 134] width 87 height 122
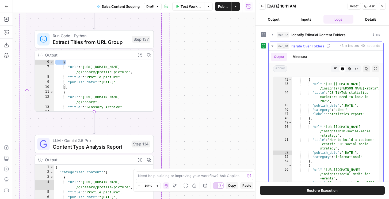
click at [345, 108] on div "} , { "url" : "https://sproutsocial.com /insights/tiktok-stats" , "title" : "28…" at bounding box center [335, 134] width 87 height 122
type textarea "**********"
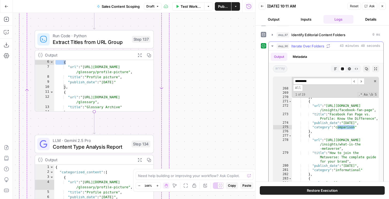
scroll to position [195, 0]
type input "*********"
click at [375, 80] on span at bounding box center [375, 81] width 4 height 4
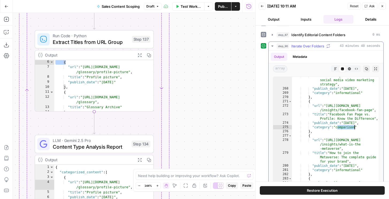
click at [356, 117] on div ""title" : "7 steps to a successful social media video marketing strategy" , "pu…" at bounding box center [335, 139] width 87 height 131
type textarea "**********"
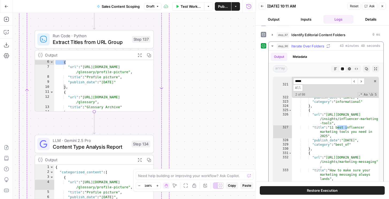
scroll to position [233, 0]
type input "****"
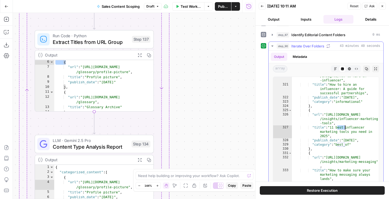
click at [348, 119] on div ""url" : "https://sproutsocial.com /insights/how-to-hire-an -influencer" , "titl…" at bounding box center [335, 131] width 87 height 122
click at [343, 145] on div ""url" : "https://sproutsocial.com /insights/how-to-hire-an -influencer" , "titl…" at bounding box center [335, 131] width 87 height 122
type textarea "**********"
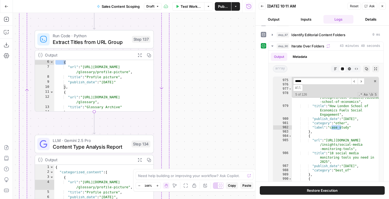
scroll to position [719, 0]
type input "********"
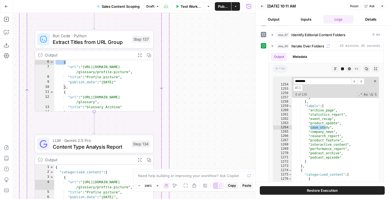
scroll to position [936, 0]
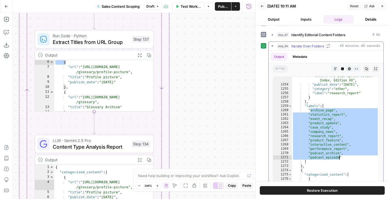
drag, startPoint x: 310, startPoint y: 110, endPoint x: 340, endPoint y: 157, distance: 55.6
click at [340, 157] on div ""title" : "The 2025 Sprout Social Index, Edition XX" , "publish_date" : "2025-0…" at bounding box center [335, 137] width 87 height 127
type textarea "**********"
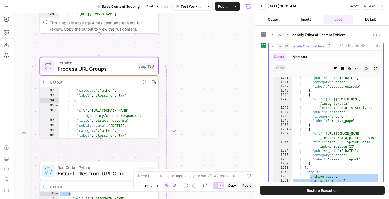
scroll to position [929, 0]
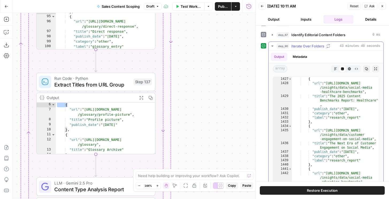
scroll to position [1060, 0]
drag, startPoint x: 344, startPoint y: 153, endPoint x: 366, endPoint y: 153, distance: 21.4
click at [366, 153] on div "{ "url" : "[URL][DOMAIN_NAME] /insights/data/social-media -healthcare-benchmark…" at bounding box center [335, 137] width 87 height 122
type textarea "**********"
click at [383, 5] on icon "button" at bounding box center [382, 6] width 3 height 3
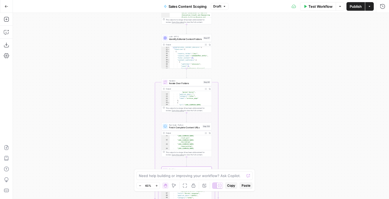
scroll to position [0, 0]
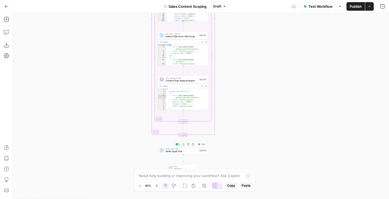
click at [189, 145] on icon "button" at bounding box center [188, 144] width 2 height 2
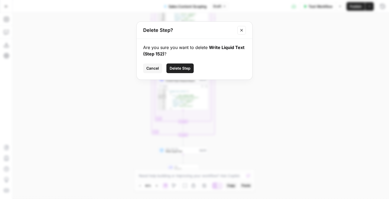
click at [174, 72] on button "Delete Step" at bounding box center [179, 68] width 27 height 10
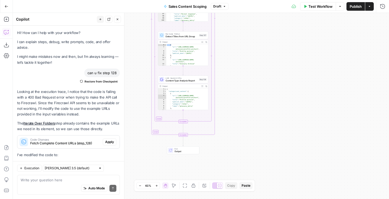
scroll to position [1591, 0]
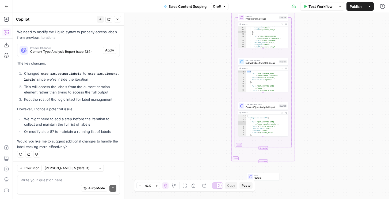
click at [97, 19] on button "New chat" at bounding box center [100, 19] width 7 height 7
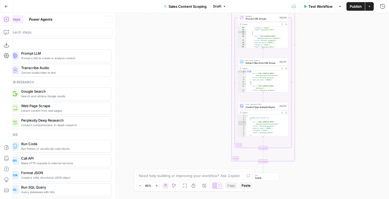
click at [59, 177] on span "Create a valid, structured JSON object" at bounding box center [64, 177] width 86 height 4
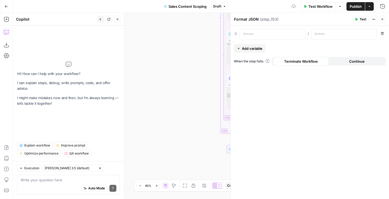
click at [383, 21] on button "Close" at bounding box center [382, 19] width 7 height 7
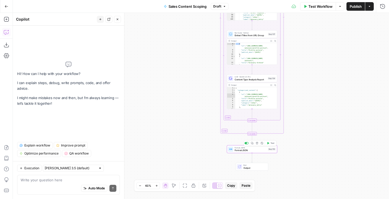
click at [257, 145] on button "Delete step" at bounding box center [257, 143] width 4 height 4
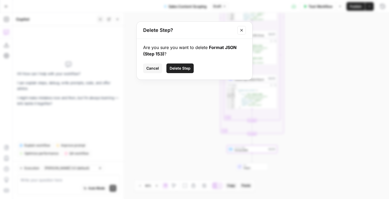
click at [176, 65] on button "Delete Step" at bounding box center [179, 68] width 27 height 10
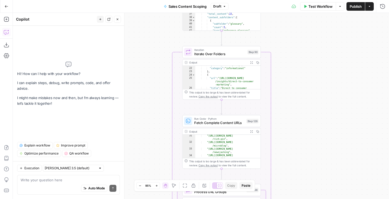
scroll to position [97, 0]
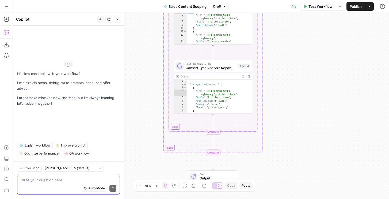
click at [62, 179] on textarea at bounding box center [69, 179] width 96 height 5
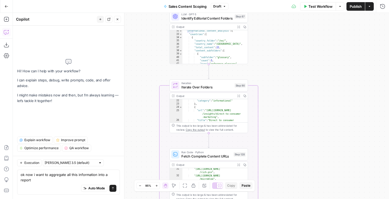
click at [245, 96] on icon "button" at bounding box center [245, 95] width 2 height 2
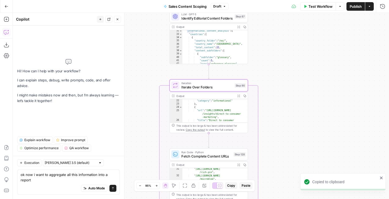
click at [61, 185] on div "Auto Mode Send" at bounding box center [69, 189] width 96 height 12
click at [61, 183] on div "Auto Mode Send" at bounding box center [69, 189] width 96 height 12
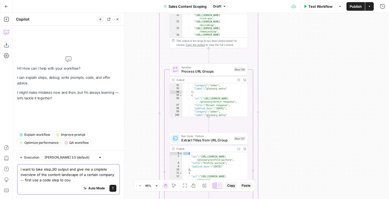
drag, startPoint x: 62, startPoint y: 180, endPoint x: 84, endPoint y: 180, distance: 22.2
click at [84, 180] on textarea "i want to take step_90 output and give me a cmplete overview of the content lan…" at bounding box center [69, 174] width 96 height 16
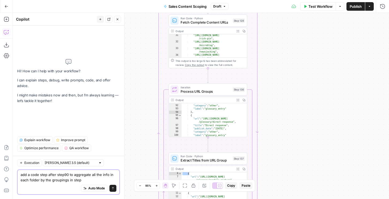
drag, startPoint x: 81, startPoint y: 179, endPoint x: 39, endPoint y: 181, distance: 42.4
click at [39, 181] on textarea "add a code step after step90 to aggregate all the info in each folder by the gr…" at bounding box center [69, 177] width 96 height 11
type textarea "add a code step after step90 to aggregate all the info in each folder by catego…"
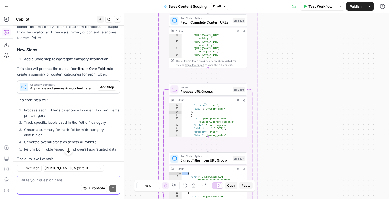
scroll to position [62, 0]
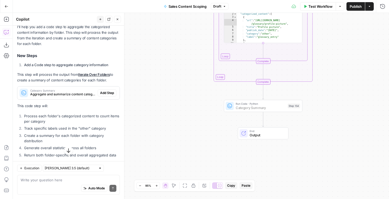
click at [108, 93] on span "Add Step" at bounding box center [107, 92] width 14 height 5
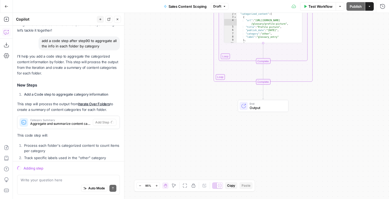
scroll to position [0, 0]
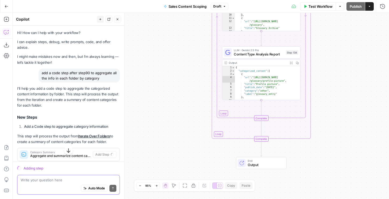
click at [79, 182] on textarea at bounding box center [69, 179] width 96 height 5
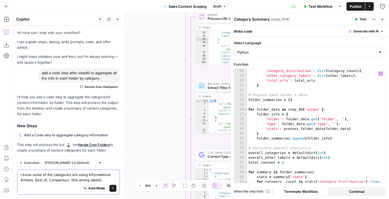
scroll to position [106, 0]
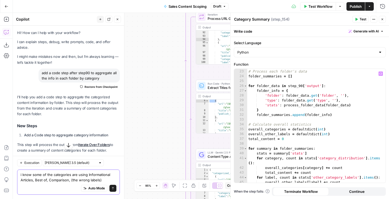
type textarea "i know some of the categories are using Informational Articles, Best of, Compar…"
type textarea "**********"
click at [297, 100] on div "# Process each folder's data folder_summaries = [ ] for folder_data in step_90 …" at bounding box center [316, 125] width 138 height 123
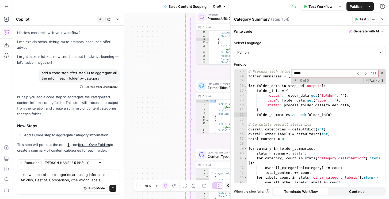
type input "******"
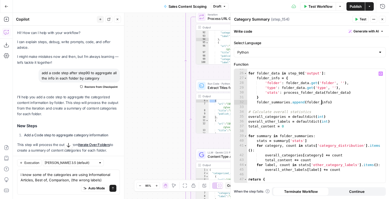
scroll to position [151, 0]
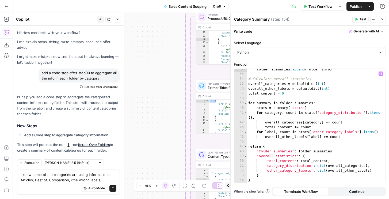
click at [362, 20] on span "Test" at bounding box center [363, 19] width 7 height 5
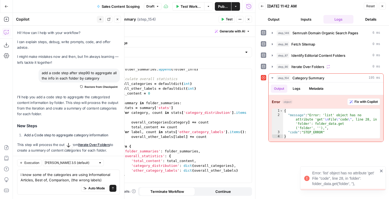
scroll to position [112, 0]
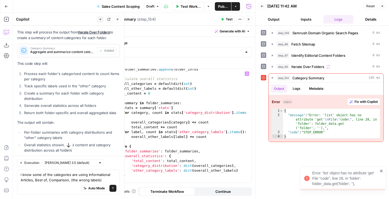
type textarea "**********"
click at [176, 114] on div "folder_summaries . append ( folder_info ) # Calculate overall statistics overal…" at bounding box center [182, 128] width 138 height 123
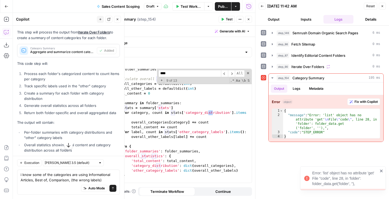
scroll to position [63, 0]
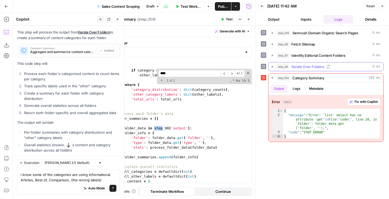
type input "****"
click at [298, 65] on span "Iterate Over Folders" at bounding box center [307, 66] width 33 height 5
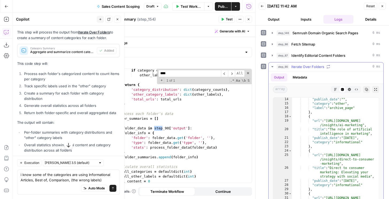
scroll to position [9, 0]
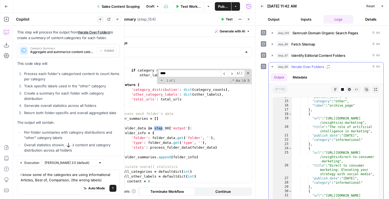
type textarea "**********"
click at [311, 131] on div ""publish_date" : "" , "category" : "other" , "label" : "archive_page" } , { "ur…" at bounding box center [335, 156] width 87 height 122
click at [51, 180] on textarea "i know some of the categories are using Informational Articles, Best of, Compar…" at bounding box center [69, 177] width 96 height 11
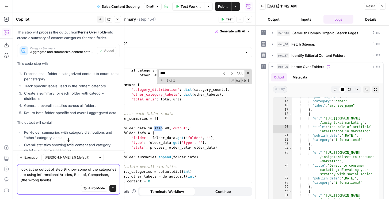
type textarea "look at the output of step 90i know some of the categories are using Informatio…"
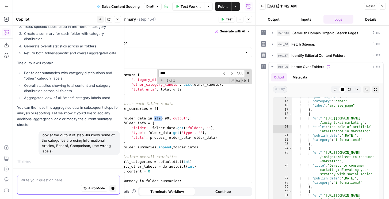
scroll to position [151, 0]
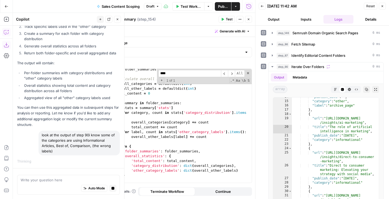
click at [9, 44] on icon "button" at bounding box center [6, 44] width 5 height 5
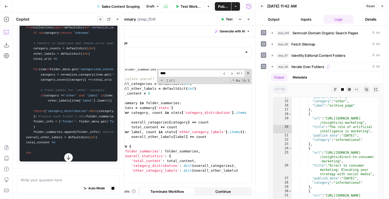
scroll to position [0, 0]
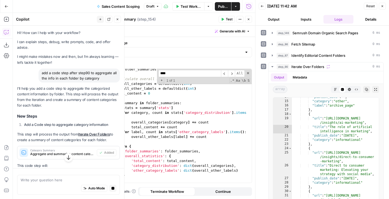
click at [85, 72] on div "add a code step after step90 to aggregate all the info in each folder by catego…" at bounding box center [79, 76] width 81 height 14
copy div "add a code step after step90 to aggregate all the info in each folder by catego…"
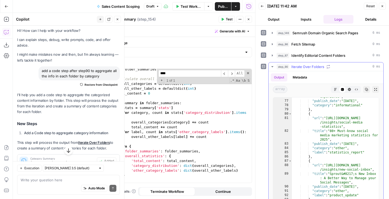
scroll to position [54, 0]
click at [70, 117] on div "I'll help you add a code step to aggregate the categorized content information …" at bounding box center [68, 194] width 103 height 205
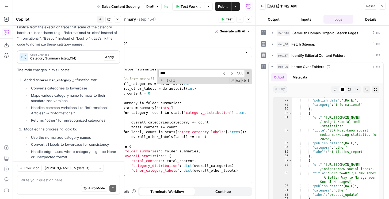
scroll to position [286, 0]
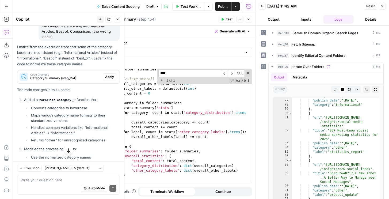
click at [108, 76] on span "Apply" at bounding box center [109, 76] width 9 height 5
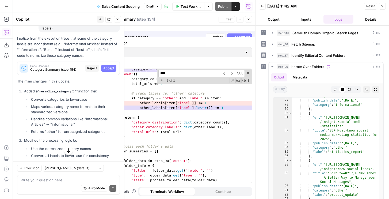
scroll to position [278, 0]
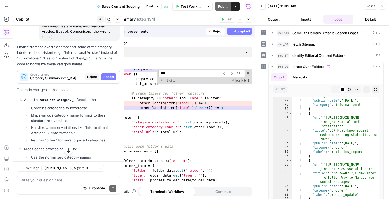
click at [236, 32] on span "Accept All" at bounding box center [242, 31] width 16 height 5
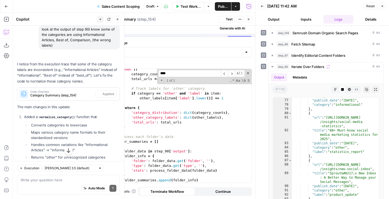
scroll to position [286, 0]
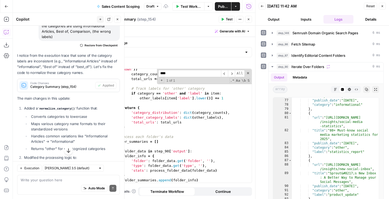
click at [229, 21] on span "Test" at bounding box center [229, 19] width 7 height 5
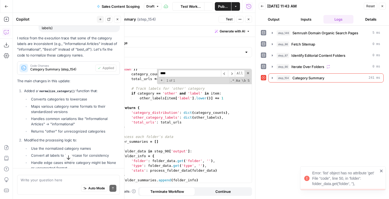
scroll to position [286, 0]
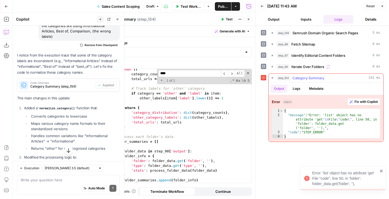
click at [366, 98] on div "Error object Fix with Copilot 1 2 3 4 { "message" : "Error: 'list' object has n…" at bounding box center [326, 118] width 115 height 47
click at [362, 101] on span "Fix with Copilot" at bounding box center [366, 101] width 23 height 5
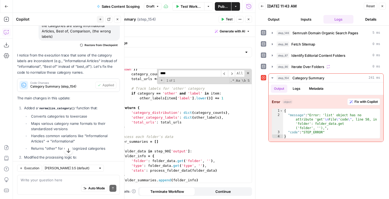
scroll to position [475, 0]
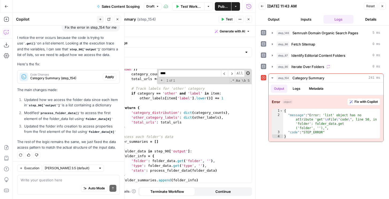
click at [249, 74] on span at bounding box center [248, 73] width 4 height 4
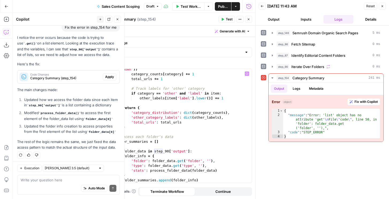
click at [111, 76] on span "Apply" at bounding box center [109, 76] width 9 height 5
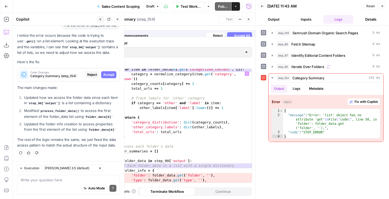
scroll to position [458, 0]
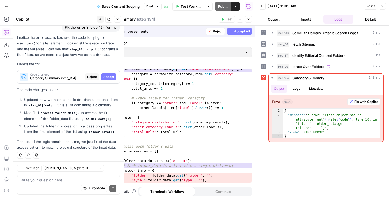
click at [238, 30] on span "Accept All" at bounding box center [242, 31] width 16 height 5
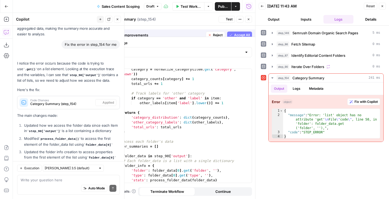
scroll to position [484, 0]
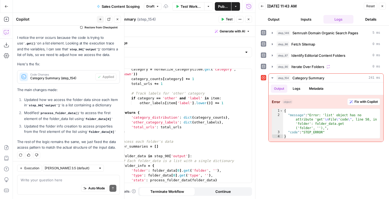
click at [226, 19] on span "Test" at bounding box center [229, 19] width 7 height 5
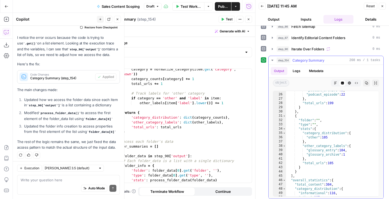
scroll to position [105, 0]
type textarea "**********"
click at [206, 127] on div "category = normalize_category ( item . get ( 'category' , 'unknown' )) category…" at bounding box center [182, 131] width 138 height 128
click at [52, 180] on textarea at bounding box center [69, 179] width 96 height 5
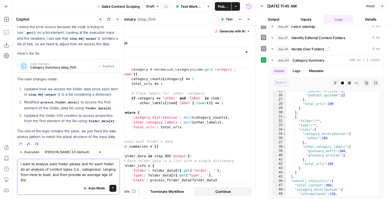
scroll to position [500, 0]
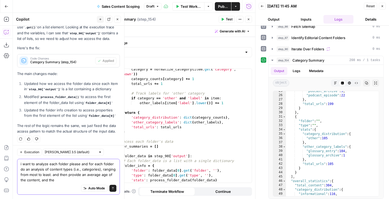
drag, startPoint x: 80, startPoint y: 174, endPoint x: 89, endPoint y: 192, distance: 20.1
click at [89, 192] on div "i want to analyze each folder please and for each folder do an analysis of cont…" at bounding box center [68, 177] width 103 height 36
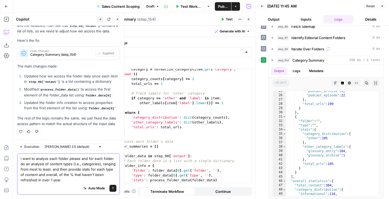
scroll to position [516, 0]
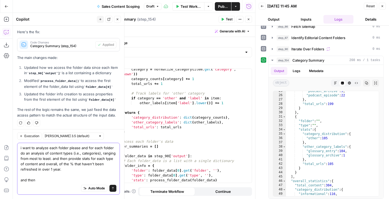
click at [52, 167] on textarea "i want to analyze each folder please and for each folder do an analysis of cont…" at bounding box center [69, 163] width 96 height 37
click at [298, 50] on span "Iterate Over Folders" at bounding box center [307, 48] width 33 height 5
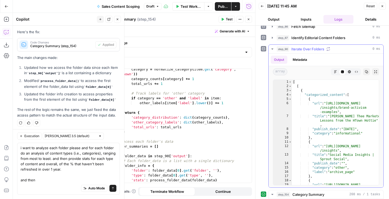
click at [298, 50] on span "Iterate Over Folders" at bounding box center [307, 48] width 33 height 5
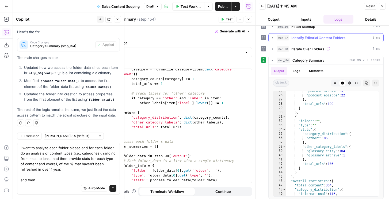
click at [298, 41] on button "step_87 Identify Editorial Content Folders 0 ms" at bounding box center [326, 37] width 115 height 9
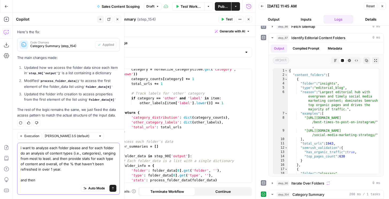
click at [54, 168] on textarea "i want to analyze each folder please and for each folder do an analysis of cont…" at bounding box center [69, 163] width 96 height 37
type textarea "i want to analyze each folder please and for each folder do an analysis of cont…"
click at [183, 124] on div "category = normalize_category ( item . get ( 'category' , 'unknown' )) category…" at bounding box center [182, 131] width 138 height 128
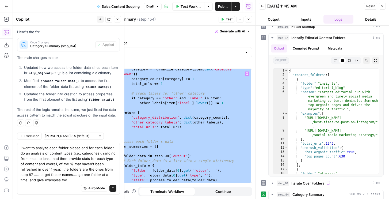
paste textarea "**********"
type textarea "**********"
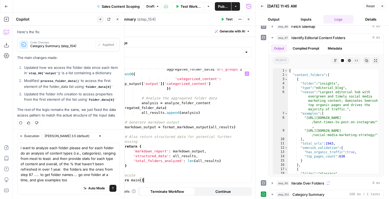
scroll to position [1240, 0]
click at [228, 21] on span "Test" at bounding box center [229, 19] width 7 height 5
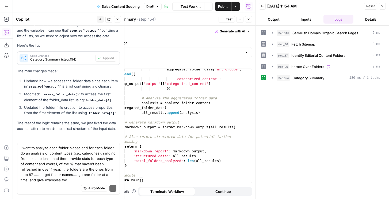
scroll to position [516, 0]
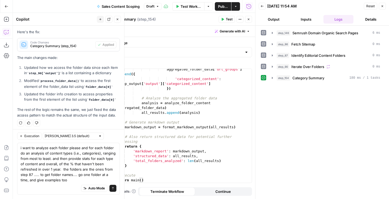
click at [294, 72] on div "step_146 Semrush Domain Organic Search Pages 6 ms step_86 Fetch Sitemap 0 ms st…" at bounding box center [322, 55] width 123 height 54
click at [294, 75] on span "Category Summary" at bounding box center [309, 77] width 32 height 5
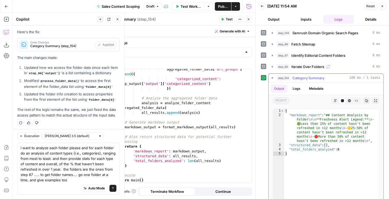
click at [297, 89] on button "Logs" at bounding box center [297, 89] width 14 height 8
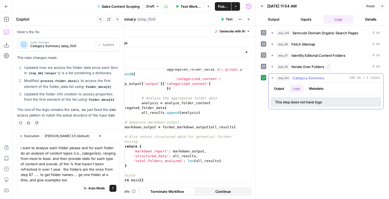
click at [297, 89] on button "Logs" at bounding box center [297, 89] width 14 height 8
click at [282, 89] on button "Output" at bounding box center [279, 89] width 17 height 8
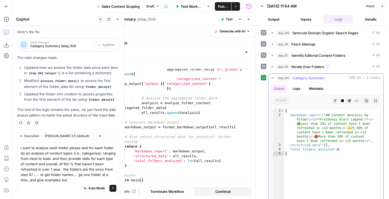
click at [336, 101] on icon "button" at bounding box center [335, 100] width 3 height 3
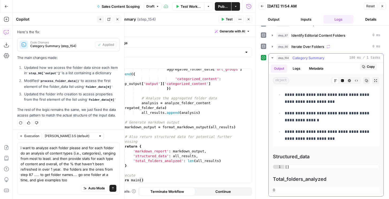
scroll to position [20, 0]
click at [196, 116] on div "aggregated_folder_data [ 'url_groups' ] . append ({ 'categorized_content' : gro…" at bounding box center [183, 131] width 136 height 128
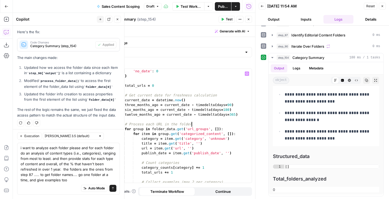
click at [198, 127] on div "'over_12_months' : 0 , 'no_date' : 0 } total_urls = 0 # Get current date for fr…" at bounding box center [183, 125] width 136 height 123
type textarea "**********"
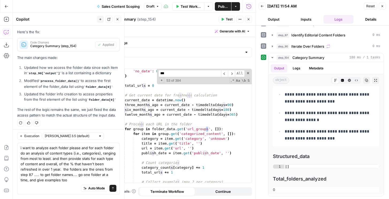
type input "****"
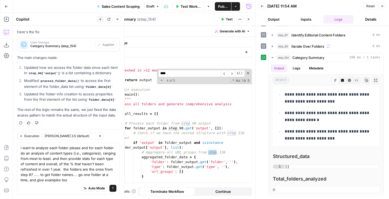
scroll to position [1095, 0]
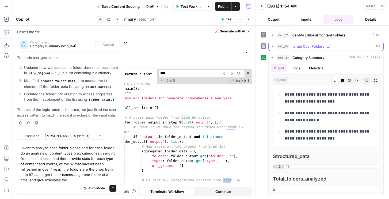
click at [302, 45] on span "Iterate Over Folders" at bounding box center [307, 46] width 33 height 5
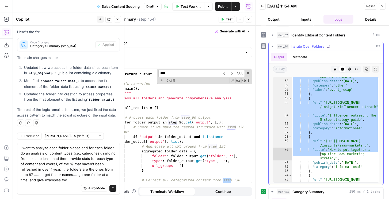
scroll to position [47, 0]
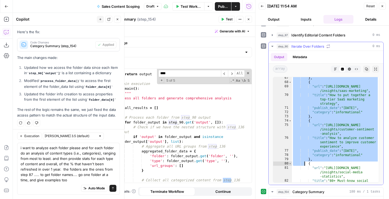
type textarea "** *********"
drag, startPoint x: 293, startPoint y: 79, endPoint x: 304, endPoint y: 164, distance: 85.3
click at [304, 164] on div "} , { "url" : "https://sproutsocial.com /insights/saas-marketing" , "title" : "…" at bounding box center [335, 137] width 87 height 122
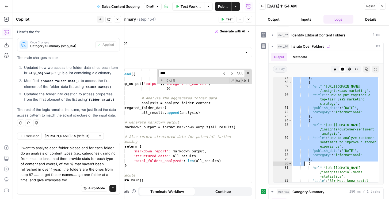
scroll to position [1240, 0]
click at [131, 175] on div "aggregated_folder_data [ 'url_groups' ] . append ({ 'categorized_content' : gro…" at bounding box center [183, 131] width 136 height 128
click at [140, 174] on div "aggregated_folder_data [ 'url_groups' ] . append ({ 'categorized_content' : gro…" at bounding box center [183, 131] width 136 height 128
paste textarea
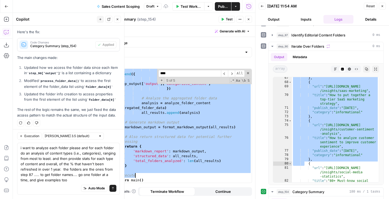
click at [143, 151] on div "aggregated_folder_data [ 'url_groups' ] . append ({ 'categorized_content' : gro…" at bounding box center [183, 131] width 136 height 128
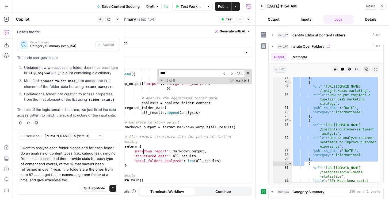
click at [141, 156] on div "aggregated_folder_data [ 'url_groups' ] . append ({ 'categorized_content' : gro…" at bounding box center [183, 131] width 136 height 128
type textarea "**********"
type input "********"
click at [168, 102] on div "aggregated_folder_data [ 'url_groups' ] . append ({ 'categorized_content' : gro…" at bounding box center [183, 131] width 136 height 128
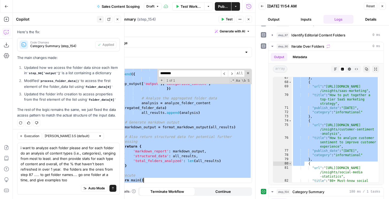
paste textarea
type textarea "**********"
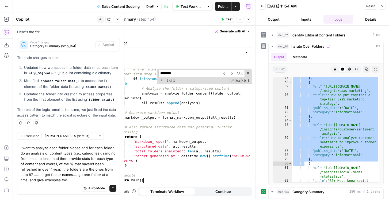
scroll to position [1447, 0]
click at [226, 19] on span "Test" at bounding box center [229, 19] width 7 height 5
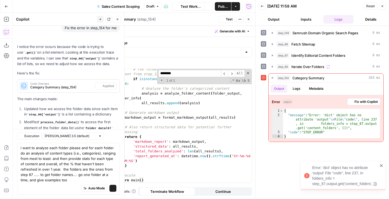
scroll to position [516, 0]
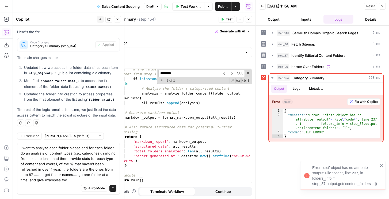
click at [226, 19] on span "Test" at bounding box center [229, 19] width 7 height 5
click at [47, 176] on textarea "i want to analyze each folder please and for each folder do an analysis of cont…" at bounding box center [69, 163] width 96 height 37
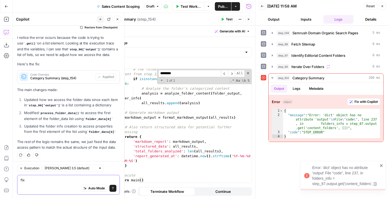
scroll to position [484, 0]
type textarea "fix step 154"
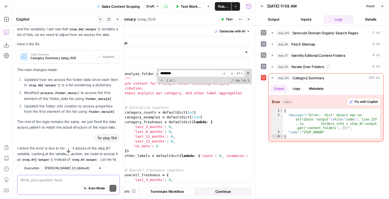
scroll to position [532, 0]
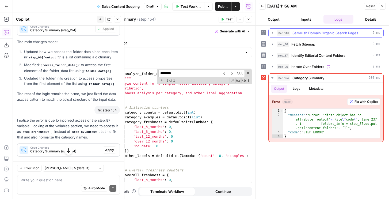
click at [304, 35] on span "Semrush Domain Organic Search Pages" at bounding box center [326, 32] width 66 height 5
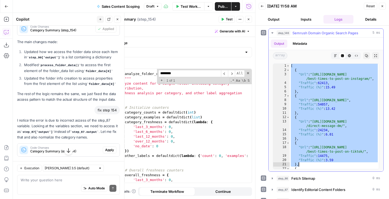
scroll to position [1, 0]
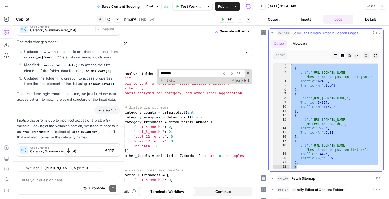
drag, startPoint x: 291, startPoint y: 65, endPoint x: 313, endPoint y: 167, distance: 103.7
click at [313, 167] on div "[ { "Url" : "https://sproutsocial.com/insights /best-times-to-post-on-instagram…" at bounding box center [334, 121] width 89 height 118
type textarea "** ***"
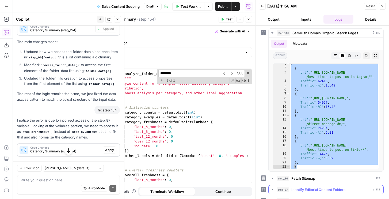
click at [279, 190] on span "step_87" at bounding box center [283, 189] width 13 height 5
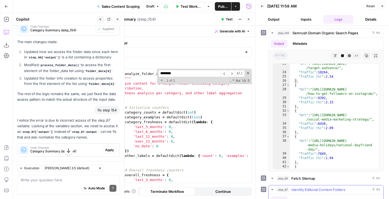
scroll to position [134, 0]
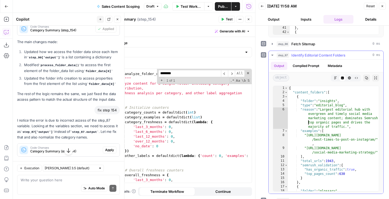
click at [303, 121] on div "{ "content_folders" : [ { "folder" : "insights" , "type" : "editorial_blog" , "…" at bounding box center [333, 143] width 91 height 114
type textarea "* *"
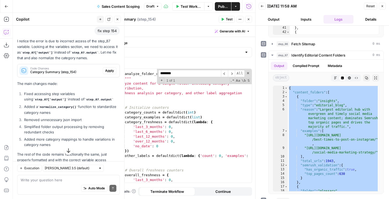
scroll to position [618, 0]
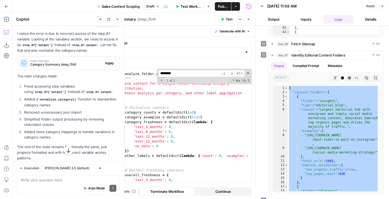
click at [108, 61] on span "Apply" at bounding box center [109, 63] width 9 height 5
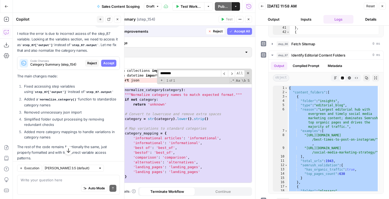
scroll to position [0, 0]
click at [234, 31] on span "Accept All" at bounding box center [242, 31] width 16 height 5
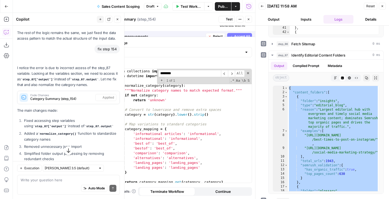
scroll to position [627, 0]
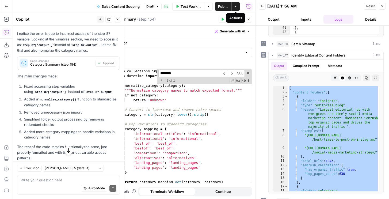
click at [223, 20] on icon "button" at bounding box center [223, 19] width 2 height 3
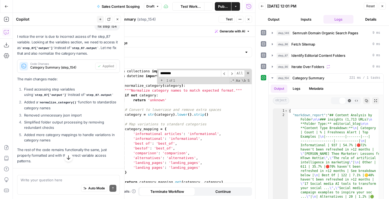
scroll to position [631, 0]
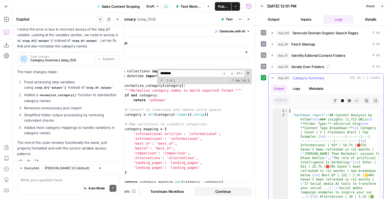
click at [335, 100] on icon "button" at bounding box center [335, 100] width 3 height 3
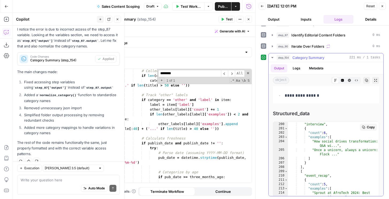
scroll to position [1069, 0]
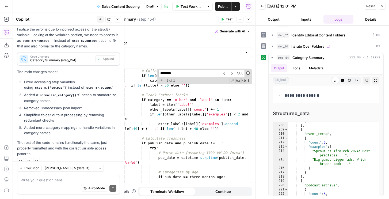
click at [248, 73] on span at bounding box center [248, 73] width 4 height 4
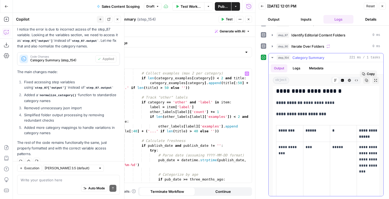
scroll to position [0, 0]
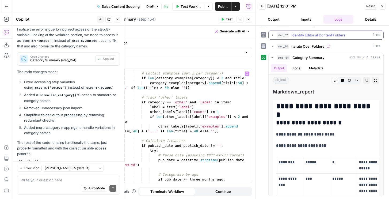
click at [306, 36] on span "Identify Editorial Content Folders" at bounding box center [318, 34] width 54 height 5
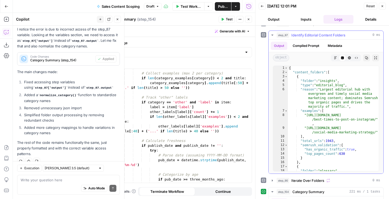
click at [305, 35] on span "Identify Editorial Content Folders" at bounding box center [318, 34] width 54 height 5
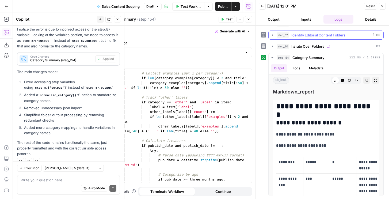
click at [305, 35] on span "Identify Editorial Content Folders" at bounding box center [318, 34] width 54 height 5
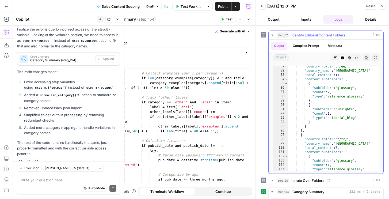
scroll to position [445, 0]
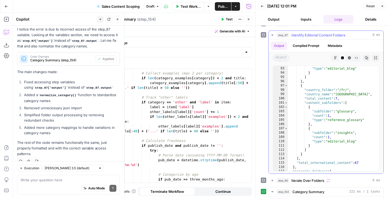
type textarea "**********"
drag, startPoint x: 341, startPoint y: 90, endPoint x: 349, endPoint y: 89, distance: 8.6
click at [349, 89] on div ""count" : 1 , "type" : "editorial_blog" } ] } , { "country_folder" : "/fr/" , "…" at bounding box center [333, 119] width 91 height 114
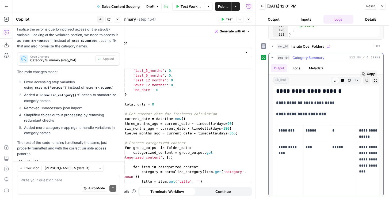
scroll to position [39, 0]
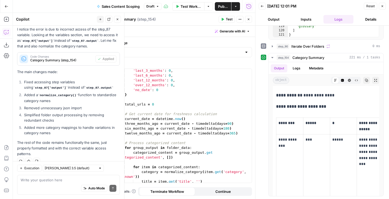
click at [151, 96] on div "'last_3_months' : 0 , 'last_6_months' : 0 , 'last_12_months' : 0 , 'over_12_mon…" at bounding box center [183, 129] width 136 height 123
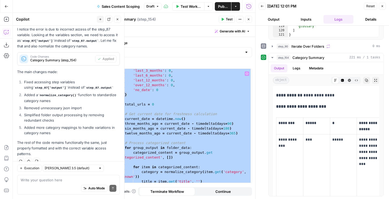
paste textarea
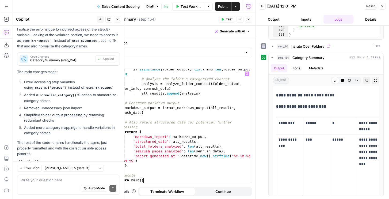
scroll to position [2146, 0]
click at [225, 20] on button "Test" at bounding box center [227, 19] width 16 height 7
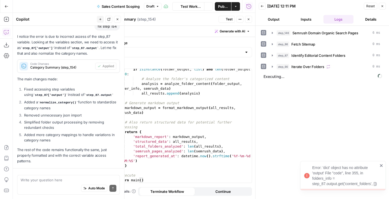
scroll to position [631, 0]
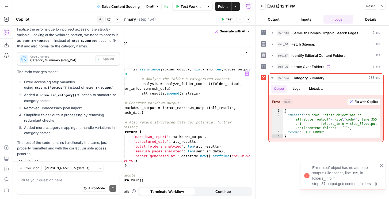
type textarea "**********"
click at [197, 125] on div "if isinstance ( folder_output , list ) and len ( folder_output ) > 0 : # Analyz…" at bounding box center [183, 131] width 136 height 128
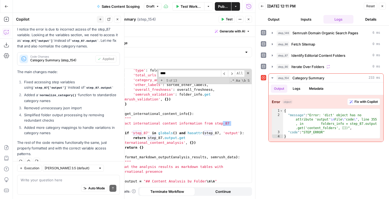
scroll to position [887, 0]
type input "****"
type textarea "**********"
click at [218, 131] on div "'type' : folder_info . get ( 'type' , '' ) , 'total_urls' : total_urls , 'categ…" at bounding box center [183, 129] width 136 height 123
click at [219, 132] on div "'type' : folder_info . get ( 'type' , '' ) , 'total_urls' : total_urls , 'categ…" at bounding box center [183, 129] width 136 height 123
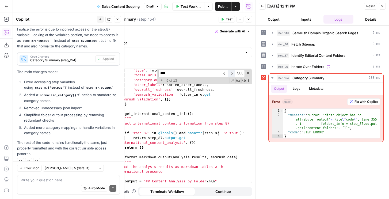
click at [231, 74] on span "​" at bounding box center [231, 73] width 7 height 7
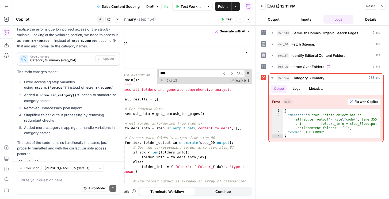
click at [215, 120] on div "# Main execution def main ( ) : """ Process all folders and generate comprehens…" at bounding box center [183, 132] width 136 height 128
click at [294, 60] on div "step_87 Identify Editorial Content Folders 0 ms" at bounding box center [325, 55] width 115 height 9
click at [291, 55] on span "Identify Editorial Content Folders" at bounding box center [318, 55] width 54 height 5
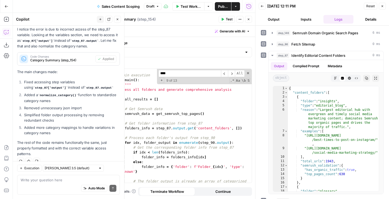
click at [229, 20] on span "Test" at bounding box center [229, 19] width 7 height 5
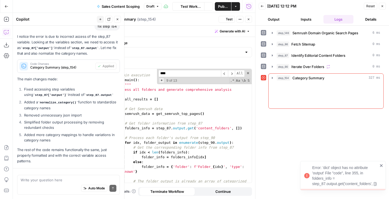
scroll to position [631, 0]
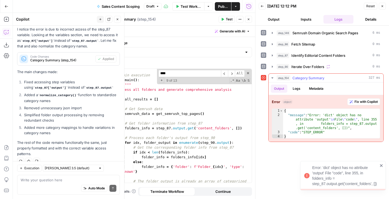
click at [356, 100] on span "Fix with Copilot" at bounding box center [366, 101] width 23 height 5
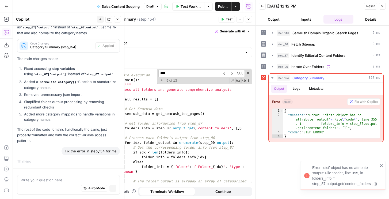
scroll to position [600, 0]
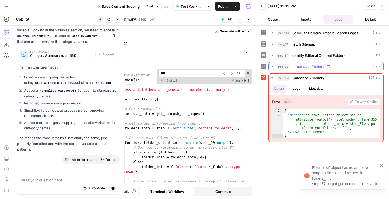
click at [312, 64] on span "Iterate Over Folders" at bounding box center [307, 66] width 33 height 5
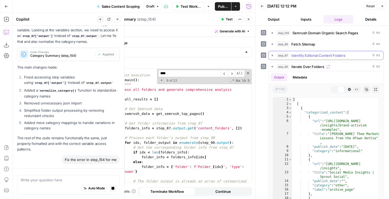
click at [310, 57] on span "Identify Editorial Content Folders" at bounding box center [318, 55] width 54 height 5
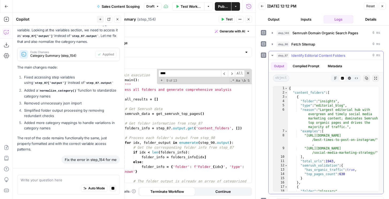
click at [310, 56] on span "Identify Editorial Content Folders" at bounding box center [318, 55] width 54 height 5
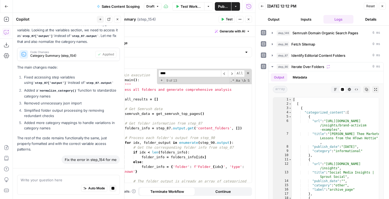
click at [200, 131] on div "# Main execution def main ( ) : """ Process all folders and generate comprehens…" at bounding box center [183, 132] width 136 height 128
click at [182, 127] on div "# Main execution def main ( ) : """ Process all folders and generate comprehens…" at bounding box center [183, 132] width 136 height 128
type textarea "**********"
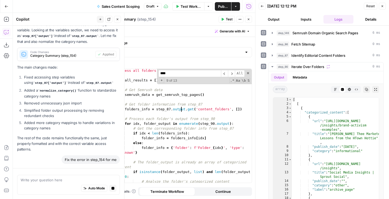
scroll to position [2056, 0]
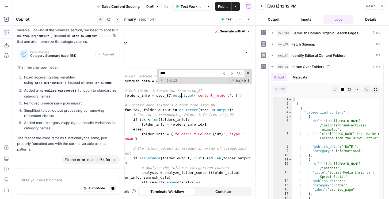
click at [186, 75] on input "****" at bounding box center [189, 73] width 63 height 7
click at [186, 73] on input "****" at bounding box center [189, 73] width 63 height 7
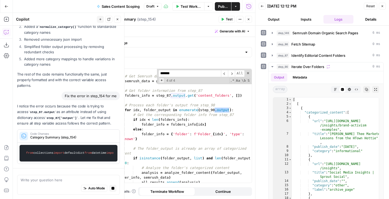
type input "*******"
click at [160, 80] on span "+" at bounding box center [161, 80] width 5 height 5
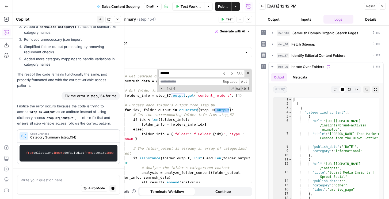
click at [170, 81] on input at bounding box center [189, 81] width 63 height 7
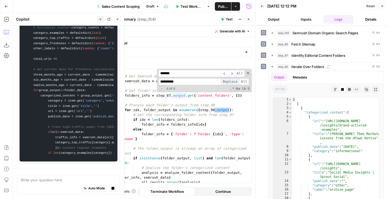
type input "**********"
drag, startPoint x: 230, startPoint y: 81, endPoint x: 233, endPoint y: 81, distance: 3.2
click at [230, 81] on span "Replace" at bounding box center [230, 81] width 18 height 7
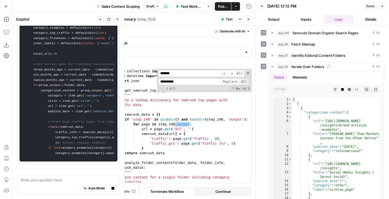
scroll to position [0, 0]
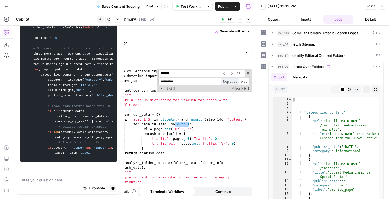
click at [237, 82] on span "Replace" at bounding box center [230, 81] width 18 height 7
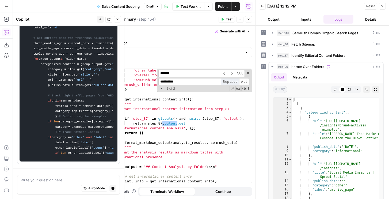
scroll to position [1083, 0]
click at [237, 82] on span "Replace" at bounding box center [230, 81] width 18 height 7
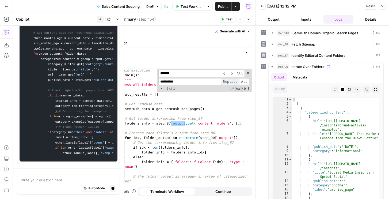
scroll to position [2029, 0]
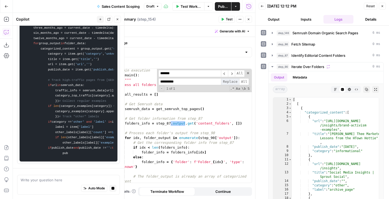
click at [236, 82] on span "Replace" at bounding box center [230, 81] width 18 height 7
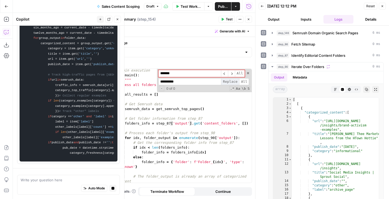
scroll to position [1135, 0]
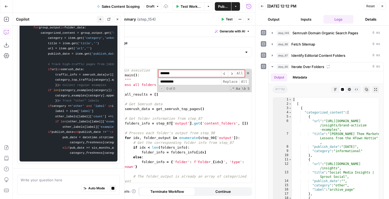
click at [236, 82] on span "Replace" at bounding box center [230, 81] width 18 height 7
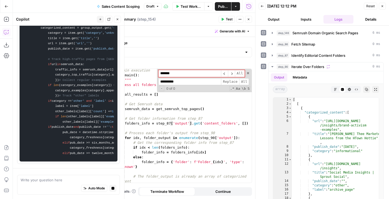
click at [227, 17] on span "Test" at bounding box center [229, 19] width 7 height 5
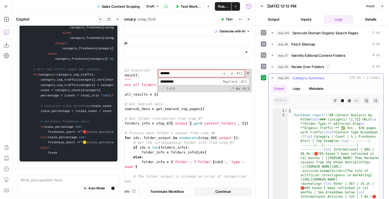
click at [338, 101] on button "Markdown" at bounding box center [335, 100] width 7 height 7
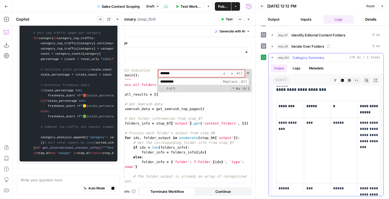
scroll to position [77, 0]
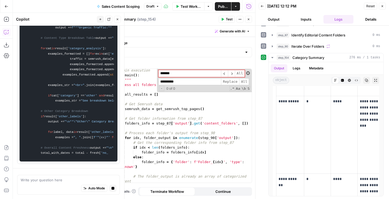
click at [248, 73] on span at bounding box center [248, 73] width 4 height 4
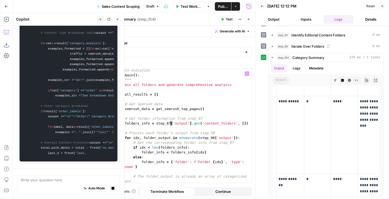
type textarea "**********"
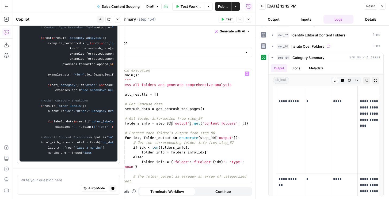
click at [186, 112] on div "# Main execution def main ( ) : """ Process all folders and generate comprehens…" at bounding box center [183, 132] width 136 height 128
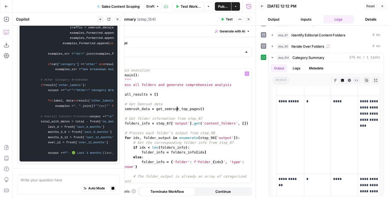
click at [177, 111] on div "# Main execution def main ( ) : """ Process all folders and generate comprehens…" at bounding box center [183, 132] width 136 height 128
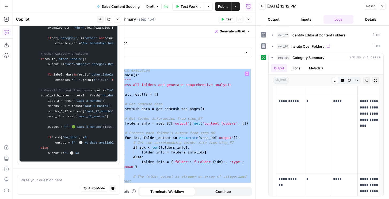
click at [177, 111] on div "# Main execution def main ( ) : """ Process all folders and generate comprehens…" at bounding box center [183, 132] width 136 height 128
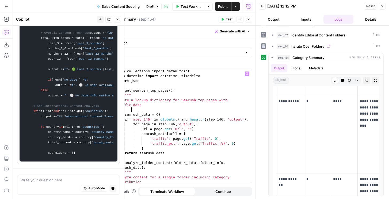
click at [176, 111] on div "from collections import defaultdict from datetime import datetime , timedelta i…" at bounding box center [183, 130] width 136 height 123
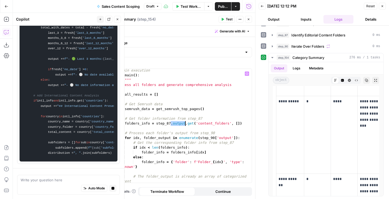
click at [173, 117] on div "# Main execution def main ( ) : """ Process all folders and generate comprehens…" at bounding box center [183, 132] width 136 height 128
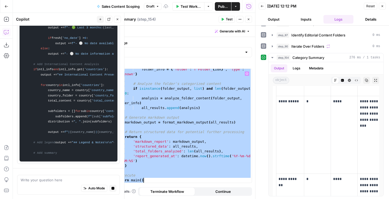
type textarea "**********"
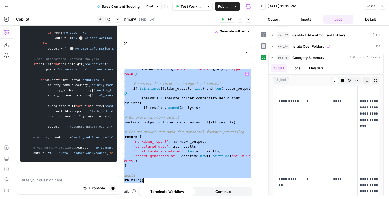
click at [165, 126] on div "folder_info = { 'folder' : f'Folder_ { idx } ' , 'type' : 'unknown' } # Analyze…" at bounding box center [183, 131] width 136 height 128
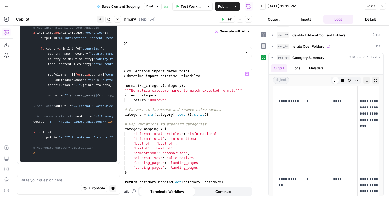
click at [146, 155] on div "from collections import defaultdict from datetime import datetime , timedelta d…" at bounding box center [183, 130] width 136 height 123
click at [135, 155] on div "from collections import defaultdict from datetime import datetime , timedelta d…" at bounding box center [183, 130] width 136 height 123
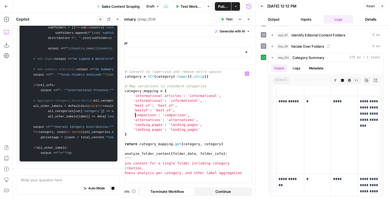
click at [117, 154] on div "# Convert to lowercase and remove extra spaces category = str ( category ) . lo…" at bounding box center [183, 125] width 136 height 123
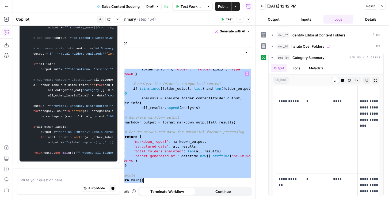
paste textarea
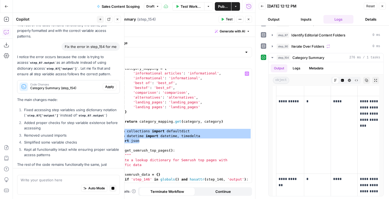
drag, startPoint x: 142, startPoint y: 142, endPoint x: 111, endPoint y: 133, distance: 33.0
click at [111, 133] on div "**********" at bounding box center [175, 126] width 151 height 114
type textarea "**********"
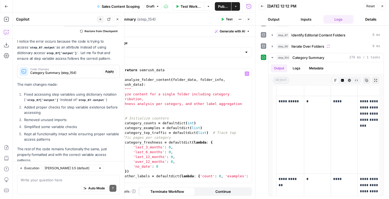
click at [107, 69] on span "Apply" at bounding box center [109, 71] width 9 height 5
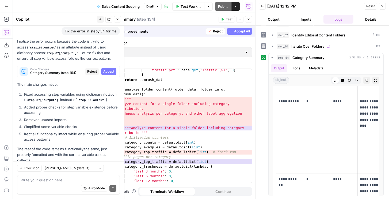
click at [236, 33] on span "Accept All" at bounding box center [242, 31] width 16 height 5
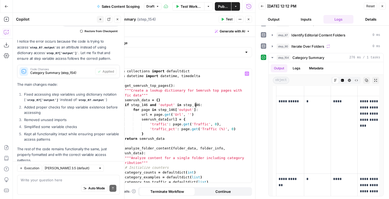
click at [196, 104] on div "from collections import defaultdict from datetime import datetime , timedelta d…" at bounding box center [183, 130] width 136 height 123
click at [154, 106] on div "from collections import defaultdict from datetime import datetime , timedelta d…" at bounding box center [183, 130] width 136 height 123
click at [205, 75] on div "from collections import defaultdict from datetime import datetime , timedelta d…" at bounding box center [183, 130] width 136 height 123
type textarea "**********"
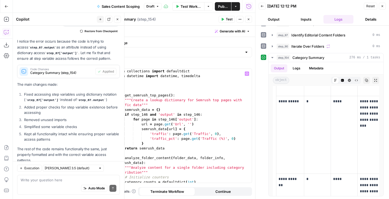
paste textarea "**********"
type textarea "**********"
click at [31, 184] on div "Auto Mode Send" at bounding box center [69, 189] width 96 height 12
paste textarea "from collections import defaultdict from datetime import datetime, timedelta im…"
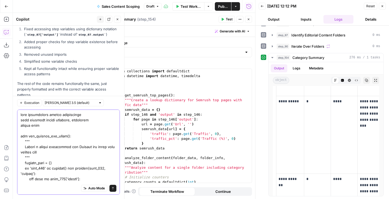
type textarea "from collections import defaultdict from datetime import datetime, timedelta im…"
click at [175, 98] on div "from collections import defaultdict from datetime import datetime , timedelta d…" at bounding box center [183, 130] width 136 height 123
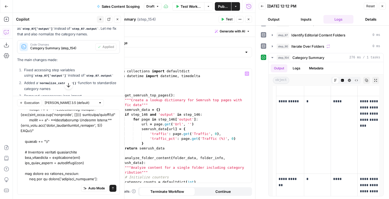
click at [170, 157] on div "from collections import defaultdict from datetime import datetime , timedelta d…" at bounding box center [183, 130] width 136 height 123
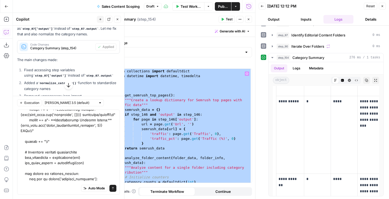
click at [161, 129] on div "from collections import defaultdict from datetime import datetime , timedelta d…" at bounding box center [183, 130] width 136 height 123
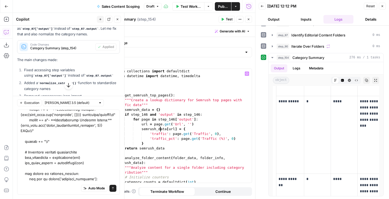
type textarea "**********"
click at [133, 88] on div "from collections import defaultdict from datetime import datetime , timedelta d…" at bounding box center [183, 130] width 136 height 123
click at [130, 85] on div "from collections import defaultdict from datetime import datetime , timedelta d…" at bounding box center [183, 130] width 136 height 123
paste textarea "**********"
type textarea "**********"
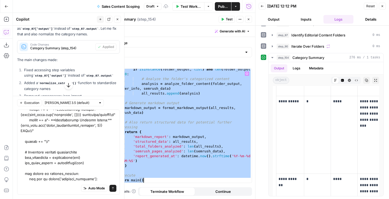
click at [142, 109] on div "if isinstance ( folder_output , list ) and len ( folder_output ) > 0 : # Analyz…" at bounding box center [183, 131] width 136 height 128
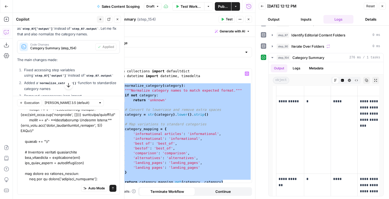
drag, startPoint x: 228, startPoint y: 159, endPoint x: 154, endPoint y: 98, distance: 96.1
click at [114, 83] on div "**********" at bounding box center [175, 126] width 151 height 114
click at [154, 98] on div "from collections import defaultdict from datetime import datetime , timedelta d…" at bounding box center [183, 130] width 136 height 123
type textarea "**********"
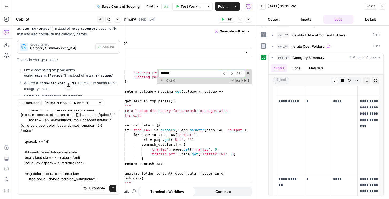
type input "*"
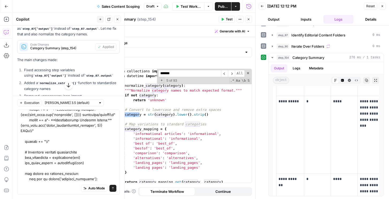
type input "********"
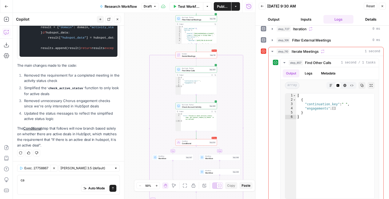
scroll to position [712, 0]
type textarea "can u just"
click at [200, 110] on div "Output Expand Output Copy" at bounding box center [196, 111] width 41 height 3
click at [199, 108] on div "Run Code · Python Check Account Activity Step 860 Copy step Delete step Add Not…" at bounding box center [196, 106] width 41 height 6
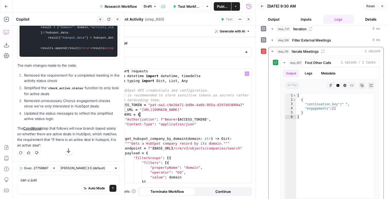
click at [198, 115] on div "import requests from datetime import datetime , timedelta from typing import Di…" at bounding box center [184, 130] width 136 height 123
type textarea "**********"
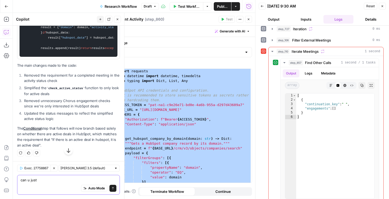
click at [49, 180] on textarea "can u just" at bounding box center [69, 179] width 96 height 5
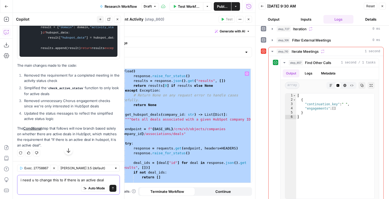
scroll to position [149, 0]
click at [309, 73] on button "Logs" at bounding box center [309, 73] width 14 height 8
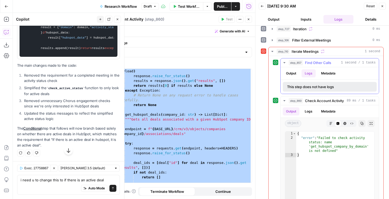
click at [320, 73] on button "Metadata" at bounding box center [328, 73] width 21 height 8
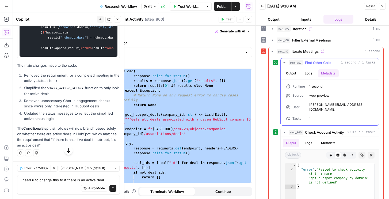
click at [291, 75] on button "Output" at bounding box center [291, 73] width 17 height 8
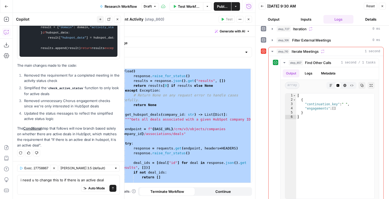
scroll to position [779, 0]
click at [48, 184] on div "Auto Mode Send" at bounding box center [69, 189] width 96 height 12
type textarea "i need u to change this to if there is an active deal and"
click at [316, 62] on span "Find Other Calls" at bounding box center [318, 62] width 26 height 5
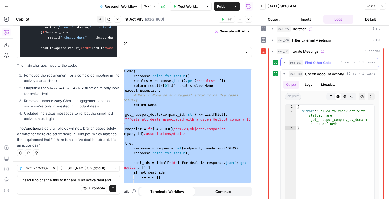
click at [316, 62] on span "Find Other Calls" at bounding box center [318, 62] width 26 height 5
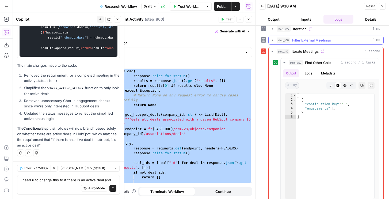
click at [306, 40] on span "Filter External Meetings" at bounding box center [311, 39] width 39 height 5
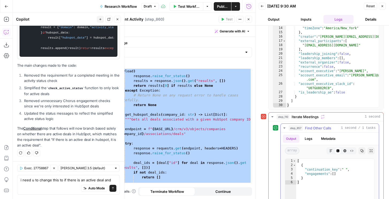
scroll to position [112, 0]
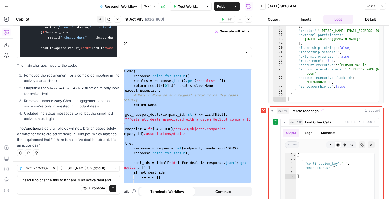
click at [251, 18] on button "Close" at bounding box center [248, 19] width 7 height 7
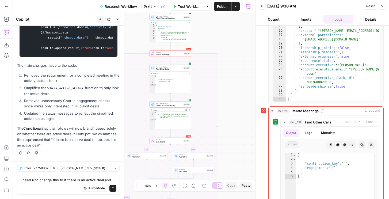
click at [178, 71] on div "Run Code · Python Find Other Calls Step 857 Output Expand Output Copy 1 2 3 4 5…" at bounding box center [170, 79] width 41 height 28
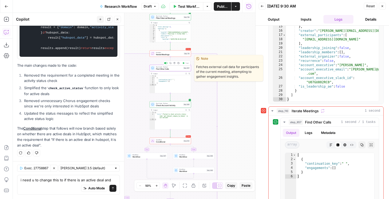
click at [178, 69] on span "Find Other Calls" at bounding box center [169, 69] width 26 height 3
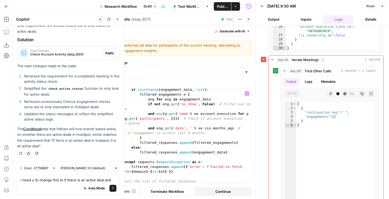
scroll to position [219, 0]
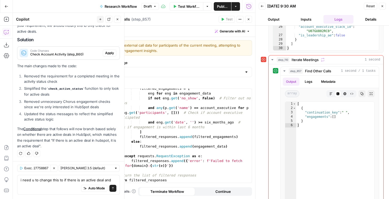
click at [383, 7] on icon "button" at bounding box center [382, 6] width 3 height 3
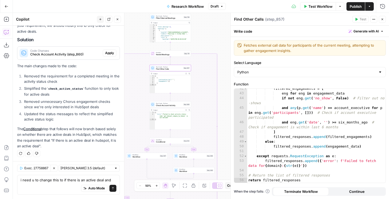
click at [178, 104] on span "Check Account Activity" at bounding box center [169, 105] width 26 height 3
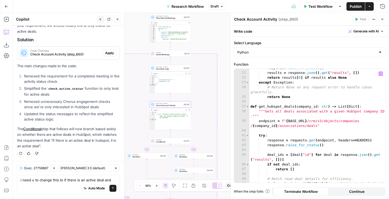
scroll to position [157, 0]
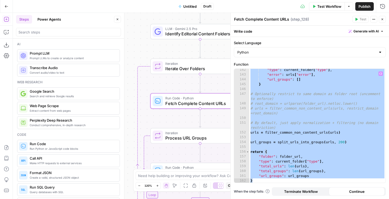
scroll to position [806, 0]
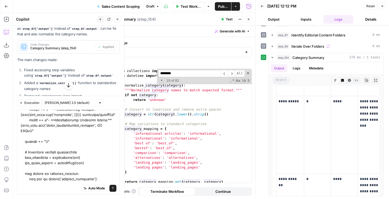
scroll to position [20, 0]
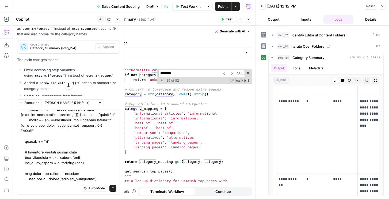
type input "********"
click at [173, 114] on div """"Normalize category names to match expected format.""" if not category : retu…" at bounding box center [183, 132] width 136 height 128
type textarea "**********"
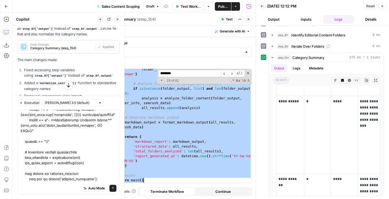
scroll to position [2217, 0]
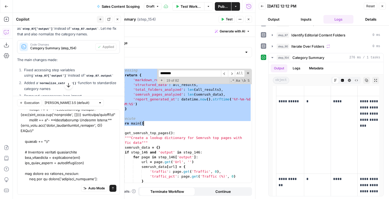
click at [143, 93] on div "# Also return structured data for potential further processing return { 'markdo…" at bounding box center [183, 127] width 136 height 128
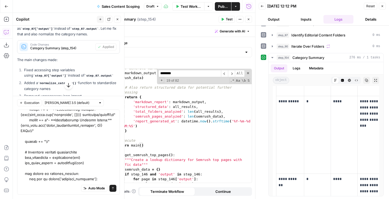
click at [145, 85] on div "# Generate markdown output markdown_output = format_markdown_output ( all_resul…" at bounding box center [183, 127] width 136 height 123
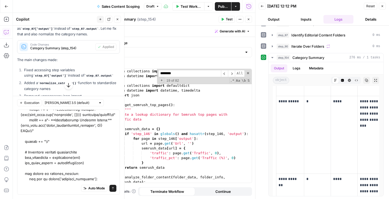
scroll to position [0, 0]
click at [140, 97] on div "from collections import defaultdict from datetime import datetime , timedelta f…" at bounding box center [183, 130] width 136 height 123
click at [141, 95] on div "from collections import defaultdict from datetime import datetime , timedelta f…" at bounding box center [183, 130] width 136 height 123
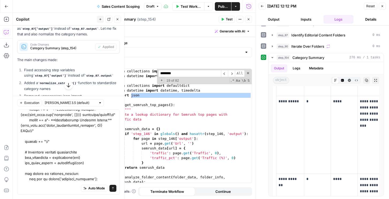
drag, startPoint x: 139, startPoint y: 95, endPoint x: 143, endPoint y: 98, distance: 5.0
click at [139, 99] on div "from collections import defaultdict from datetime import datetime , timedelta f…" at bounding box center [183, 130] width 136 height 123
type textarea "**********"
click at [144, 98] on div "from collections import defaultdict from datetime import datetime , timedelta f…" at bounding box center [183, 130] width 136 height 123
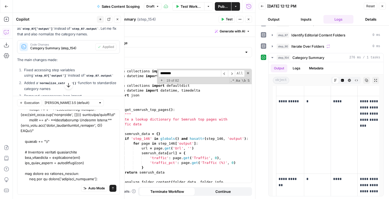
paste textarea "**********"
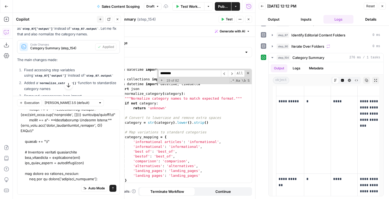
scroll to position [6, 0]
click at [145, 86] on div "from datetime import datetime , timedelta from collections import defaultdict f…" at bounding box center [183, 128] width 136 height 123
click at [143, 89] on div "from datetime import datetime , timedelta from collections import defaultdict f…" at bounding box center [183, 128] width 136 height 123
type textarea "**********"
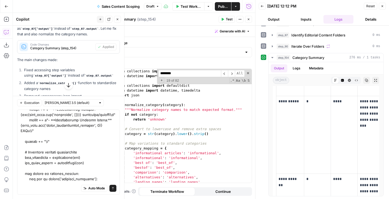
scroll to position [0, 0]
click at [116, 85] on div "from collections import defaultdict from datetime import datetime , timedelta f…" at bounding box center [183, 130] width 136 height 123
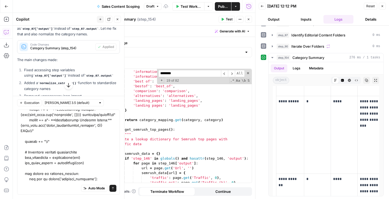
scroll to position [82, 0]
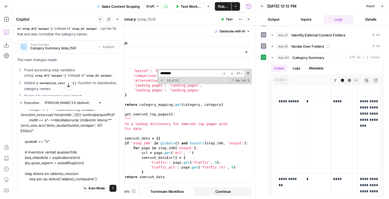
click at [227, 17] on span "Test" at bounding box center [229, 19] width 7 height 5
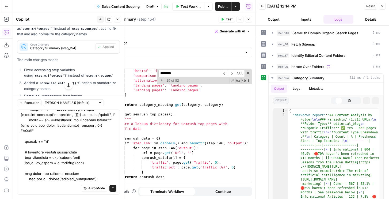
scroll to position [643, 0]
click at [336, 98] on button "Markdown" at bounding box center [335, 100] width 7 height 7
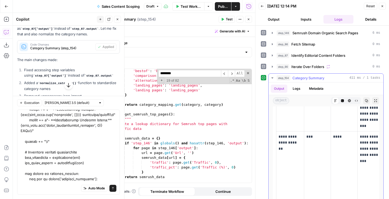
scroll to position [181, 0]
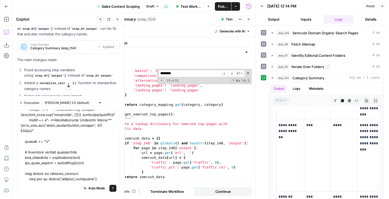
type textarea "***"
click at [186, 121] on div "'bestof' : 'best_of' , 'comparison' : 'comparison' , 'alternatives' : 'alternat…" at bounding box center [183, 133] width 136 height 128
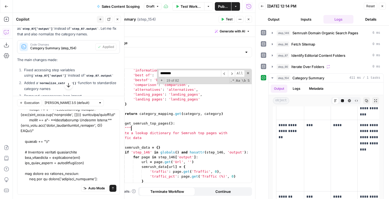
scroll to position [63, 0]
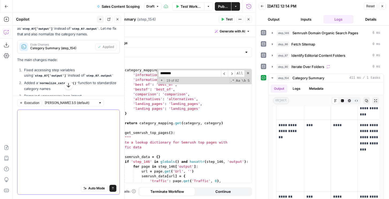
scroll to position [0, 0]
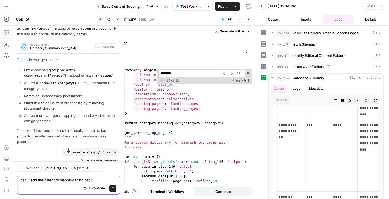
type textarea "can u add the category mapping thing back in"
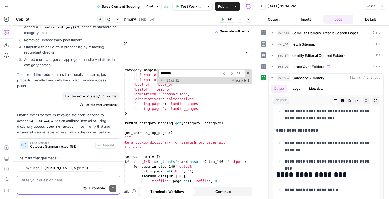
scroll to position [905, 0]
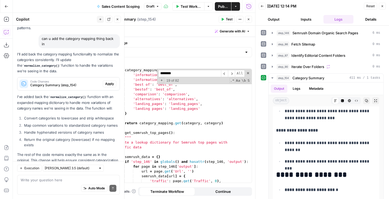
click at [109, 80] on button "Apply" at bounding box center [110, 83] width 14 height 7
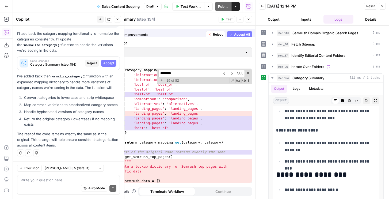
scroll to position [862, 0]
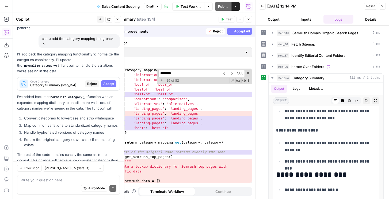
click at [239, 32] on span "Accept All" at bounding box center [242, 31] width 16 height 5
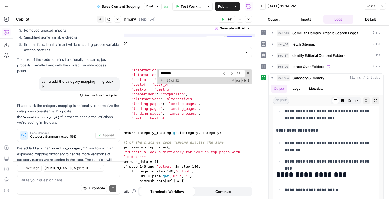
scroll to position [914, 0]
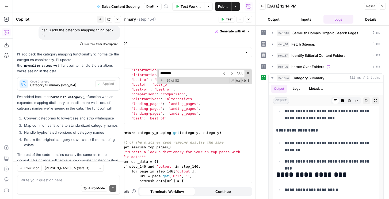
click at [225, 18] on button "Test" at bounding box center [227, 19] width 16 height 7
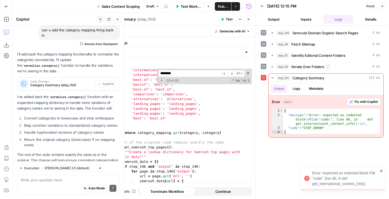
click at [225, 19] on button "Test" at bounding box center [227, 19] width 16 height 7
click at [357, 103] on span "Fix with Copilot" at bounding box center [366, 101] width 23 height 5
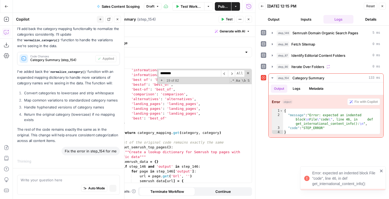
scroll to position [865, 0]
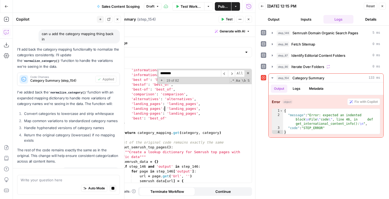
click at [165, 107] on div "'informational articles' : 'informational' , 'informational' : 'informational' …" at bounding box center [182, 129] width 138 height 123
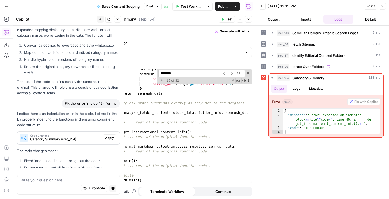
scroll to position [918, 0]
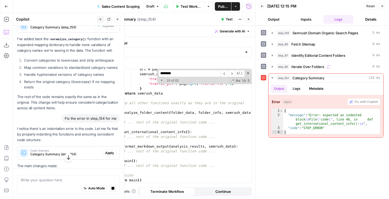
click at [108, 150] on span "Apply" at bounding box center [109, 152] width 9 height 5
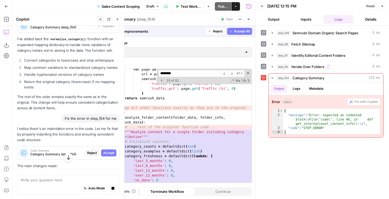
click at [238, 31] on span "Accept All" at bounding box center [242, 31] width 16 height 5
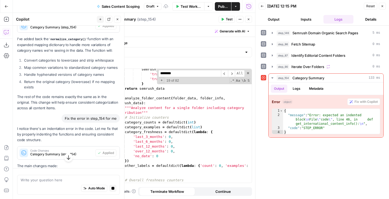
click at [228, 21] on span "Test" at bounding box center [229, 19] width 7 height 5
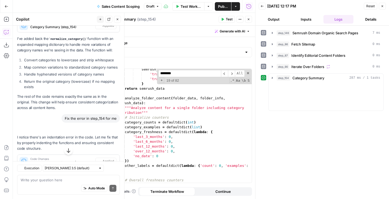
scroll to position [972, 0]
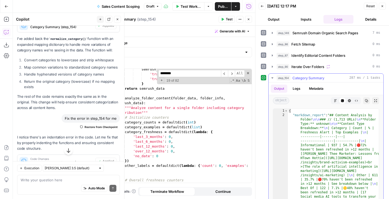
click at [337, 100] on button "Markdown" at bounding box center [335, 100] width 7 height 7
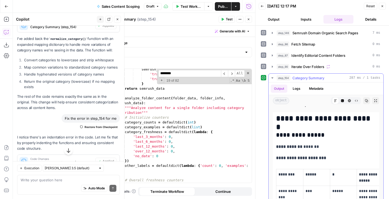
scroll to position [17, 0]
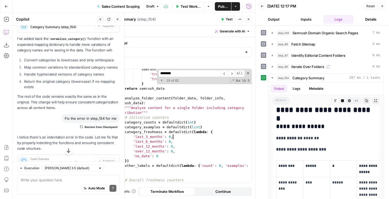
click at [219, 136] on div "semrush_data [ url ] = { 'traffic' : page . get ( 'Traffic' , 0 ) , 'traffic_pc…" at bounding box center [183, 128] width 136 height 123
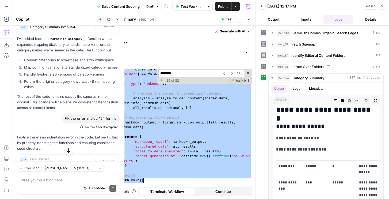
click at [208, 128] on div "folder_info = next (( f for f in folders_info if f [ 'folder' ] == folder_data …" at bounding box center [183, 131] width 136 height 128
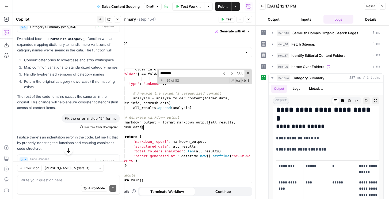
click at [224, 20] on icon "button" at bounding box center [222, 19] width 3 height 3
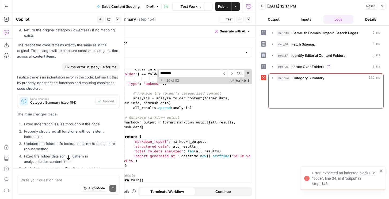
scroll to position [972, 0]
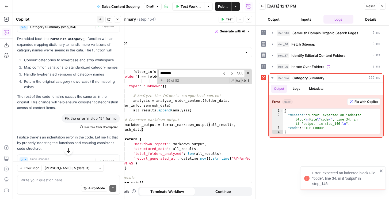
click at [207, 102] on div "# Get the corresponding folder info folder_info = next (( f for f in folders_in…" at bounding box center [183, 125] width 136 height 123
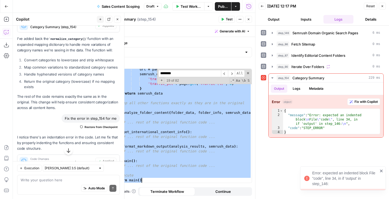
scroll to position [170, 0]
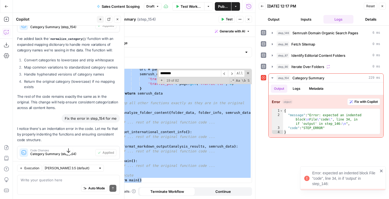
drag, startPoint x: 228, startPoint y: 20, endPoint x: 184, endPoint y: 151, distance: 138.5
click at [184, 151] on div "**********" at bounding box center [176, 106] width 159 height 186
click at [182, 150] on div "url = page . get ( 'Url' , '' ) semrush_data [ url ] = { 'traffic' : page . get…" at bounding box center [182, 128] width 138 height 123
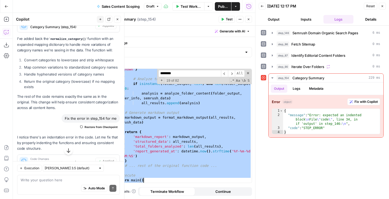
scroll to position [4337, 0]
click at [189, 132] on div "folder_info = { 'folder' : f'Folder_ { idx } ' , 'type' : 'unknown' } # Analyze…" at bounding box center [183, 126] width 136 height 128
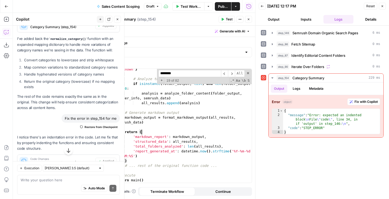
type textarea "**********"
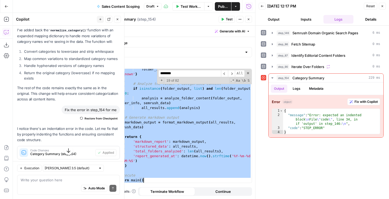
scroll to position [963, 0]
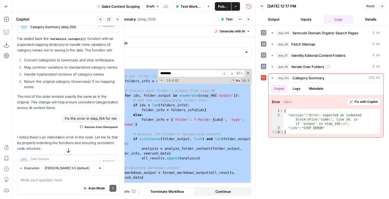
click at [191, 110] on div "semrush_data = get_semrush_top_pages ( ) # Get folder information from step_87 …" at bounding box center [183, 125] width 136 height 123
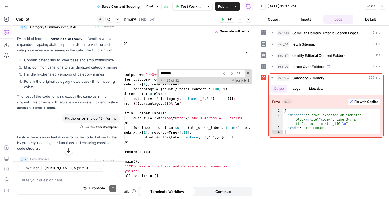
scroll to position [4110, 0]
click at [248, 72] on span at bounding box center [248, 73] width 4 height 4
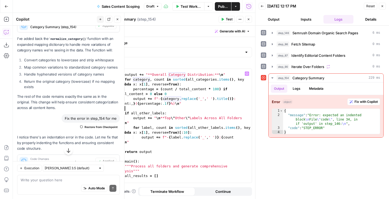
click at [188, 105] on div "output += "**Overall Category Distribution:** \n " for category , count in sort…" at bounding box center [183, 128] width 136 height 123
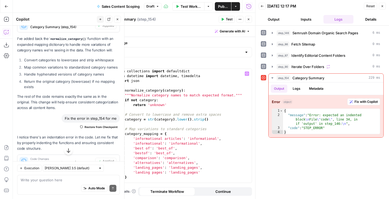
click at [226, 20] on span "Test" at bounding box center [229, 19] width 7 height 5
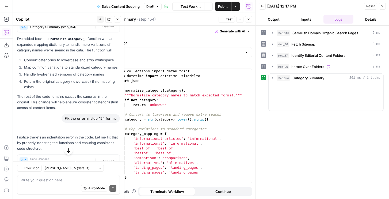
scroll to position [963, 0]
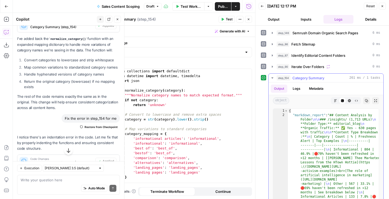
click at [336, 99] on icon "button" at bounding box center [335, 100] width 3 height 3
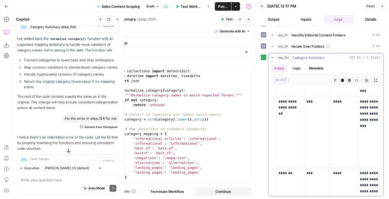
scroll to position [188, 0]
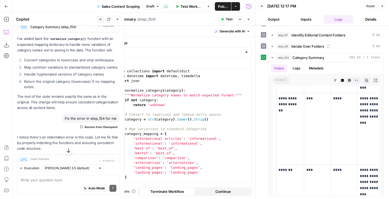
click at [173, 92] on div "from collections import defaultdict from datetime import datetime , timedelta i…" at bounding box center [183, 130] width 136 height 123
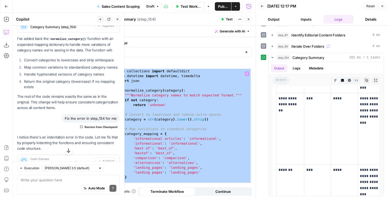
paste textarea
type textarea "**********"
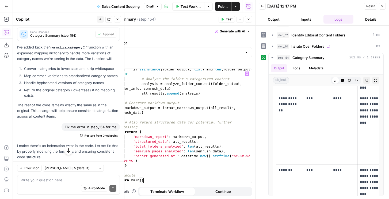
scroll to position [972, 0]
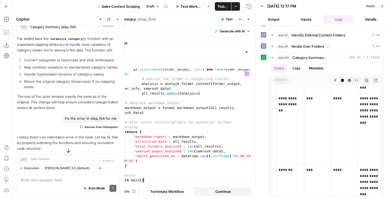
click at [224, 19] on icon "button" at bounding box center [222, 19] width 3 height 3
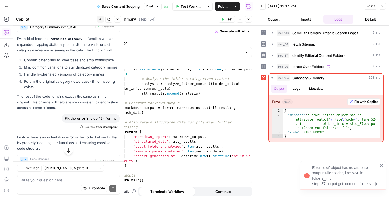
click at [201, 119] on div "if isinstance ( folder_output , list ) and len ( folder_output ) > 0 : # Analyz…" at bounding box center [183, 131] width 136 height 128
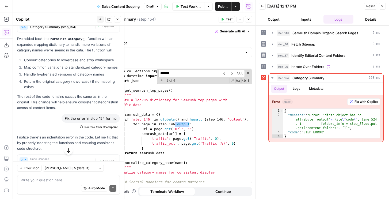
scroll to position [0, 0]
type input "*******"
click at [162, 81] on span "+" at bounding box center [161, 80] width 5 height 5
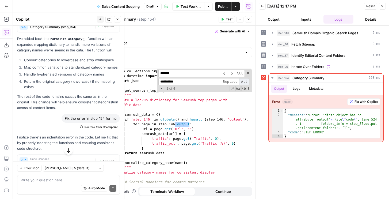
drag, startPoint x: 229, startPoint y: 82, endPoint x: 244, endPoint y: 83, distance: 15.6
click at [244, 83] on div "**********" at bounding box center [204, 81] width 92 height 7
click at [244, 83] on span "All" at bounding box center [244, 81] width 10 height 7
click at [230, 84] on span "Replace" at bounding box center [230, 81] width 18 height 7
click at [227, 20] on span "Test" at bounding box center [229, 19] width 7 height 5
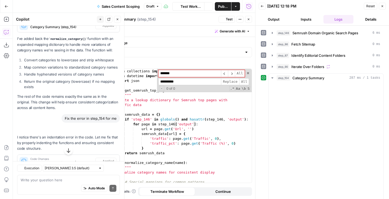
scroll to position [972, 0]
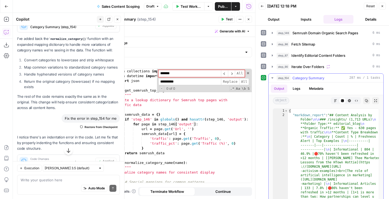
click at [336, 102] on button "Markdown" at bounding box center [335, 100] width 7 height 7
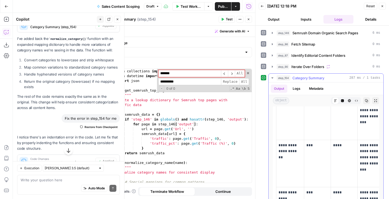
scroll to position [148, 0]
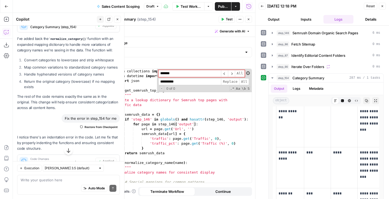
click at [248, 74] on span at bounding box center [248, 73] width 4 height 4
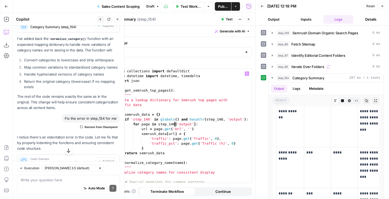
click at [186, 128] on div "from collections import defaultdict from datetime import datetime , timedelta i…" at bounding box center [183, 130] width 136 height 123
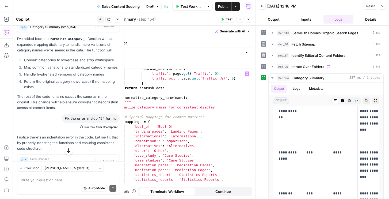
scroll to position [65, 0]
click at [157, 139] on div "semrush_data [ url ] = { 'traffic' : page . get ( 'Traffic' , 0 ) , 'traffic_pc…" at bounding box center [183, 128] width 136 height 123
click at [162, 136] on div "semrush_data [ url ] = { 'traffic' : page . get ( 'Traffic' , 0 ) , 'traffic_pc…" at bounding box center [183, 128] width 136 height 123
click at [162, 134] on div "semrush_data [ url ] = { 'traffic' : page . get ( 'Traffic' , 0 ) , 'traffic_pc…" at bounding box center [183, 128] width 136 height 123
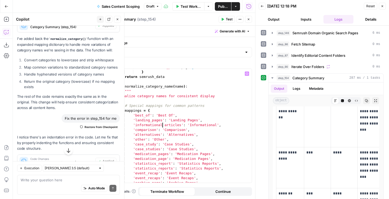
scroll to position [76, 0]
click at [198, 124] on div "'traffic_pct' : page . get ( 'Traffic (%)' , 0 ) } return semrush_data def norm…" at bounding box center [183, 125] width 136 height 123
click at [227, 20] on span "Test" at bounding box center [229, 19] width 7 height 5
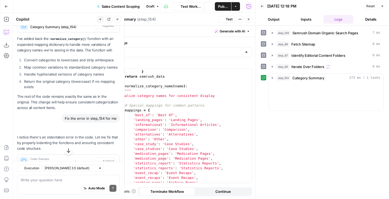
scroll to position [972, 0]
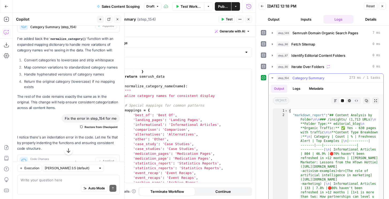
click at [333, 98] on button "Markdown" at bounding box center [335, 100] width 7 height 7
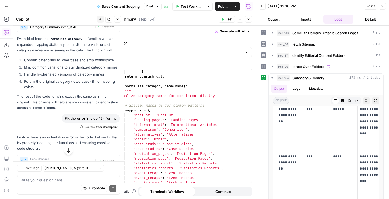
scroll to position [97, 0]
click at [195, 132] on div "'traffic_pct' : page . get ( 'Traffic (%)' , 0 ) } return semrush_data def norm…" at bounding box center [183, 125] width 136 height 123
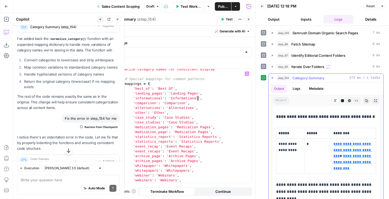
scroll to position [1253, 0]
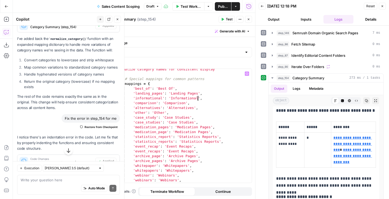
click at [209, 144] on div "Normalize category names for consistent display """ # Special mappings for comm…" at bounding box center [183, 128] width 136 height 123
click at [209, 130] on div "Normalize category names for consistent display """ # Special mappings for comm…" at bounding box center [183, 128] width 136 height 123
type textarea "**********"
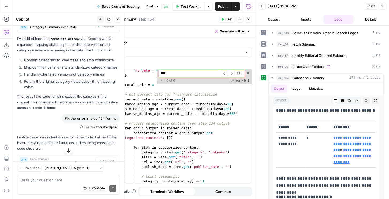
scroll to position [2217, 0]
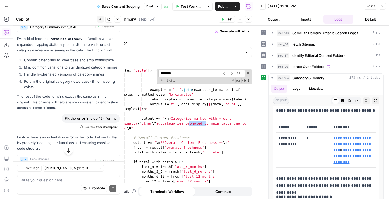
type input "********"
type textarea "**********"
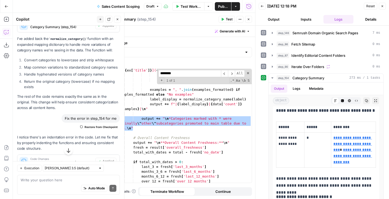
drag, startPoint x: 136, startPoint y: 128, endPoint x: 106, endPoint y: 117, distance: 32.1
click at [106, 117] on div "**********" at bounding box center [175, 126] width 151 height 114
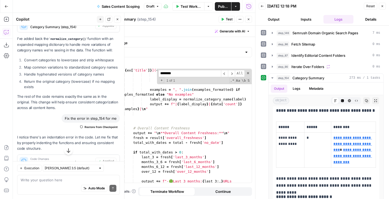
scroll to position [0, 0]
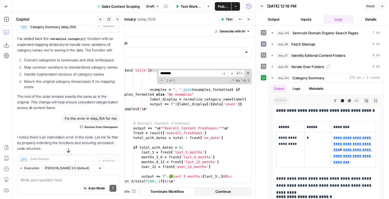
type textarea "**********"
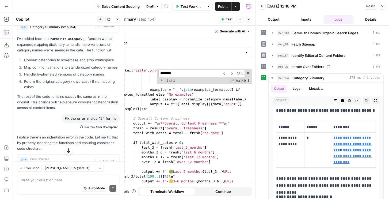
click at [224, 20] on icon "button" at bounding box center [222, 19] width 3 height 3
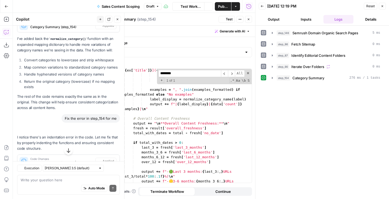
scroll to position [972, 0]
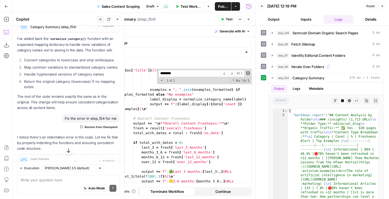
click at [249, 73] on span at bounding box center [248, 73] width 4 height 4
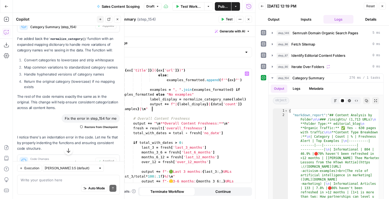
click at [148, 108] on div "examples_formatted . append ( f"[ { ex [ 'title' ]} ]( { ex [ 'url' ]} )" ) els…" at bounding box center [183, 129] width 136 height 133
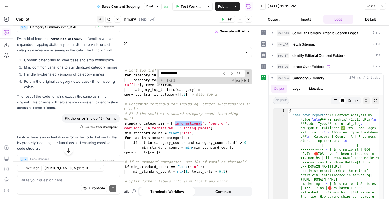
scroll to position [921, 0]
type input "**********"
click at [177, 124] on div "# Sort top traffic pages per category for category in category_top_traffic : ca…" at bounding box center [183, 129] width 136 height 123
click at [233, 71] on span "​" at bounding box center [231, 73] width 7 height 7
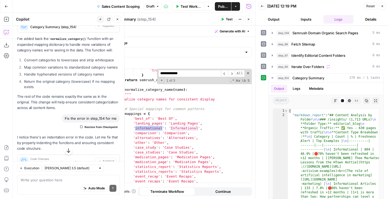
type textarea "**********"
click at [166, 126] on div "'traffic_pct' : page . get ( 'Traffic (%)' , 0 ) } return semrush_data def norm…" at bounding box center [183, 129] width 136 height 123
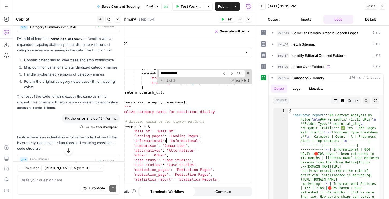
scroll to position [54, 0]
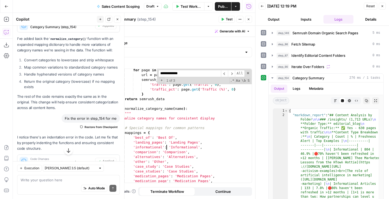
click at [189, 148] on div "for page in step_146 [ 'output' ] : url = page . get ( 'Url' , '' ) semrush_dat…" at bounding box center [183, 129] width 136 height 123
click at [205, 147] on div "for page in step_146 [ 'output' ] : url = page . get ( 'Url' , '' ) semrush_dat…" at bounding box center [183, 129] width 136 height 123
drag, startPoint x: 202, startPoint y: 148, endPoint x: 165, endPoint y: 149, distance: 37.2
click at [165, 149] on div "for page in step_146 [ 'output' ] : url = page . get ( 'Url' , '' ) semrush_dat…" at bounding box center [183, 129] width 136 height 123
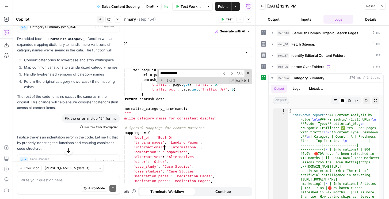
click at [202, 148] on div "for page in step_146 [ 'output' ] : url = page . get ( 'Url' , '' ) semrush_dat…" at bounding box center [183, 129] width 136 height 123
click at [195, 174] on div "for page in step_146 [ 'output' ] : url = page . get ( 'Url' , '' ) semrush_dat…" at bounding box center [183, 129] width 136 height 123
click at [222, 152] on div "for page in step_146 [ 'output' ] : url = page . get ( 'Url' , '' ) semrush_dat…" at bounding box center [183, 129] width 136 height 123
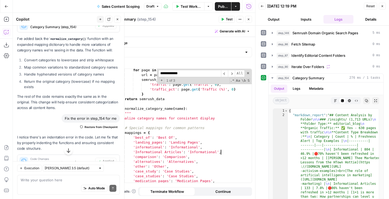
scroll to position [0, 8]
type textarea "**********"
click at [225, 20] on button "Test" at bounding box center [227, 19] width 16 height 7
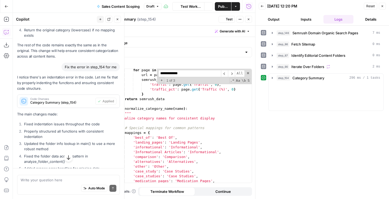
scroll to position [972, 0]
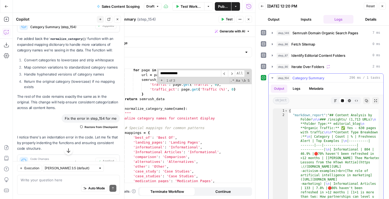
click at [335, 101] on icon "button" at bounding box center [335, 100] width 3 height 3
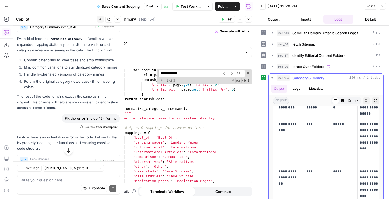
scroll to position [78, 0]
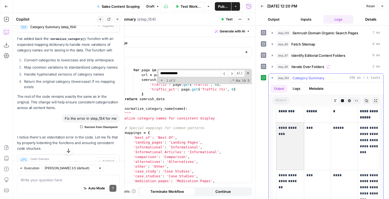
drag, startPoint x: 294, startPoint y: 149, endPoint x: 278, endPoint y: 130, distance: 25.3
click at [281, 135] on td "**********" at bounding box center [290, 146] width 28 height 47
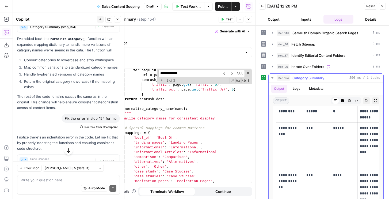
click at [278, 126] on td "**********" at bounding box center [290, 146] width 28 height 47
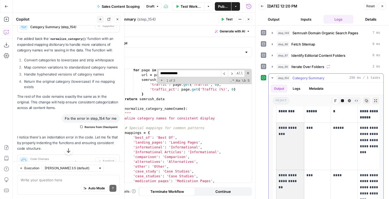
drag, startPoint x: 285, startPoint y: 140, endPoint x: 297, endPoint y: 178, distance: 39.9
click at [47, 188] on div "Auto Mode Send" at bounding box center [69, 189] width 96 height 12
paste textarea "Informational 804 46.9% 🔴 70% haven't been refreshed in >12 months Megan Thee M…"
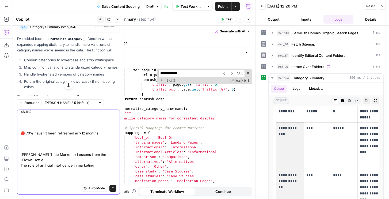
scroll to position [0, 0]
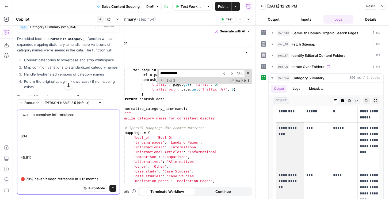
click at [55, 132] on textarea "i want to combine: Informational 804 46.9% 🔴 70% haven't been refreshed in >12 …" at bounding box center [69, 179] width 96 height 134
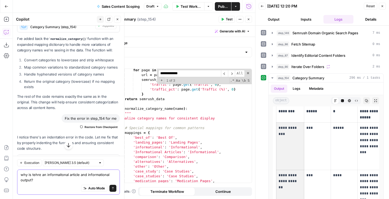
type textarea "why is tehre an informaitonal article and informational output?"
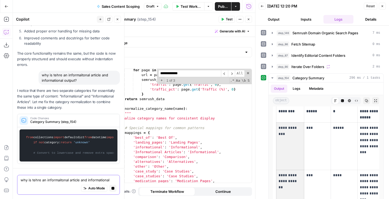
scroll to position [1175, 0]
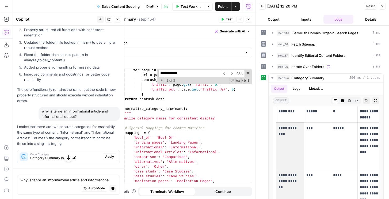
click at [43, 155] on span "Category Summary (step_154)" at bounding box center [65, 157] width 70 height 5
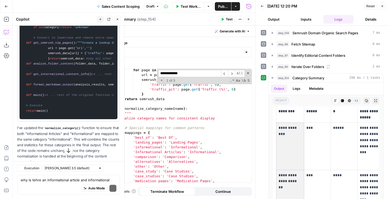
scroll to position [1346, 0]
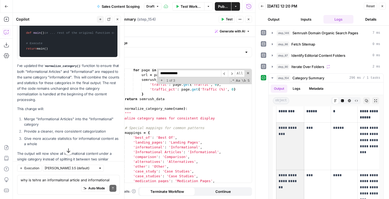
drag, startPoint x: 34, startPoint y: 81, endPoint x: 26, endPoint y: 75, distance: 9.9
click at [26, 55] on code "from collections import defaultdict from datetime import datetime, timedelta de…" at bounding box center [68, 5] width 91 height 100
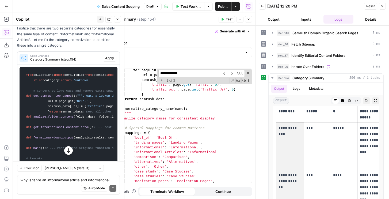
scroll to position [1206, 0]
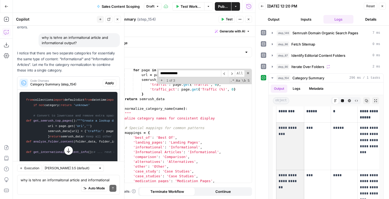
drag, startPoint x: 70, startPoint y: 96, endPoint x: 77, endPoint y: 70, distance: 27.1
click at [25, 94] on code "from collections import defaultdict from datetime import datetime, timedelta de…" at bounding box center [68, 144] width 91 height 100
click at [160, 82] on span "+" at bounding box center [161, 80] width 5 height 5
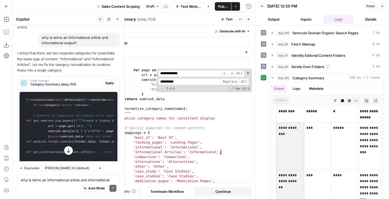
copy code "from collections import defaultdict from datetime import datetime, timedelta de…"
click at [152, 94] on div "for page in step_146 [ 'output' ] : url = page . get ( 'Url' , '' ) semrush_dat…" at bounding box center [183, 129] width 136 height 123
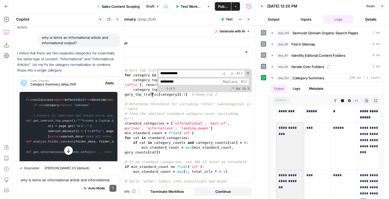
scroll to position [926, 0]
click at [165, 104] on div "# Sort top traffic pages per category for category in category_top_traffic : ca…" at bounding box center [183, 129] width 136 height 123
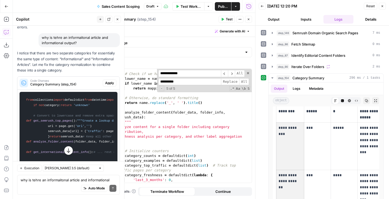
scroll to position [268, 0]
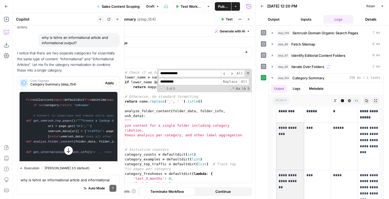
click at [205, 103] on div "# Check if we have a specific mapping lower_name = name . lower ( ) if lower_na…" at bounding box center [183, 126] width 136 height 123
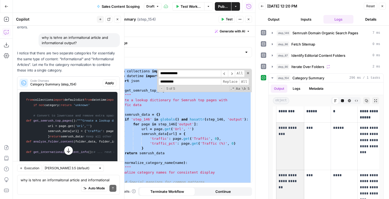
scroll to position [0, 0]
paste textarea
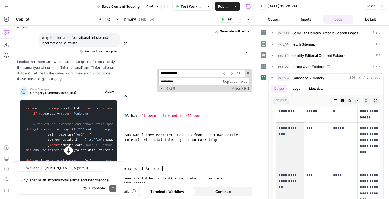
scroll to position [246, 0]
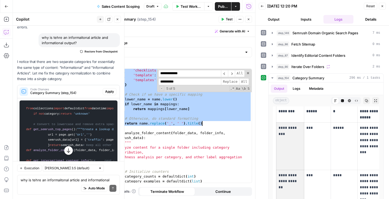
click at [70, 105] on code "from collections import defaultdict from datetime import datetime, timedelta de…" at bounding box center [68, 153] width 91 height 100
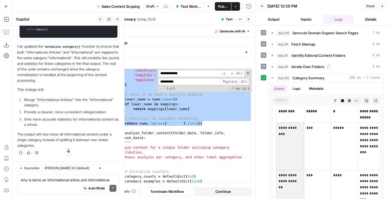
scroll to position [1432, 0]
drag, startPoint x: 26, startPoint y: 79, endPoint x: 92, endPoint y: 61, distance: 68.3
copy code "from collections import defaultdict from datetime import datetime, timedelta de…"
click at [157, 117] on div "'checklists' : 'Checklists' , 'template' : 'Templates' , 'templates' : 'Templat…" at bounding box center [183, 132] width 136 height 128
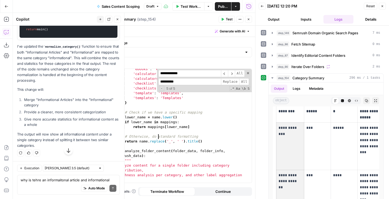
scroll to position [228, 0]
click at [208, 142] on div "'ebooks' : 'eBooks' , 'calculator' : 'Calculators' , 'calculators' : 'Calculato…" at bounding box center [183, 128] width 136 height 123
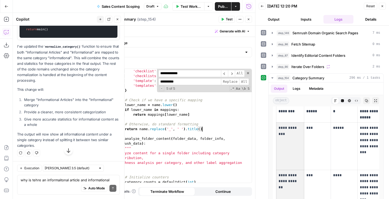
scroll to position [216, 0]
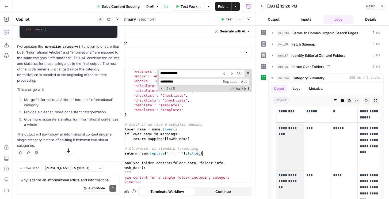
type textarea "**********"
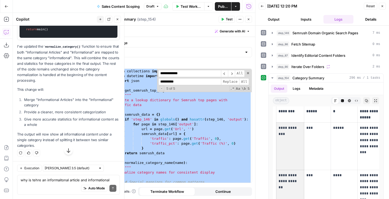
scroll to position [0, 0]
paste textarea
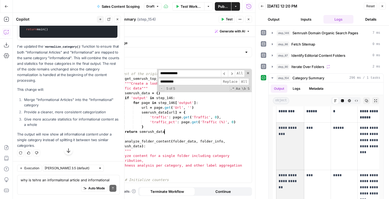
scroll to position [134, 0]
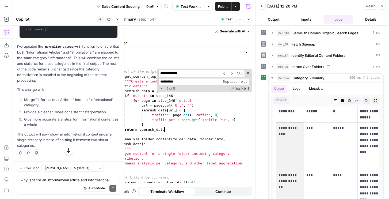
click at [226, 18] on span "Test" at bounding box center [229, 19] width 7 height 5
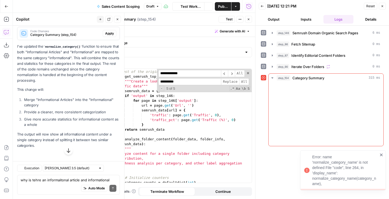
scroll to position [1238, 0]
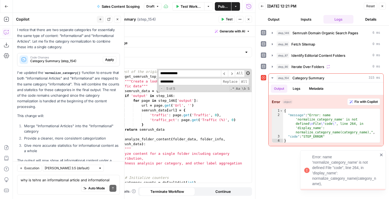
click at [248, 71] on span at bounding box center [248, 73] width 4 height 4
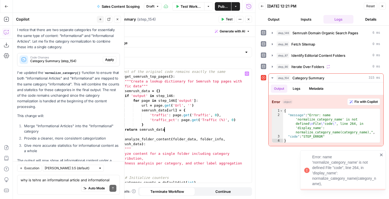
click at [189, 126] on div "# Rest of the original code remains exactly the same def get_semrush_top_pages …" at bounding box center [183, 125] width 136 height 123
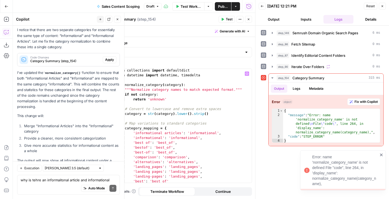
scroll to position [2, 0]
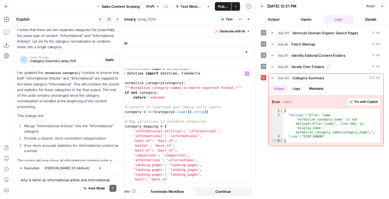
click at [149, 100] on div "from collections import defaultdict from datetime import datetime , timedelta d…" at bounding box center [183, 127] width 136 height 123
click at [72, 59] on span "Category Summary (step_154)" at bounding box center [65, 61] width 70 height 5
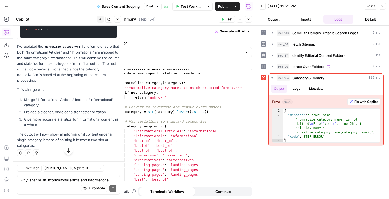
scroll to position [1392, 0]
drag, startPoint x: 26, startPoint y: 111, endPoint x: 77, endPoint y: 108, distance: 50.6
copy code "def normalize_category ( category ): """Normalize category names to match expec…"
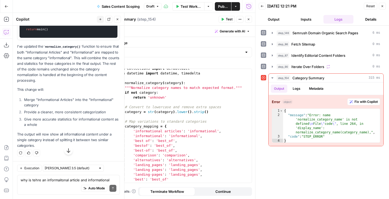
scroll to position [0, 54]
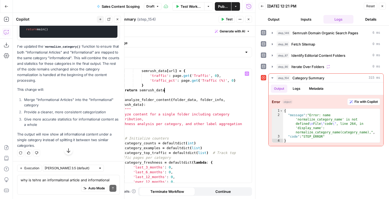
click at [169, 92] on div "semrush_data [ url ] = { 'traffic' : page . get ( 'Traffic' , 0 ) , 'traffic_pc…" at bounding box center [183, 130] width 136 height 123
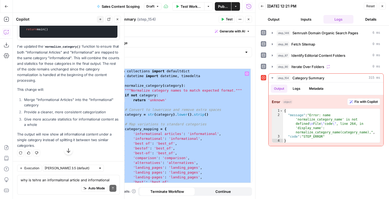
paste textarea
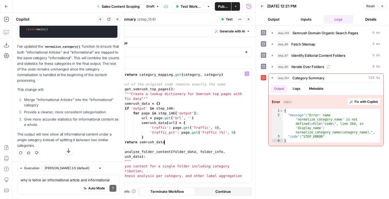
click at [224, 20] on icon "button" at bounding box center [222, 19] width 3 height 3
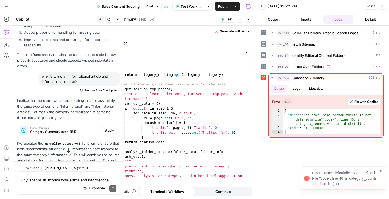
scroll to position [1238, 0]
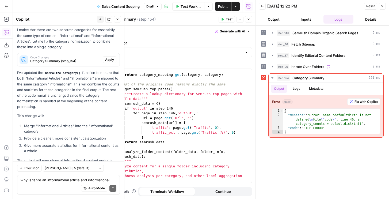
click at [71, 53] on div "Code Changes Category Summary (step_154)" at bounding box center [59, 59] width 85 height 13
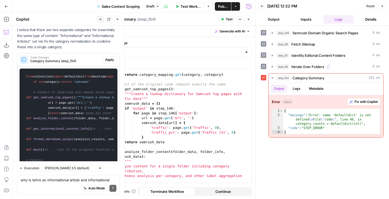
drag, startPoint x: 25, startPoint y: 55, endPoint x: 106, endPoint y: 62, distance: 81.6
click at [106, 62] on div "I notice that there are two separate categories for essentially the same type o…" at bounding box center [68, 155] width 103 height 257
copy code "from collections import defaultdict from datetime import datetime, timedelta"
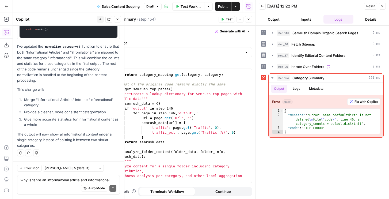
click at [148, 87] on div "return category_mapping . get ( category , category ) # Rest of the original co…" at bounding box center [183, 128] width 136 height 123
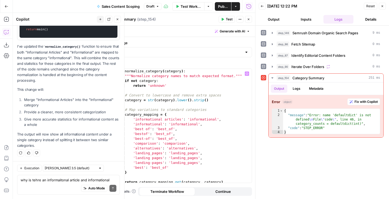
paste textarea "**********"
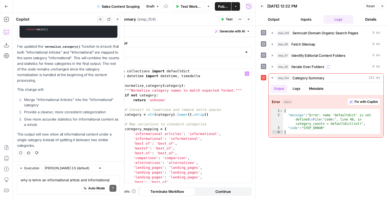
click at [227, 20] on span "Test" at bounding box center [229, 19] width 7 height 5
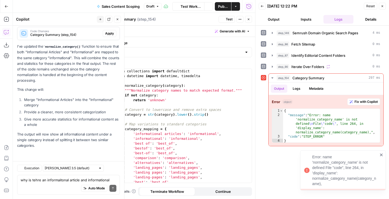
scroll to position [1238, 0]
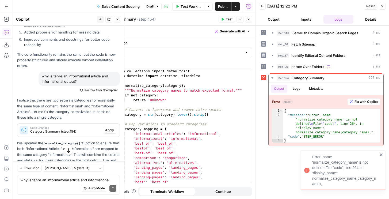
click at [64, 129] on span "Category Summary (step_154)" at bounding box center [65, 131] width 70 height 5
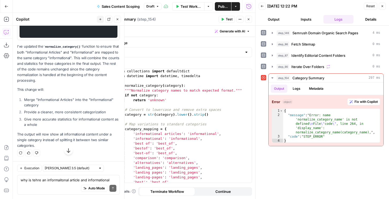
scroll to position [0, 54]
drag, startPoint x: 25, startPoint y: 52, endPoint x: 96, endPoint y: 133, distance: 107.3
copy code "from collections import defaultdict from datetime import datetime, timedelta de…"
click at [187, 131] on div "from collections import defaultdict from datetime import datetime , timedelta d…" at bounding box center [183, 130] width 136 height 123
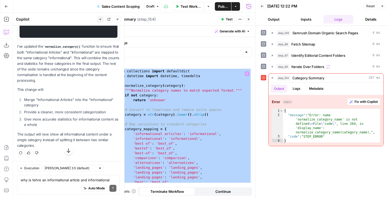
scroll to position [0, 0]
drag, startPoint x: 146, startPoint y: 146, endPoint x: 114, endPoint y: 48, distance: 103.1
click at [0, 0] on form "**********" at bounding box center [0, 0] width 0 height 0
paste textarea
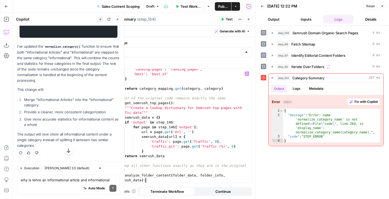
scroll to position [108, 0]
click at [226, 17] on span "Test" at bounding box center [229, 19] width 7 height 5
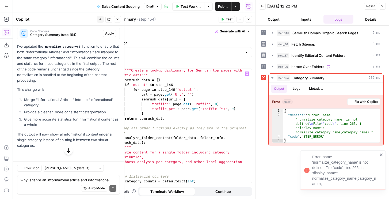
scroll to position [1238, 0]
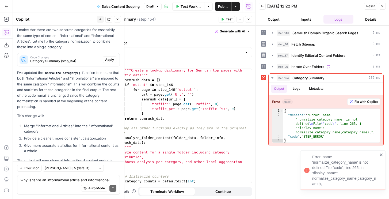
click at [71, 59] on span "Category Summary (step_154)" at bounding box center [65, 61] width 70 height 5
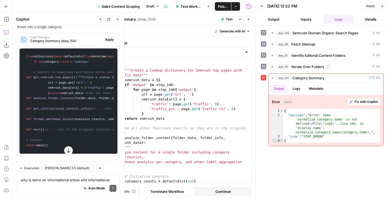
scroll to position [1229, 0]
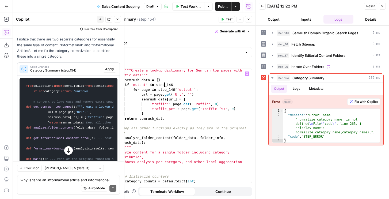
click at [164, 86] on div """"Create a lookup dictionary for Semrush top pages with traffic data""" semrus…" at bounding box center [183, 132] width 136 height 128
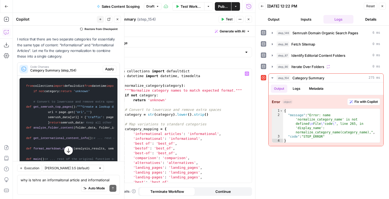
scroll to position [0, 0]
click at [181, 85] on div "from collections import defaultdict from datetime import datetime , timedelta d…" at bounding box center [183, 130] width 136 height 123
type textarea "**********"
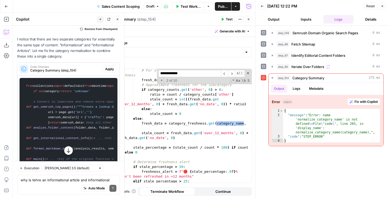
scroll to position [1403, 0]
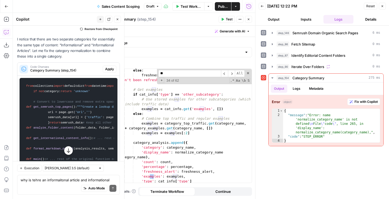
type input "*"
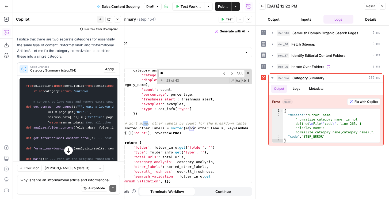
scroll to position [1475, 0]
type input "**"
click at [356, 104] on span "Fix with Copilot" at bounding box center [366, 101] width 23 height 5
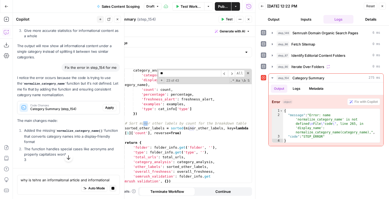
scroll to position [1540, 0]
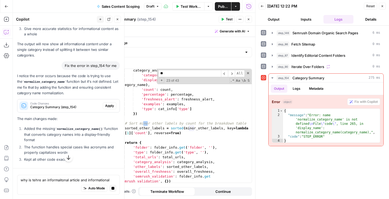
click at [71, 109] on span "Category Summary (step_154)" at bounding box center [65, 107] width 70 height 5
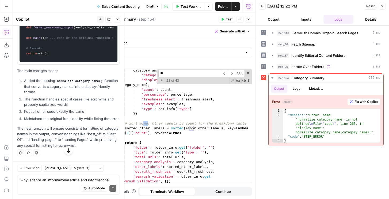
scroll to position [1692, 0]
drag, startPoint x: 92, startPoint y: 96, endPoint x: 26, endPoint y: 83, distance: 67.2
copy code "def normalize_category ( category ): """Normalize category names to match expec…"
click at [156, 104] on div "category_analysis . append ({ 'category' : category_name , 'display_name' : nor…" at bounding box center [183, 129] width 136 height 123
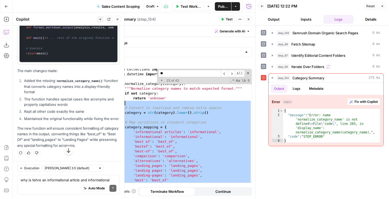
scroll to position [1, 0]
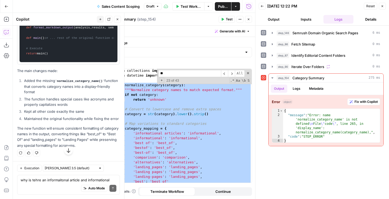
drag, startPoint x: 227, startPoint y: 124, endPoint x: 116, endPoint y: 84, distance: 118.4
click at [116, 84] on div "from collections import defaultdict from datetime import datetime , timedelta d…" at bounding box center [183, 129] width 136 height 123
paste textarea
type textarea "**********"
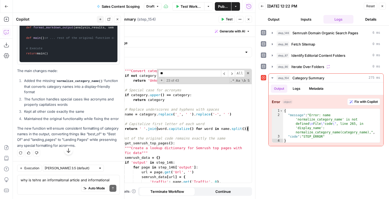
scroll to position [140, 0]
click at [229, 19] on span "Test" at bounding box center [229, 19] width 7 height 5
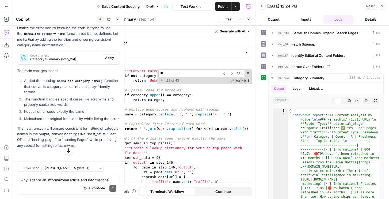
scroll to position [1384, 0]
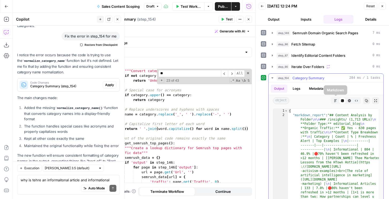
click at [336, 100] on icon "button" at bounding box center [335, 100] width 3 height 3
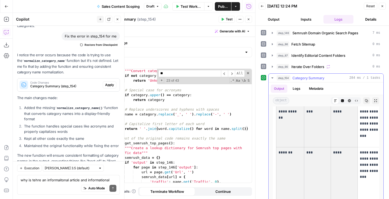
scroll to position [191, 0]
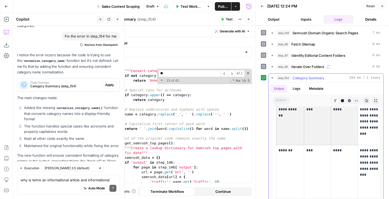
drag, startPoint x: 278, startPoint y: 124, endPoint x: 349, endPoint y: 139, distance: 72.7
click at [80, 84] on span "Category Summary (step_154)" at bounding box center [65, 86] width 70 height 5
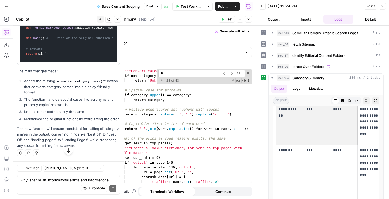
scroll to position [1719, 0]
click at [57, 182] on textarea "why is tehre an informaitonal article and informational output?" at bounding box center [69, 179] width 96 height 5
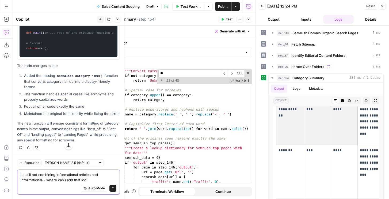
type textarea "its still not combining informational articles and informational-- where can i …"
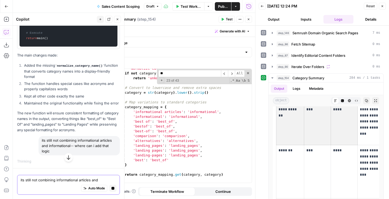
scroll to position [18, 0]
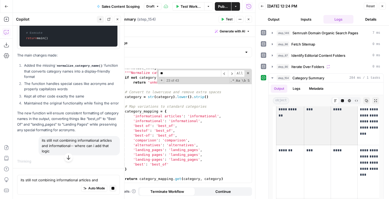
click at [175, 106] on div "def normalize_category ( category ) : """Normalize category names to match expe…" at bounding box center [183, 127] width 136 height 123
type textarea "**********"
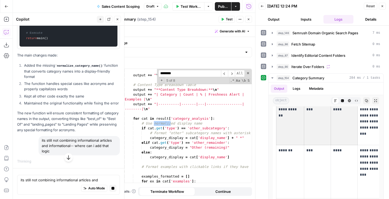
scroll to position [1855, 0]
type input "********"
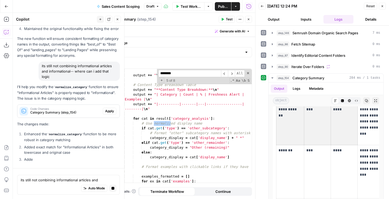
scroll to position [1753, 0]
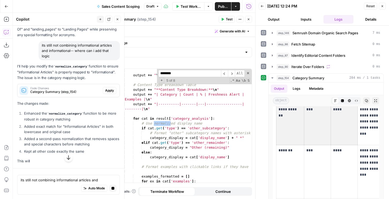
click at [42, 94] on span "Category Summary (step_154)" at bounding box center [65, 91] width 70 height 5
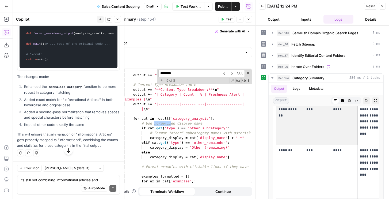
scroll to position [1898, 0]
drag, startPoint x: 53, startPoint y: 86, endPoint x: 25, endPoint y: 92, distance: 28.7
click at [25, 65] on code "from collections import defaultdict from datetime import datetime, timedelta de…" at bounding box center [68, 12] width 91 height 105
copy code "from collections import defaultdict from datetime import datetime, timedelta de…"
click at [157, 120] on div "output += " \n " # Content Type Breakdown Table output += "**Content Type Break…" at bounding box center [183, 129] width 136 height 123
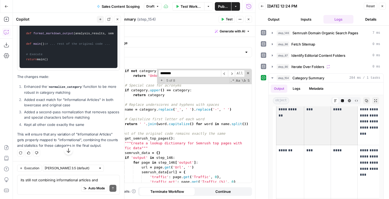
scroll to position [145, 0]
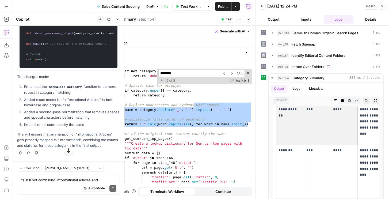
drag, startPoint x: 249, startPoint y: 125, endPoint x: 190, endPoint y: 105, distance: 62.0
click at [190, 105] on div "**********" at bounding box center [175, 126] width 151 height 114
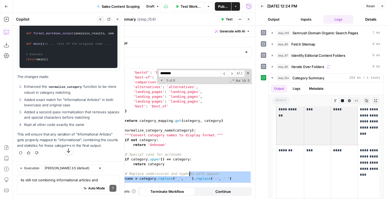
scroll to position [75, 0]
click at [232, 120] on div "'best of' : 'best_of' , 'bestof' : 'best_of' , 'best-of' : 'best_of' , 'compari…" at bounding box center [183, 126] width 136 height 123
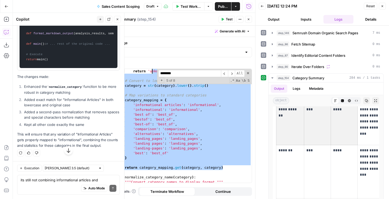
scroll to position [0, 0]
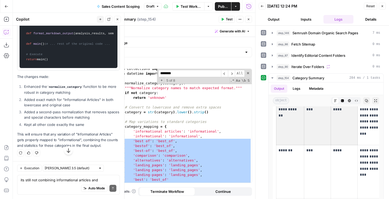
drag, startPoint x: 235, startPoint y: 120, endPoint x: 120, endPoint y: 143, distance: 117.0
click at [120, 142] on div "from collections import defaultdict from datetime import datetime , timedelta d…" at bounding box center [183, 127] width 136 height 123
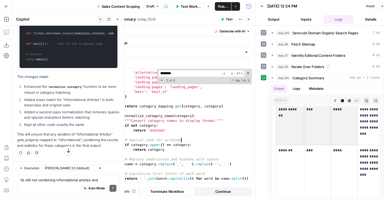
click at [185, 141] on div "'comparison' : 'comparison' , 'alternatives' : 'alternatives' , 'landing_pages'…" at bounding box center [183, 126] width 136 height 123
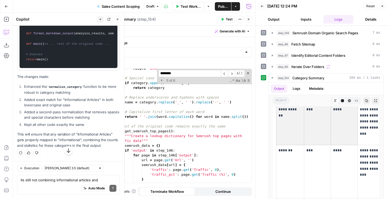
scroll to position [154, 0]
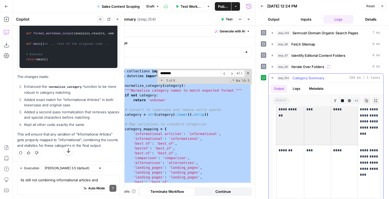
paste textarea
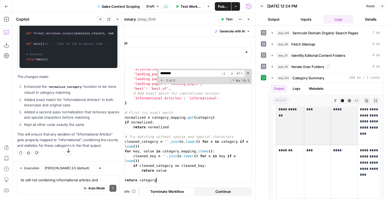
scroll to position [2132, 0]
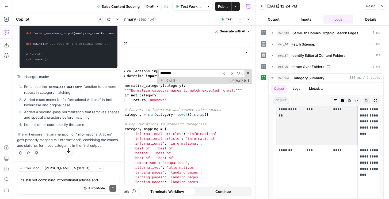
type textarea "**********"
click at [227, 17] on span "Test" at bounding box center [229, 19] width 7 height 5
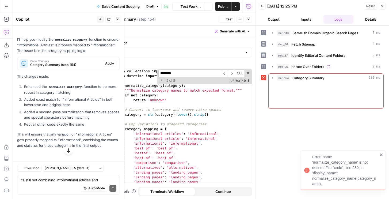
click at [176, 119] on div "from collections import defaultdict from datetime import datetime , timedelta d…" at bounding box center [183, 130] width 136 height 123
type textarea "**********"
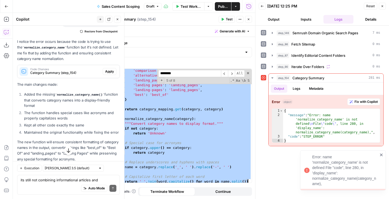
scroll to position [87, 0]
click at [183, 114] on div "'comparison' : 'comparison' , 'alternatives' : 'alternatives' , 'landing_pages'…" at bounding box center [183, 129] width 136 height 123
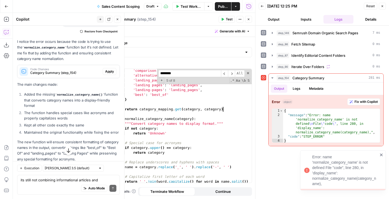
click at [230, 107] on div "'comparison' : 'comparison' , 'alternatives' : 'alternatives' , 'landing_pages'…" at bounding box center [183, 129] width 136 height 123
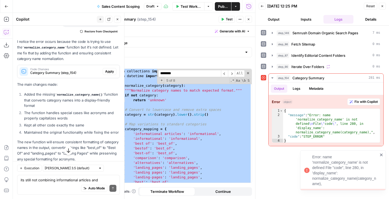
scroll to position [0, 0]
paste textarea
type textarea "**********"
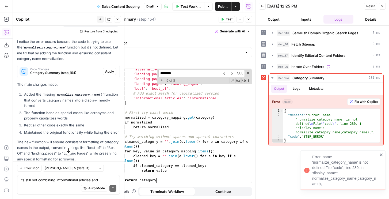
scroll to position [1406, 0]
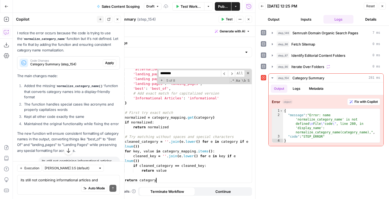
click at [222, 21] on icon "button" at bounding box center [222, 19] width 3 height 3
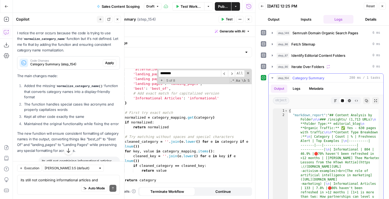
click at [335, 100] on icon "button" at bounding box center [335, 100] width 3 height 3
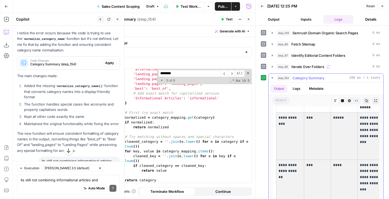
scroll to position [85, 0]
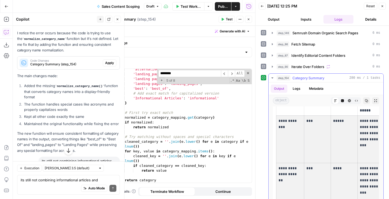
drag, startPoint x: 362, startPoint y: 146, endPoint x: 283, endPoint y: 120, distance: 83.3
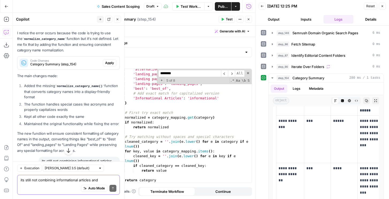
click at [50, 178] on textarea "its still not combining informational articles and informational-- where can i …" at bounding box center [69, 179] width 96 height 5
paste textarea "Informational 804 46.9% 🔴 70% haven't been refreshed in >12 months [PERSON_NAME…"
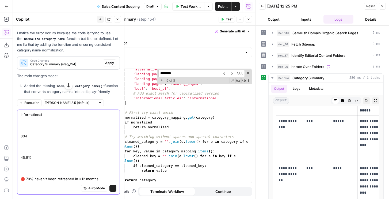
scroll to position [110, 0]
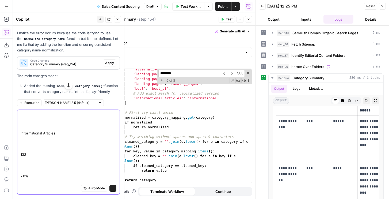
type textarea "Informational 804 46.9% 🔴 70% haven't been refreshed in >12 months [PERSON_NAME…"
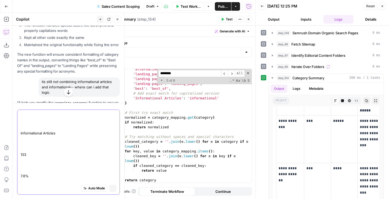
click at [58, 140] on textarea "Informational 804 46.9% 🔴 70% haven't been refreshed in >12 months [PERSON_NAME…" at bounding box center [69, 101] width 96 height 198
click at [170, 106] on div "'alternatives' : 'alternatives' , 'landing_pages' : 'landing_pages' , 'landing …" at bounding box center [183, 128] width 136 height 123
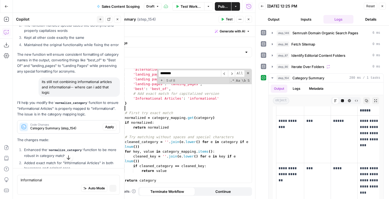
scroll to position [0, 0]
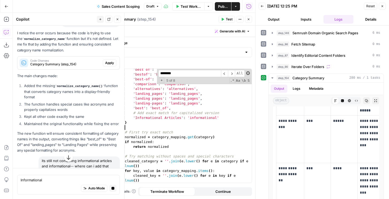
click at [247, 74] on span at bounding box center [248, 73] width 4 height 4
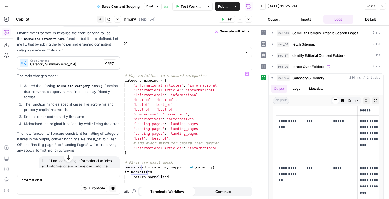
scroll to position [51, 0]
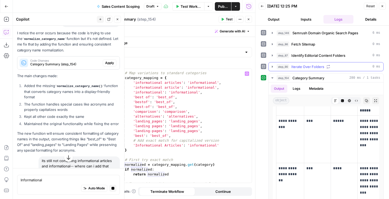
click at [298, 66] on span "Iterate Over Folders" at bounding box center [307, 66] width 33 height 5
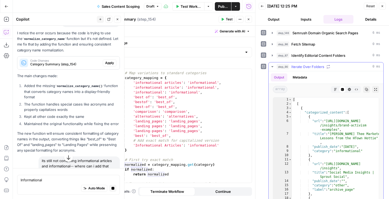
click at [298, 106] on div "[ [ { "categorized_content" : [ { "url" : "https://sproutsocial.com /insights/b…" at bounding box center [335, 156] width 87 height 118
click at [316, 117] on div "[ [ { "categorized_content" : [ { "url" : "https://sproutsocial.com /insights/b…" at bounding box center [335, 156] width 87 height 118
type textarea "*"
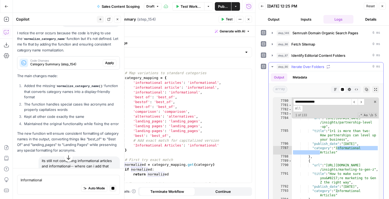
scroll to position [5873, 0]
type input "**********"
click at [207, 128] on div "# Map variations to standard categories category_mapping = { 'informational art…" at bounding box center [183, 127] width 136 height 123
click at [180, 139] on div "# Map variations to standard categories category_mapping = { 'informational art…" at bounding box center [183, 127] width 136 height 123
type textarea "**********"
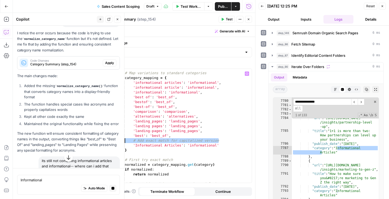
drag, startPoint x: 223, startPoint y: 140, endPoint x: 126, endPoint y: 139, distance: 96.9
click at [126, 139] on div "# Map variations to standard categories category_mapping = { 'informational art…" at bounding box center [183, 127] width 136 height 123
type textarea "**********"
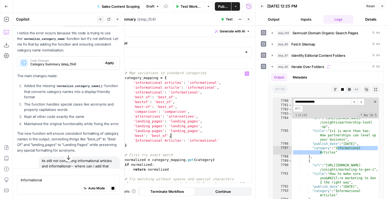
click at [140, 135] on div "# Map variations to standard categories category_mapping = { 'informational art…" at bounding box center [183, 130] width 136 height 128
click at [62, 156] on div "its still not combining informational articles and informational-- where can i …" at bounding box center [79, 165] width 81 height 19
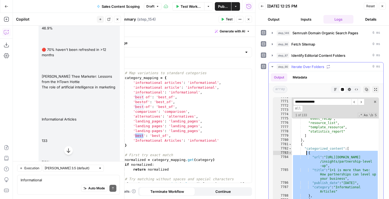
scroll to position [5868, 0]
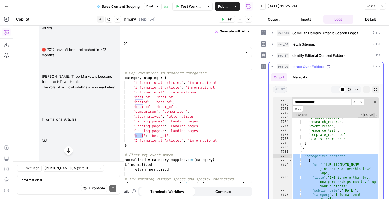
drag, startPoint x: 339, startPoint y: 184, endPoint x: 293, endPoint y: 155, distance: 54.7
click at [293, 155] on div ""product_update" , "thought_leadership" , "interview" , "company_news" , "case_…" at bounding box center [335, 151] width 87 height 114
type textarea "**********"
click at [38, 180] on textarea "Informational 804 46.9% 🔴 70% haven't been refreshed in >12 months [PERSON_NAME…" at bounding box center [69, 179] width 96 height 5
paste textarea ""categorized_content": [ { "url": "https://sproutsocial.com/insights/partnershi…"
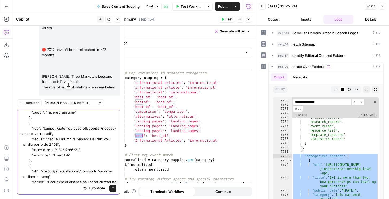
scroll to position [415, 0]
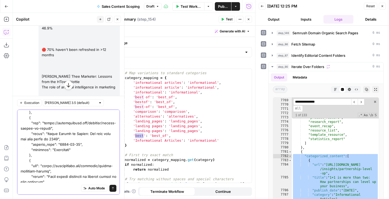
type textarea ""categorized_content": [ { "url": "https://sproutsocial.com/insights/partnershi…"
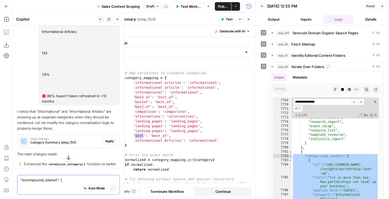
scroll to position [0, 0]
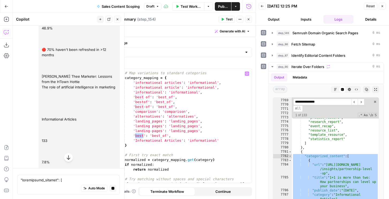
click at [180, 122] on div "# Map variations to standard categories category_mapping = { 'informational art…" at bounding box center [183, 130] width 136 height 128
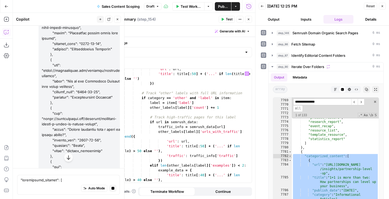
scroll to position [2362, 0]
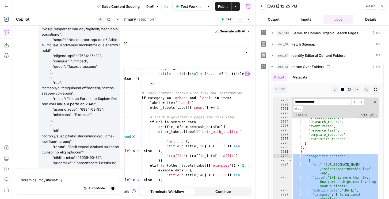
click at [223, 6] on span "Publish" at bounding box center [223, 6] width 10 height 5
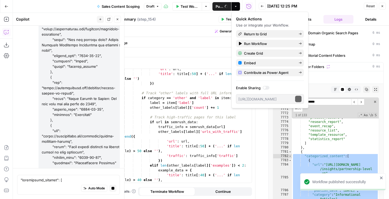
click at [384, 6] on button "Close" at bounding box center [382, 6] width 7 height 7
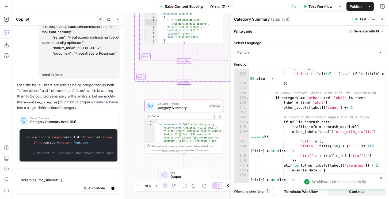
scroll to position [2595, 0]
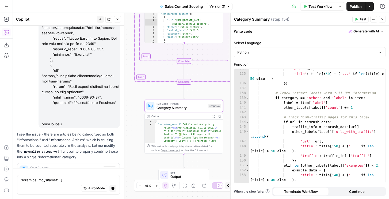
drag, startPoint x: 66, startPoint y: 102, endPoint x: 55, endPoint y: 94, distance: 13.1
click at [47, 163] on div "Code Changes Category Summary (step_154)" at bounding box center [59, 169] width 85 height 13
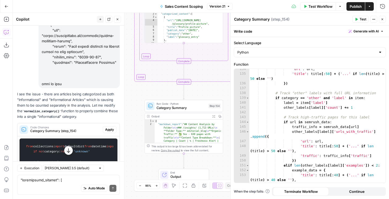
scroll to position [2547, 0]
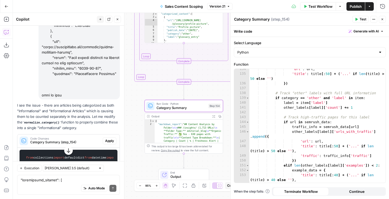
drag, startPoint x: 62, startPoint y: 113, endPoint x: 25, endPoint y: 126, distance: 39.0
copy code "from collections import defaultdict from datetime import datetime, timedelta de…"
click at [265, 109] on div "'url' : url , 'title' : title [ : 50 ] + ( '...' if len ( title ) > 50 else '' …" at bounding box center [317, 128] width 136 height 123
type textarea "**********"
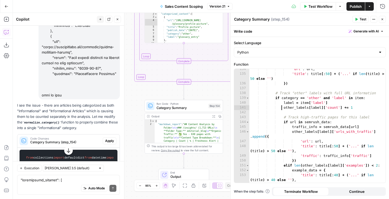
click at [283, 107] on div "'url' : url , 'title' : title [ : 50 ] + ( '...' if len ( title ) > 50 else '' …" at bounding box center [317, 128] width 136 height 123
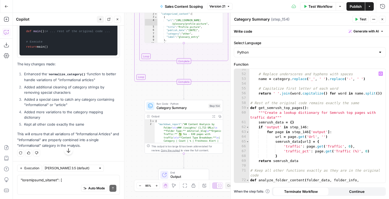
scroll to position [255, 0]
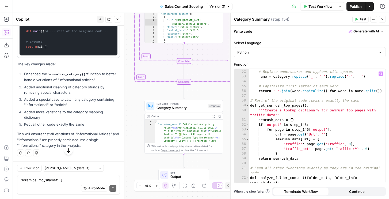
click at [326, 96] on div "# Replace underscores and hyphens with spaces name = category . replace ( '_' ,…" at bounding box center [317, 128] width 136 height 128
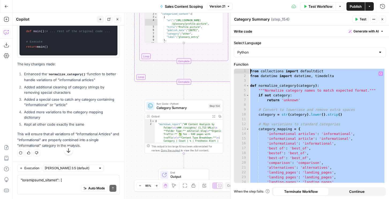
paste textarea
type textarea "**********"
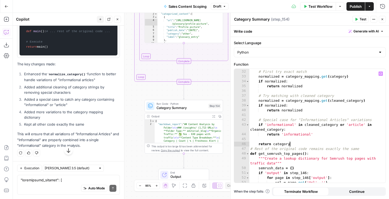
scroll to position [159, 0]
click at [363, 18] on span "Test" at bounding box center [363, 19] width 7 height 5
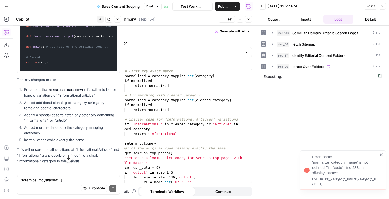
click at [184, 117] on div "# First try exact match normalized = category_mapping . get ( category ) if nor…" at bounding box center [183, 125] width 136 height 123
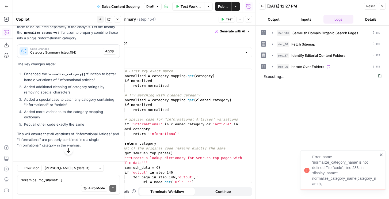
scroll to position [2607, 0]
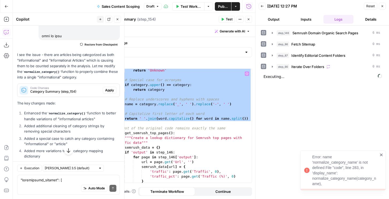
click at [178, 116] on div "return 'Unknown' # Special case for acronyms if category . upper ( ) == categor…" at bounding box center [183, 129] width 136 height 123
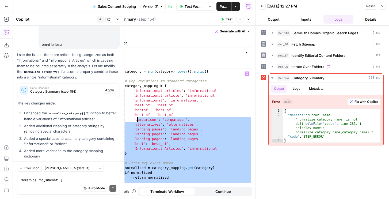
scroll to position [0, 0]
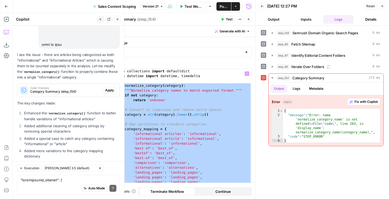
drag, startPoint x: 156, startPoint y: 144, endPoint x: 115, endPoint y: 88, distance: 69.4
click at [115, 88] on div "**********" at bounding box center [175, 126] width 151 height 114
paste textarea
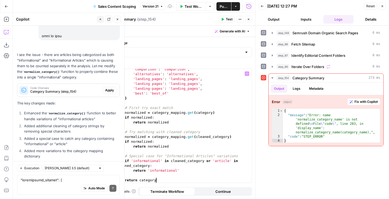
scroll to position [146, 0]
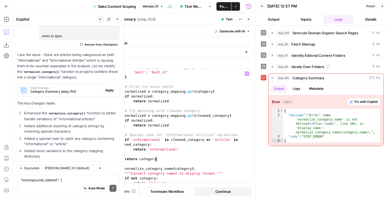
click at [66, 89] on span "Category Summary (step_154)" at bounding box center [65, 91] width 70 height 5
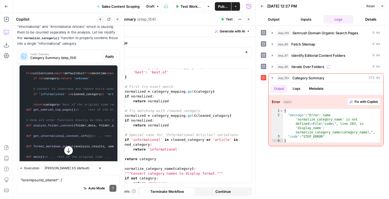
scroll to position [2622, 0]
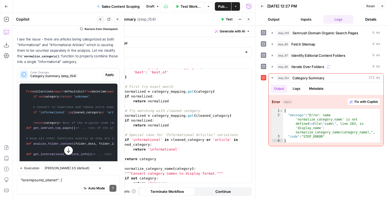
click at [224, 23] on header "Category Summary Category Summary ( step_154 ) Test Actions Close" at bounding box center [176, 19] width 158 height 13
click at [225, 20] on button "Test" at bounding box center [227, 19] width 16 height 7
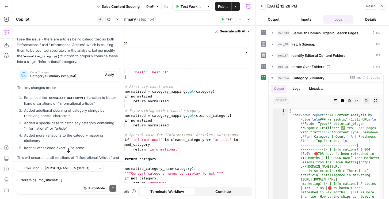
scroll to position [2607, 0]
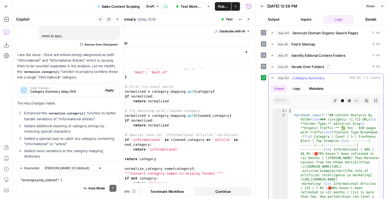
click at [335, 101] on icon "button" at bounding box center [335, 100] width 3 height 3
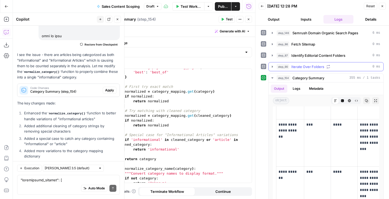
scroll to position [20, 0]
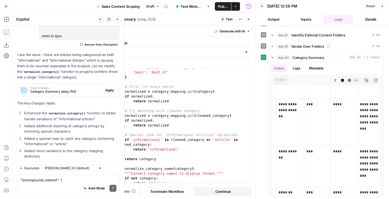
type textarea "**********"
click at [142, 141] on div "'landing-pages' : 'landing_pages' , 'best' : 'best_of' } # First try exact matc…" at bounding box center [183, 126] width 136 height 123
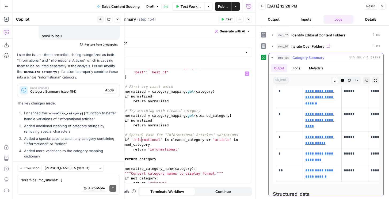
scroll to position [55, 0]
click at [384, 7] on icon "button" at bounding box center [382, 6] width 3 height 3
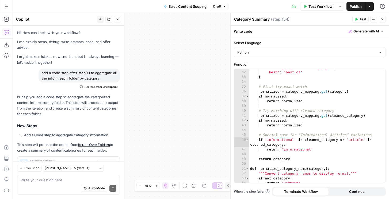
scroll to position [158, 0]
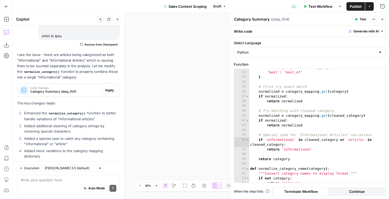
click at [117, 20] on icon "button" at bounding box center [117, 19] width 3 height 3
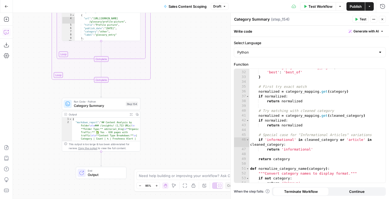
click at [7, 32] on icon "button" at bounding box center [6, 31] width 5 height 5
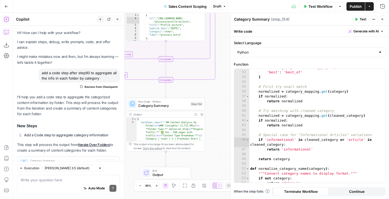
scroll to position [2607, 0]
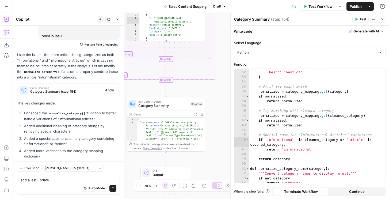
click at [202, 114] on icon "button" at bounding box center [201, 114] width 3 height 3
click at [52, 181] on textarea "add a last update" at bounding box center [69, 179] width 96 height 5
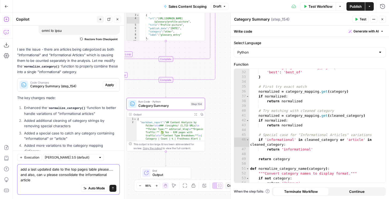
scroll to position [2617, 0]
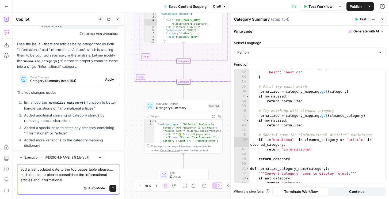
type textarea "add a last updated date to the top pages table please.... and also, can u pleas…"
click at [98, 22] on button "New chat" at bounding box center [100, 19] width 7 height 7
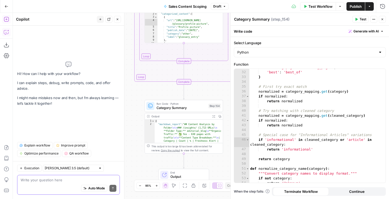
click at [57, 182] on textarea at bounding box center [69, 179] width 96 height 5
paste textarea "add a last updated date to the top pages table please.... and also, can u pleas…"
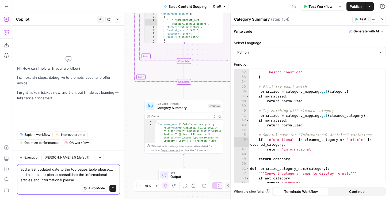
type textarea "add a last updated date to the top pages table please.... and also, can u pleas…"
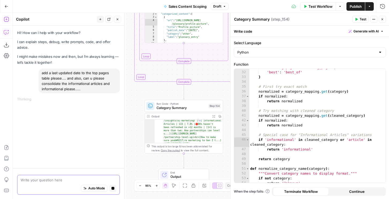
scroll to position [56, 0]
click at [115, 187] on button "Stop generating" at bounding box center [112, 188] width 7 height 7
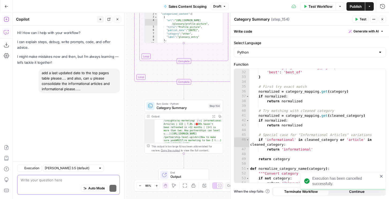
click at [64, 75] on div "add a last updated date to the top pages table please.... and also, can u pleas…" at bounding box center [79, 81] width 81 height 25
copy div "add a last updated date to the top pages table please.... and also, can u pleas…"
click at [41, 178] on textarea at bounding box center [69, 179] width 96 height 5
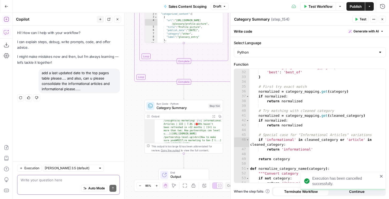
paste textarea "add a last updated date to the top pages table please.... and also, can u pleas…"
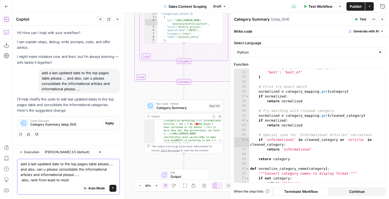
scroll to position [0, 0]
drag, startPoint x: 72, startPoint y: 181, endPoint x: 31, endPoint y: 181, distance: 40.9
click at [31, 181] on textarea "add a last updated date to the top pages table please.... and also, can u pleas…" at bounding box center [69, 171] width 96 height 21
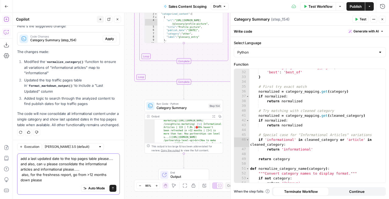
scroll to position [52, 0]
click at [73, 173] on textarea "add a last updated date to the top pages table please.... and also, can u pleas…" at bounding box center [69, 169] width 96 height 27
drag, startPoint x: 71, startPoint y: 175, endPoint x: 73, endPoint y: 184, distance: 9.6
click at [73, 184] on div "add a last updated date to the top pages table please.... and also, can u pleas…" at bounding box center [68, 173] width 103 height 41
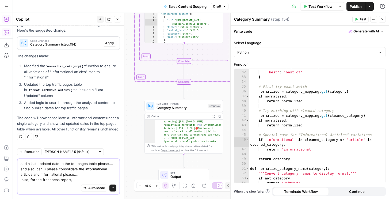
scroll to position [79, 0]
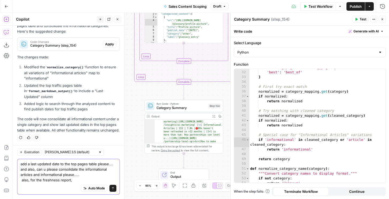
drag, startPoint x: 84, startPoint y: 175, endPoint x: 84, endPoint y: 184, distance: 9.1
click at [84, 184] on div "add a last updated date to the top pages table please.... and also, can u pleas…" at bounding box center [68, 177] width 103 height 36
type textarea "add a last updated date to the top pages table please.... and also, can u pleas…"
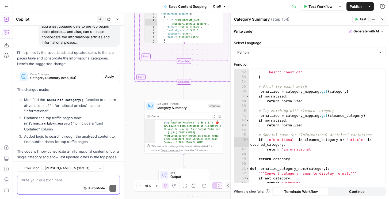
scroll to position [209, 0]
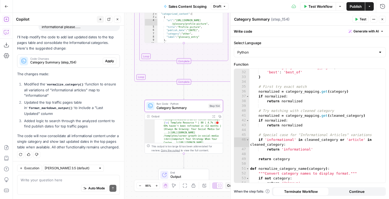
click at [109, 61] on span "Apply" at bounding box center [109, 61] width 9 height 5
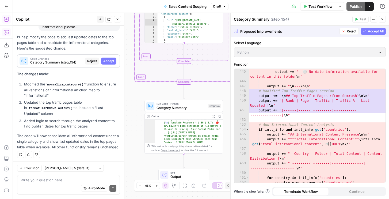
scroll to position [2524, 0]
click at [89, 60] on span "Reject" at bounding box center [92, 61] width 10 height 5
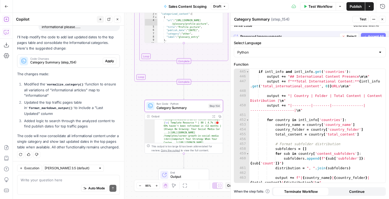
scroll to position [2509, 0]
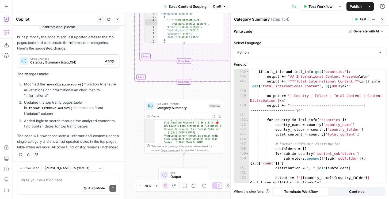
click at [83, 31] on div "add a last updated date to the top pages table please.... and also, can u pleas…" at bounding box center [79, 18] width 81 height 25
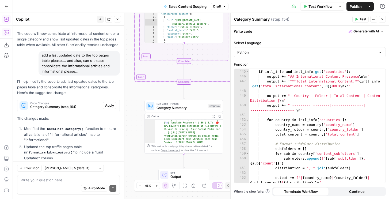
click at [83, 60] on div "add a last updated date to the top pages table please.... and also, can u pleas…" at bounding box center [79, 63] width 81 height 25
copy div "add a last updated date to the top pages table please.... and also, can u pleas…"
click at [96, 108] on span "Category Summary (step_154)" at bounding box center [65, 106] width 70 height 5
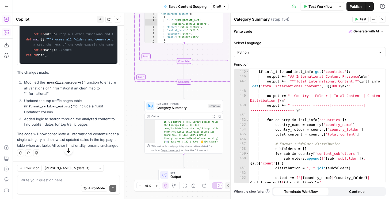
scroll to position [700, 0]
click at [213, 116] on icon "button" at bounding box center [213, 116] width 2 height 2
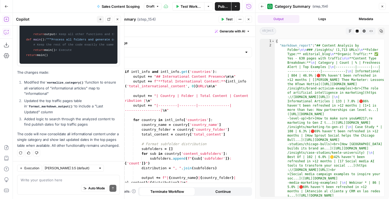
click at [348, 33] on button "Markdown" at bounding box center [350, 31] width 7 height 7
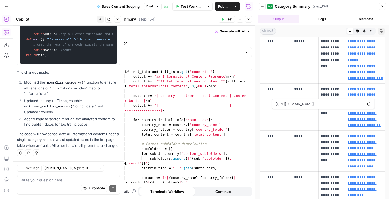
scroll to position [36, 0]
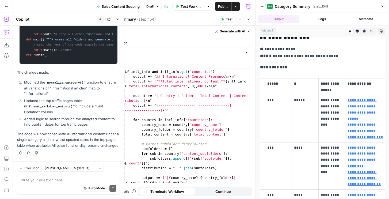
click at [382, 7] on icon "button" at bounding box center [382, 6] width 3 height 3
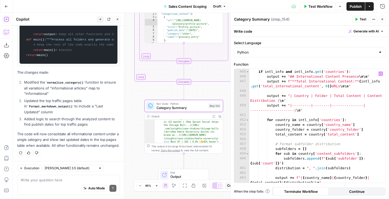
click at [278, 99] on div "# Add International Content Analysis if intl_info and intl_info . get ( 'countr…" at bounding box center [317, 128] width 136 height 128
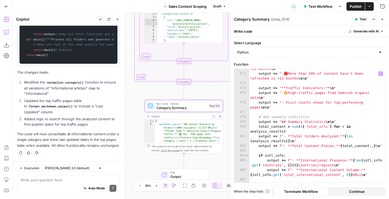
scroll to position [0, 0]
click at [269, 107] on div "output += "- 🟡 25-50% of content hasn't been refreshed in >12 months \n " outpu…" at bounding box center [317, 126] width 136 height 128
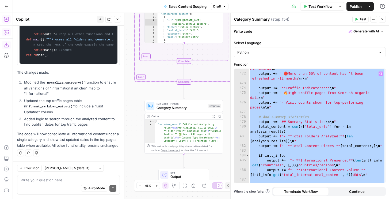
click at [4, 49] on button "Download as JSON" at bounding box center [6, 45] width 9 height 9
click at [311, 108] on div "output += "- 🟡 25-50% of content hasn't been refreshed in >12 months \n " outpu…" at bounding box center [317, 126] width 136 height 128
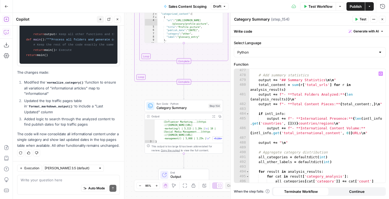
scroll to position [1074, 0]
click at [283, 103] on div "# Add summary statistics output += "## Summary Statistics \n\n " total_content …" at bounding box center [317, 129] width 136 height 123
click at [286, 98] on div "# Add summary statistics output += "## Summary Statistics \n\n " total_content …" at bounding box center [317, 129] width 136 height 123
paste textarea
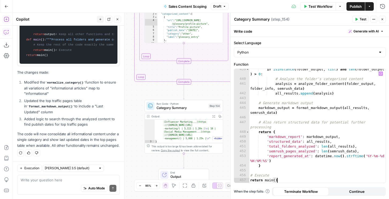
scroll to position [717, 0]
click at [355, 22] on button "Test" at bounding box center [360, 19] width 16 height 7
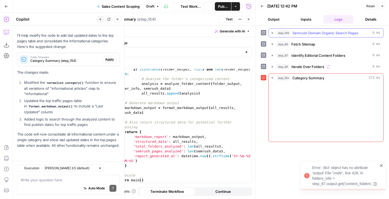
scroll to position [226, 0]
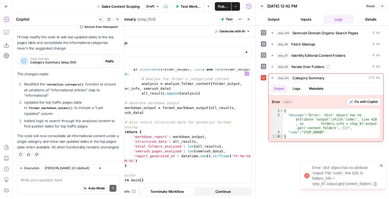
type textarea "**********"
click at [160, 115] on div "if isinstance ( folder_output , list ) and len ( folder_output ) > 0 : # Analyz…" at bounding box center [183, 131] width 136 height 128
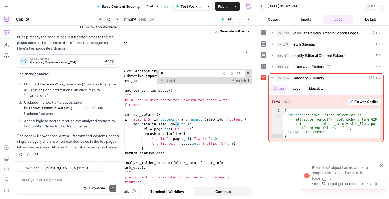
scroll to position [0, 0]
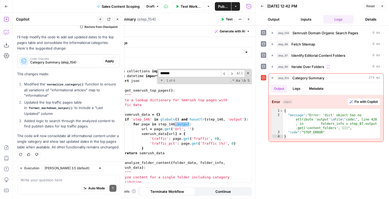
type input "*******"
click at [159, 79] on div "+ 1 of 4 .* Aa \b S" at bounding box center [204, 80] width 92 height 5
click at [161, 80] on span "+" at bounding box center [161, 80] width 5 height 5
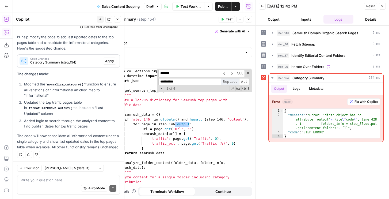
click at [236, 81] on span "Replace" at bounding box center [230, 81] width 18 height 7
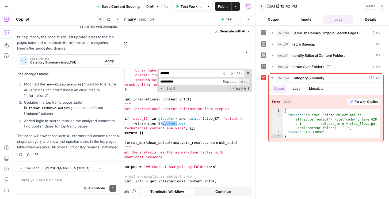
click at [242, 81] on span "All" at bounding box center [244, 81] width 10 height 7
click at [232, 84] on span "Replace" at bounding box center [230, 81] width 18 height 7
click at [229, 17] on span "Test" at bounding box center [229, 19] width 7 height 5
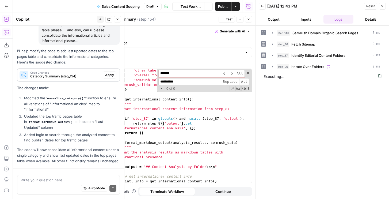
scroll to position [768, 0]
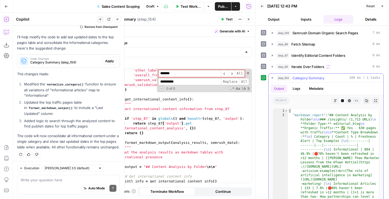
click at [336, 100] on icon "button" at bounding box center [335, 100] width 3 height 3
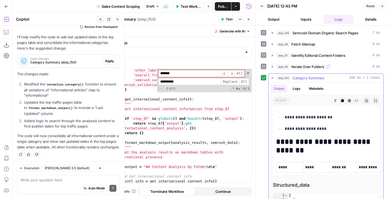
scroll to position [2221, 0]
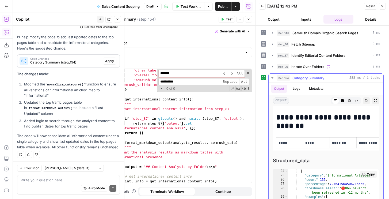
scroll to position [125, 0]
type textarea "* *"
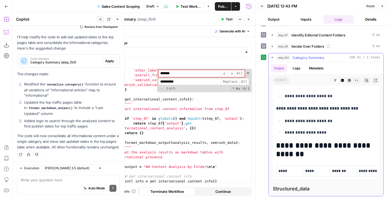
scroll to position [2137, 0]
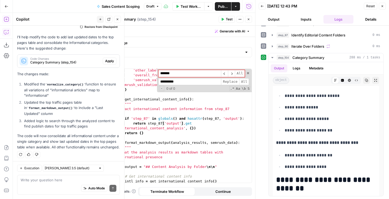
type textarea "**********"
click at [222, 124] on div "'other_labels' : sorted_other_labels , 'overall_freshness' : overall_freshness …" at bounding box center [183, 129] width 136 height 123
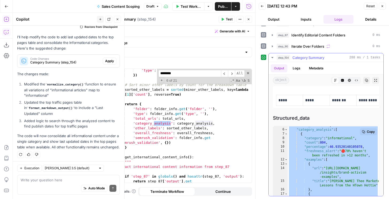
scroll to position [37, 0]
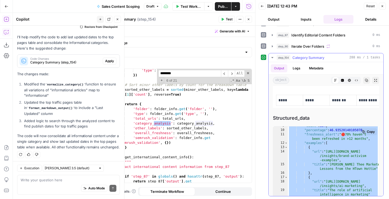
type input "********"
click at [314, 124] on div ""count" : 804 , "percentage" : 46.93520140105078 , "freshness_alert" : " 🔴 70% …" at bounding box center [333, 184] width 91 height 120
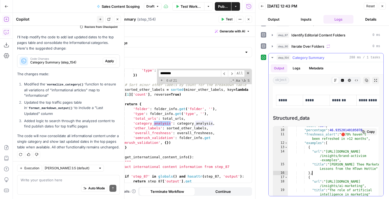
type textarea "* *"
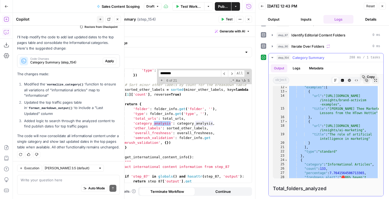
scroll to position [38, 0]
type textarea "**********"
click at [184, 107] on div "'type' : cat_info [ 'type' ] }) # Sort minor other labels by count for the brea…" at bounding box center [183, 132] width 136 height 128
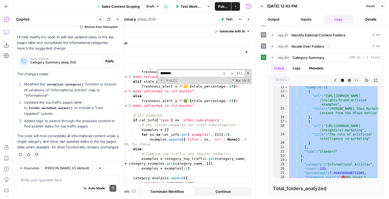
scroll to position [1112, 0]
drag, startPoint x: 247, startPoint y: 20, endPoint x: 375, endPoint y: 12, distance: 128.5
click at [247, 20] on icon "button" at bounding box center [248, 19] width 3 height 3
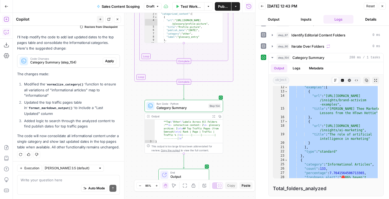
click at [383, 6] on icon "button" at bounding box center [382, 6] width 3 height 3
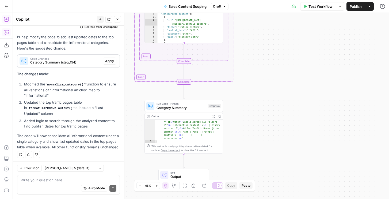
click at [8, 20] on icon "button" at bounding box center [6, 19] width 5 height 5
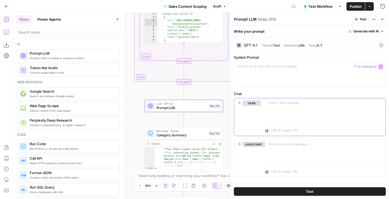
click at [284, 116] on div at bounding box center [325, 110] width 120 height 25
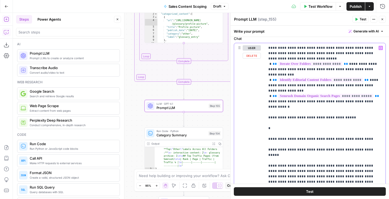
scroll to position [64, 0]
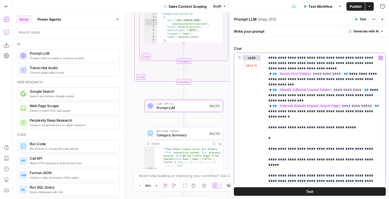
drag, startPoint x: 294, startPoint y: 69, endPoint x: 264, endPoint y: 51, distance: 35.8
click at [264, 51] on div "**********" at bounding box center [310, 185] width 152 height 279
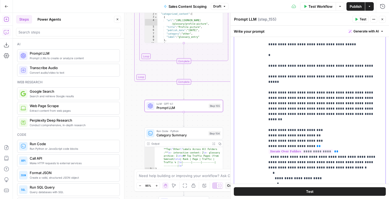
scroll to position [127, 0]
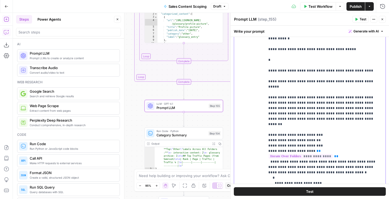
drag, startPoint x: 289, startPoint y: 102, endPoint x: 268, endPoint y: 80, distance: 31.1
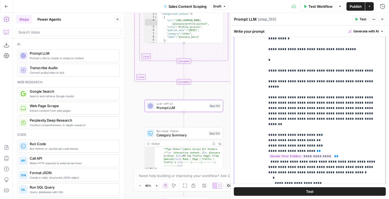
click at [268, 80] on div "**********" at bounding box center [325, 100] width 120 height 218
copy p "**********"
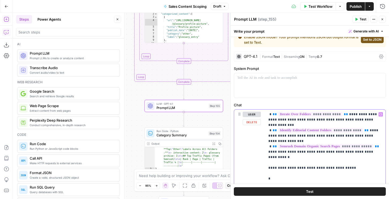
scroll to position [0, 0]
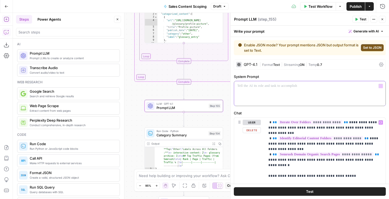
click at [269, 83] on p at bounding box center [309, 85] width 145 height 5
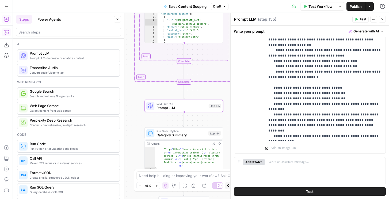
scroll to position [223, 0]
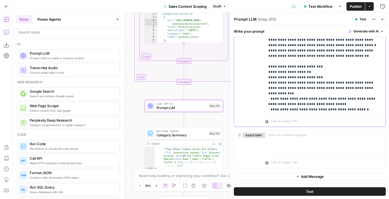
scroll to position [0, 0]
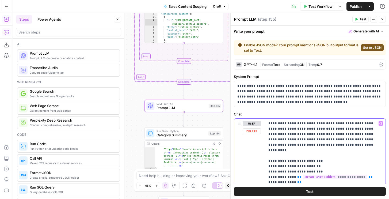
drag, startPoint x: 308, startPoint y: 144, endPoint x: 270, endPoint y: 116, distance: 47.2
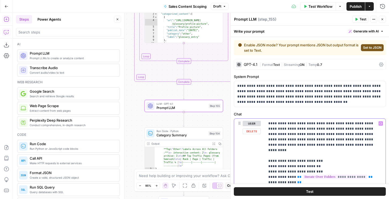
copy p "**********"
click at [269, 96] on p "**********" at bounding box center [309, 93] width 145 height 21
drag, startPoint x: 319, startPoint y: 161, endPoint x: 322, endPoint y: 93, distance: 68.8
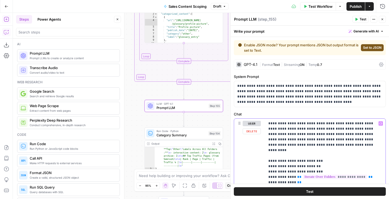
click at [0, 0] on form "**********" at bounding box center [0, 0] width 0 height 0
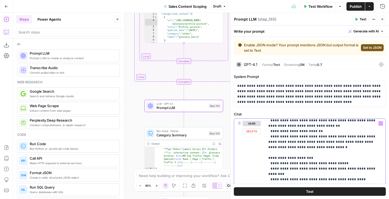
scroll to position [424, 0]
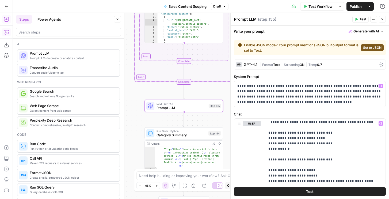
click at [285, 66] on span "Streaming" at bounding box center [292, 65] width 16 height 4
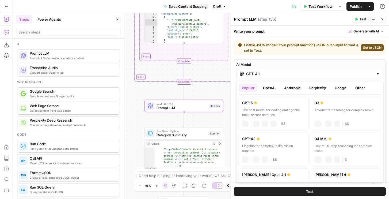
click at [250, 74] on input "GPT-4.1" at bounding box center [309, 73] width 127 height 5
click at [269, 106] on label "GPT-5 The best model for coding and agentic tasks across domains chat Vision Ca…" at bounding box center [274, 114] width 70 height 34
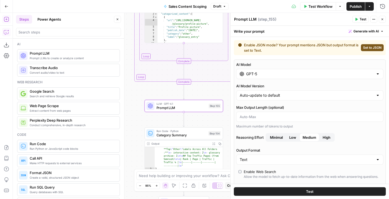
type input "GPT-5"
click at [252, 157] on input "Text" at bounding box center [307, 159] width 134 height 5
click at [251, 162] on div "Text" at bounding box center [309, 159] width 147 height 10
click at [247, 172] on span "Text" at bounding box center [306, 172] width 131 height 5
type input "Text"
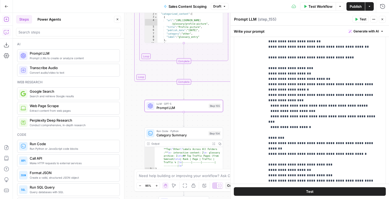
scroll to position [379, 0]
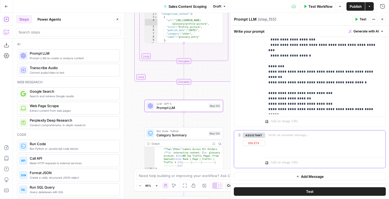
click at [255, 144] on button "Delete" at bounding box center [254, 143] width 22 height 6
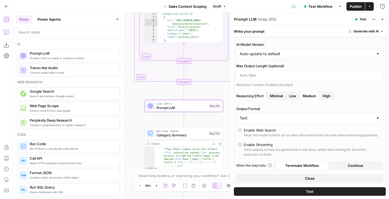
scroll to position [9, 0]
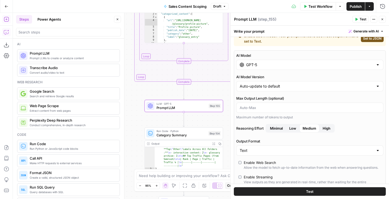
click at [325, 129] on span "High" at bounding box center [327, 128] width 8 height 5
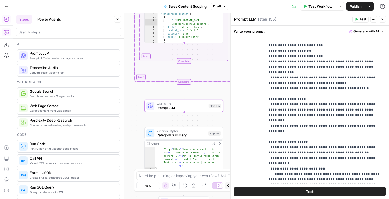
scroll to position [69, 0]
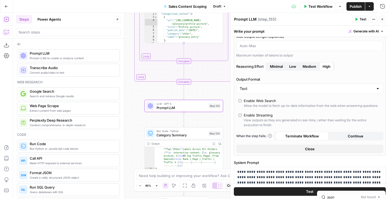
type input "json"
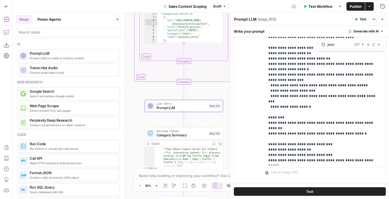
scroll to position [338, 0]
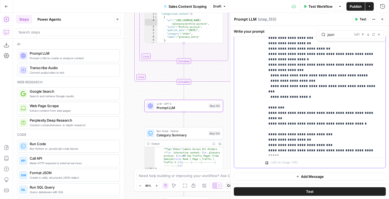
click at [382, 21] on button "Close" at bounding box center [382, 19] width 7 height 7
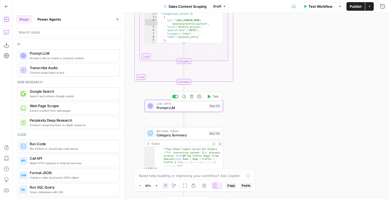
click at [214, 96] on span "Test" at bounding box center [215, 96] width 6 height 5
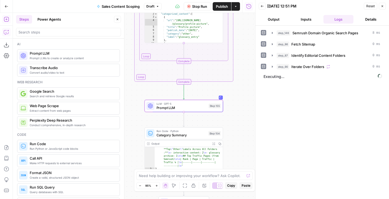
click at [274, 18] on button "Output" at bounding box center [274, 19] width 30 height 9
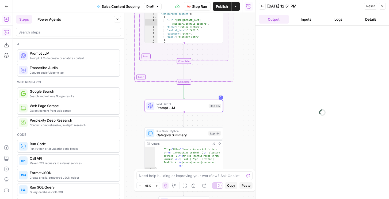
click at [216, 6] on span "Publish" at bounding box center [222, 6] width 12 height 5
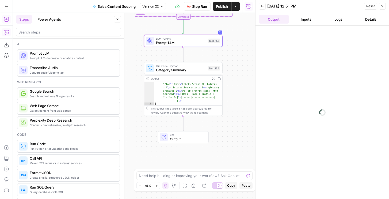
click at [331, 18] on button "Logs" at bounding box center [339, 19] width 30 height 9
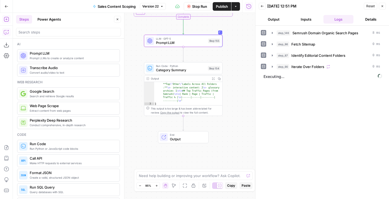
click at [258, 7] on div "Back [DATE] 12:51 PM Reset Close Output Inputs Logs Details step_146 Semrush Do…" at bounding box center [322, 99] width 134 height 199
click at [265, 7] on button "Back" at bounding box center [262, 6] width 7 height 7
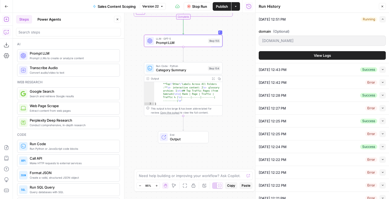
click at [357, 58] on button "View Logs" at bounding box center [322, 55] width 127 height 9
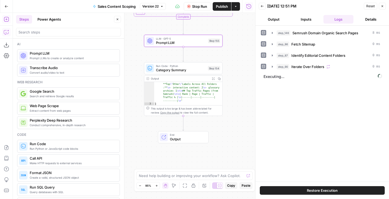
click at [274, 18] on button "Output" at bounding box center [274, 19] width 30 height 9
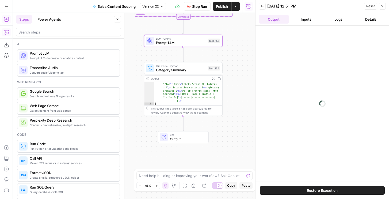
click at [308, 17] on button "Inputs" at bounding box center [306, 19] width 30 height 9
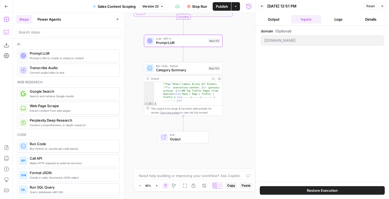
click at [336, 18] on button "Logs" at bounding box center [339, 19] width 30 height 9
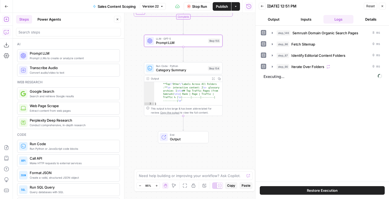
click at [272, 14] on header "Back [DATE] 12:51 PM Reset Close Output Inputs Logs Details" at bounding box center [323, 13] width 134 height 26
click at [272, 16] on button "Output" at bounding box center [274, 19] width 30 height 9
click at [117, 18] on icon "button" at bounding box center [117, 19] width 3 height 3
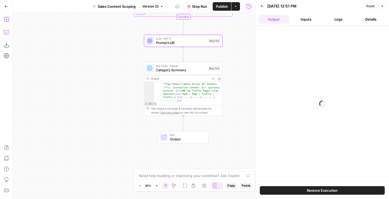
click at [347, 21] on button "Logs" at bounding box center [339, 19] width 30 height 9
